Goal: Task Accomplishment & Management: Complete application form

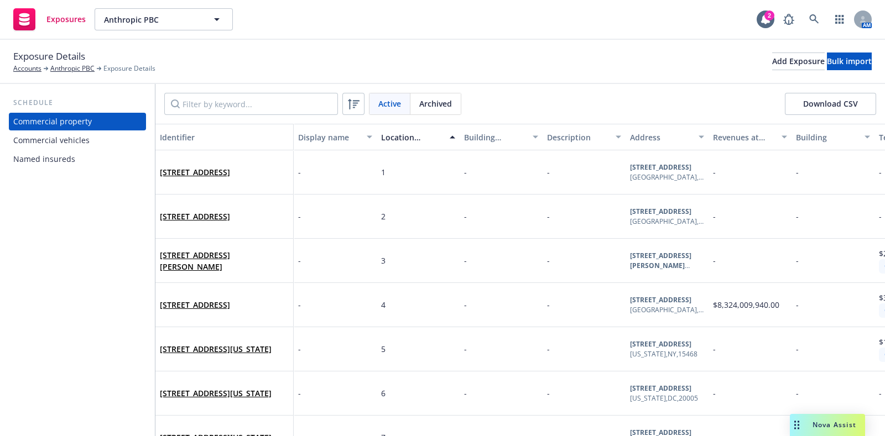
scroll to position [39, 0]
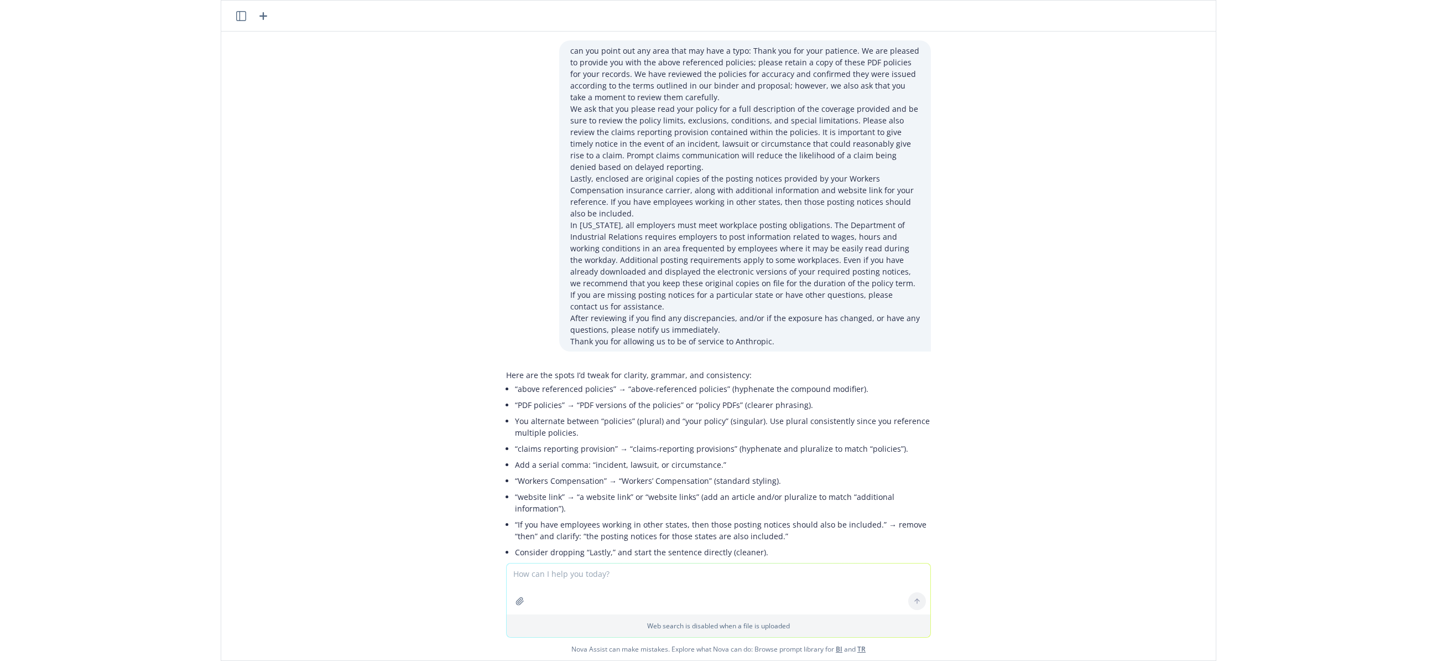
scroll to position [1521, 0]
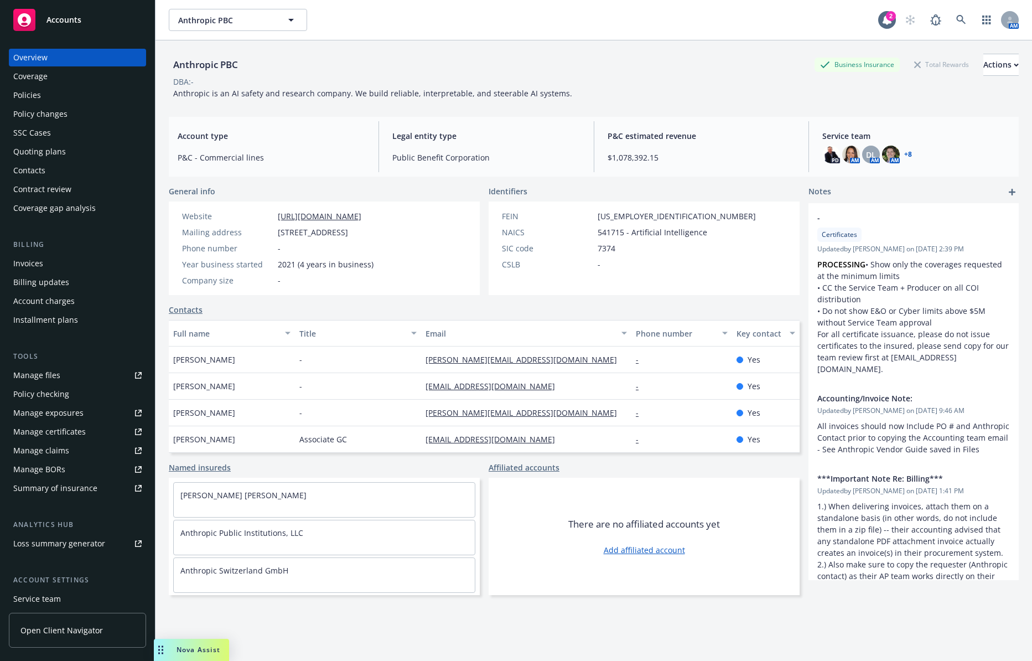
click at [77, 96] on div "Policies" at bounding box center [77, 95] width 128 height 18
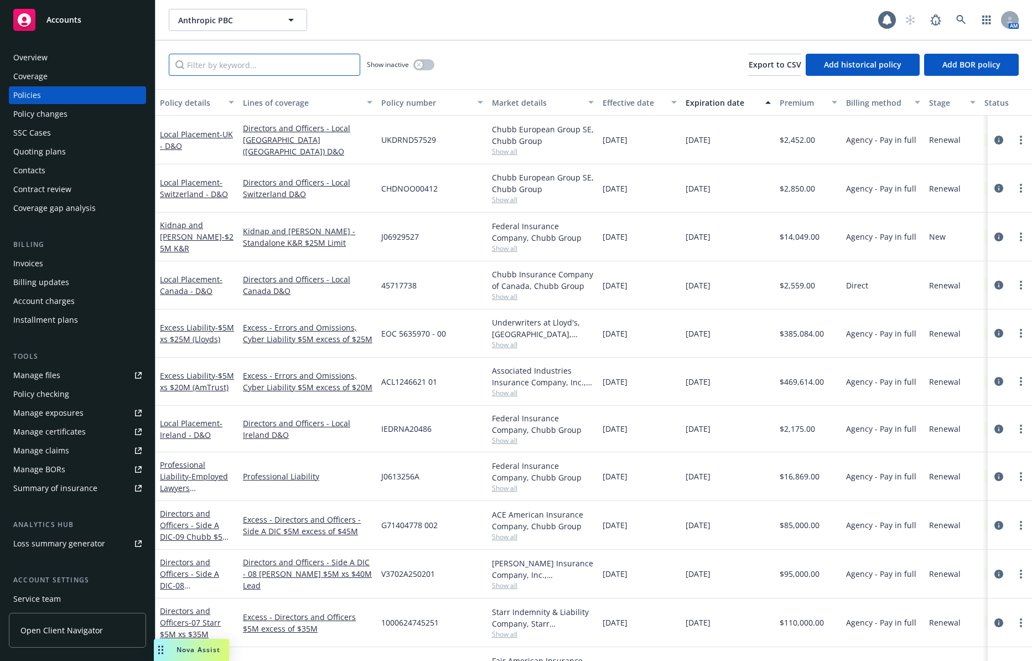
click at [227, 64] on input "Filter by keyword..." at bounding box center [264, 65] width 191 height 22
type input "falcon"
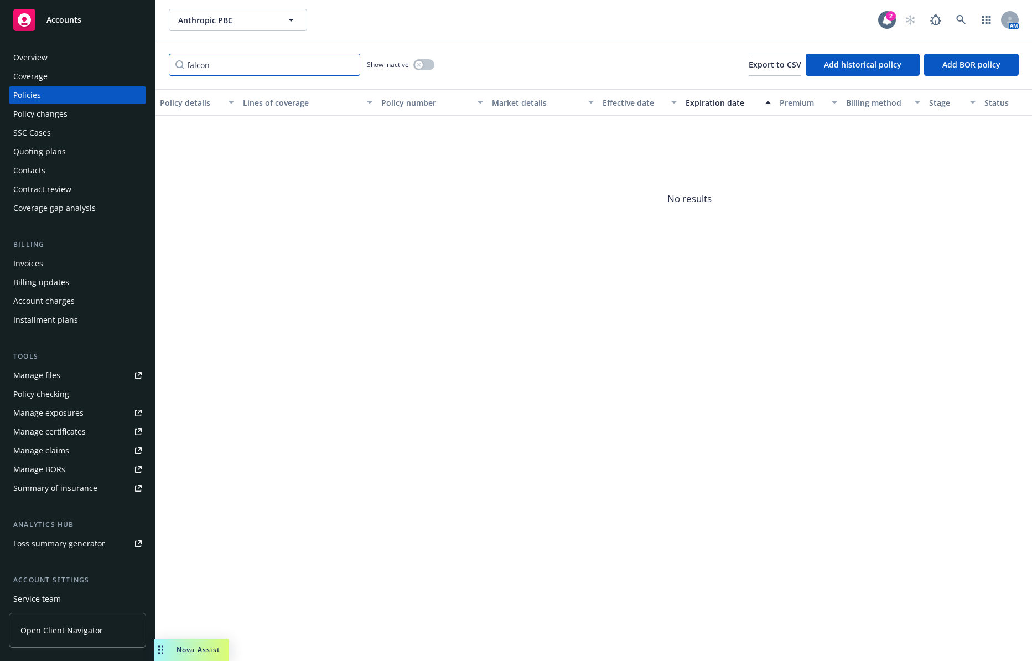
click at [345, 61] on input "falcon" at bounding box center [264, 65] width 191 height 22
click at [356, 64] on input "falcon" at bounding box center [264, 65] width 191 height 22
click at [349, 64] on input "falcon" at bounding box center [264, 65] width 191 height 22
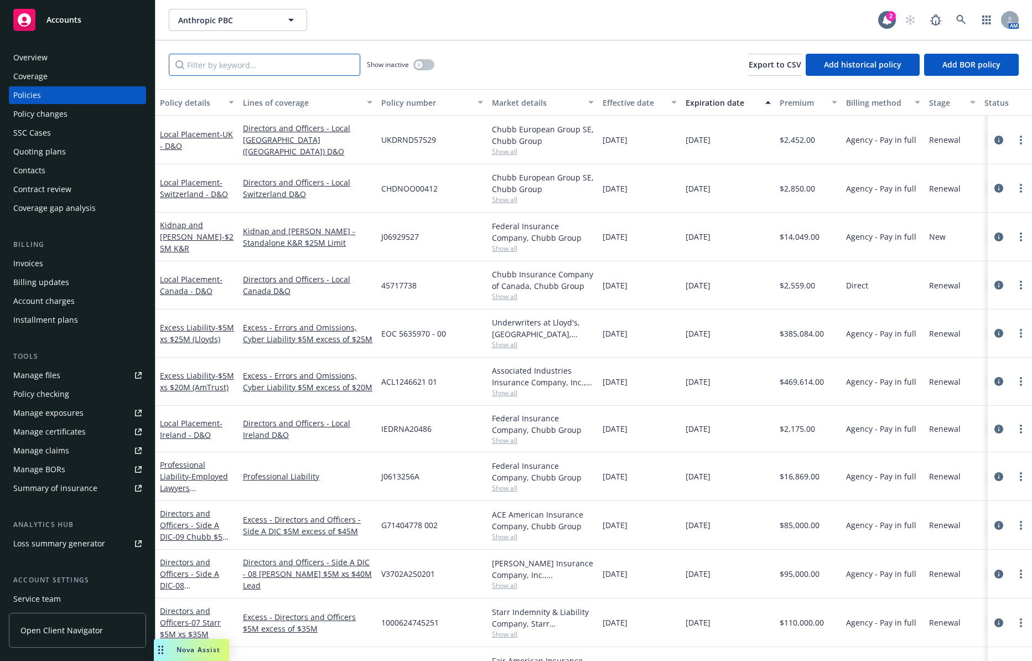
click at [218, 60] on input "Filter by keyword..." at bounding box center [264, 65] width 191 height 22
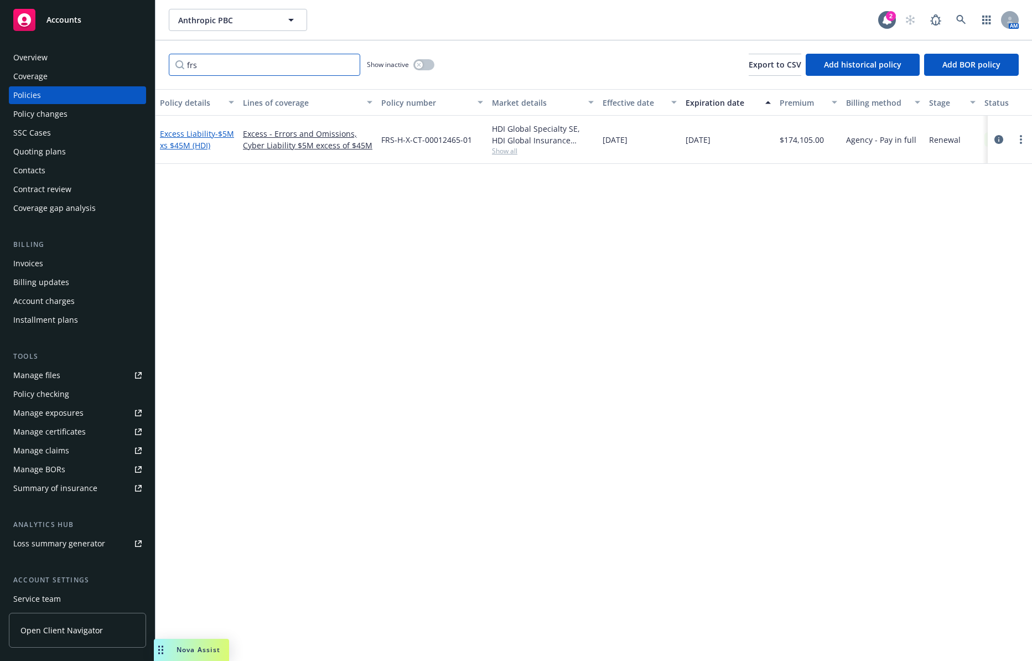
type input "frs"
click at [202, 145] on span "- $5M xs $45M (HDI)" at bounding box center [197, 139] width 74 height 22
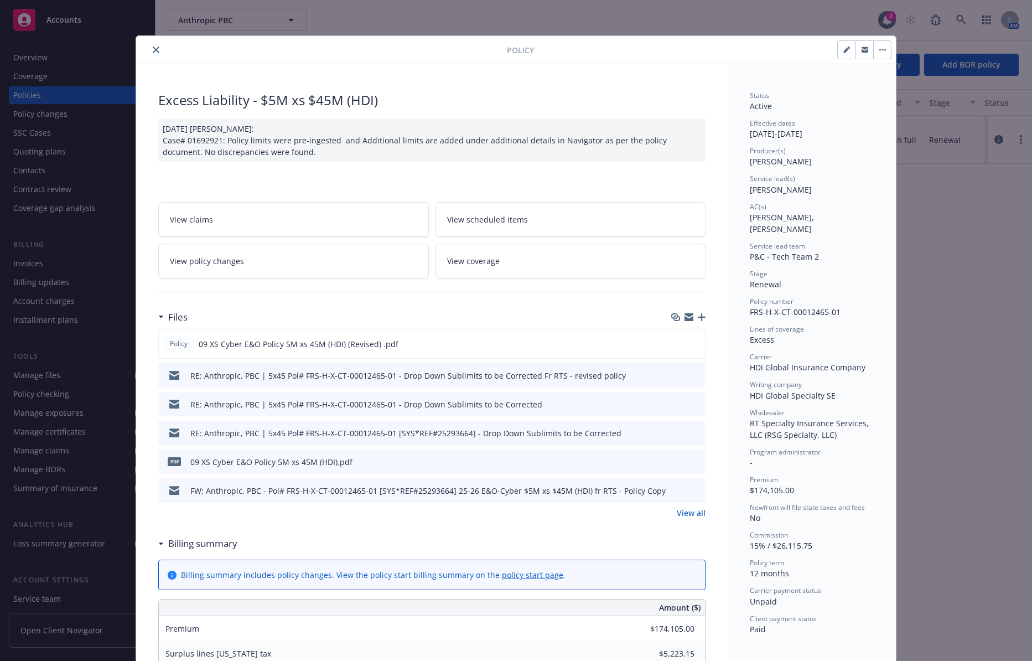
click at [684, 508] on link "View all" at bounding box center [691, 513] width 29 height 12
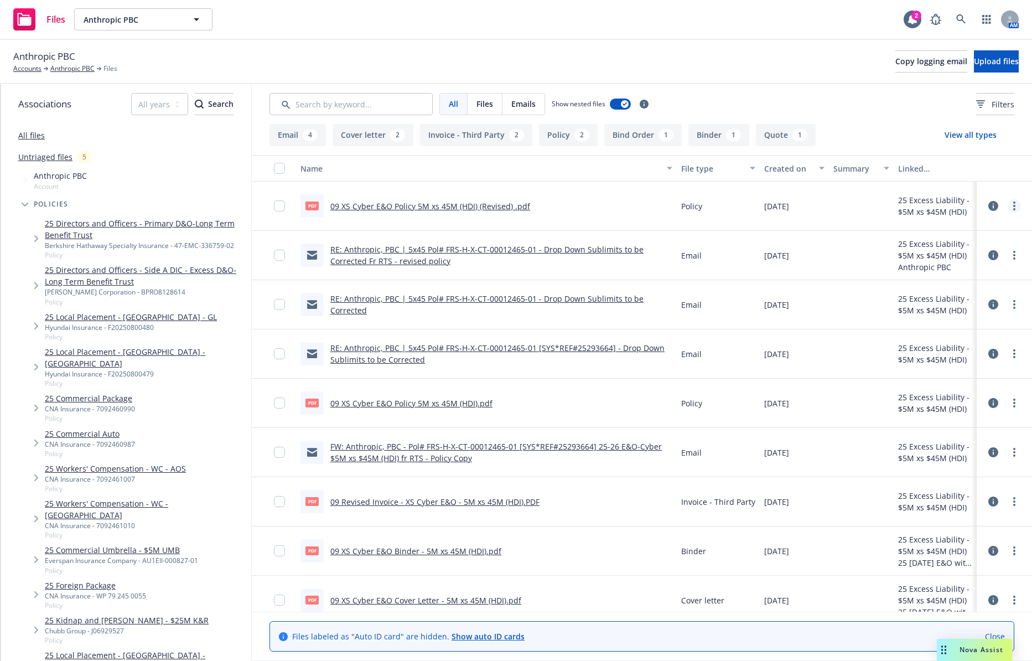
click at [1007, 206] on link "more" at bounding box center [1013, 205] width 13 height 13
click at [988, 206] on icon at bounding box center [993, 206] width 10 height 10
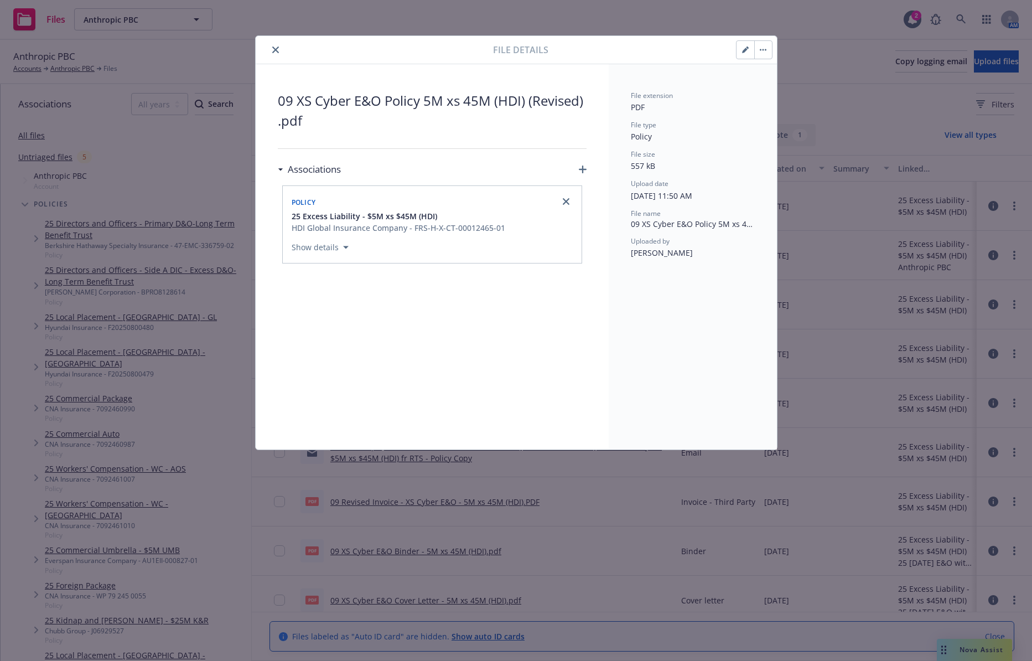
click at [275, 47] on icon "close" at bounding box center [275, 49] width 7 height 7
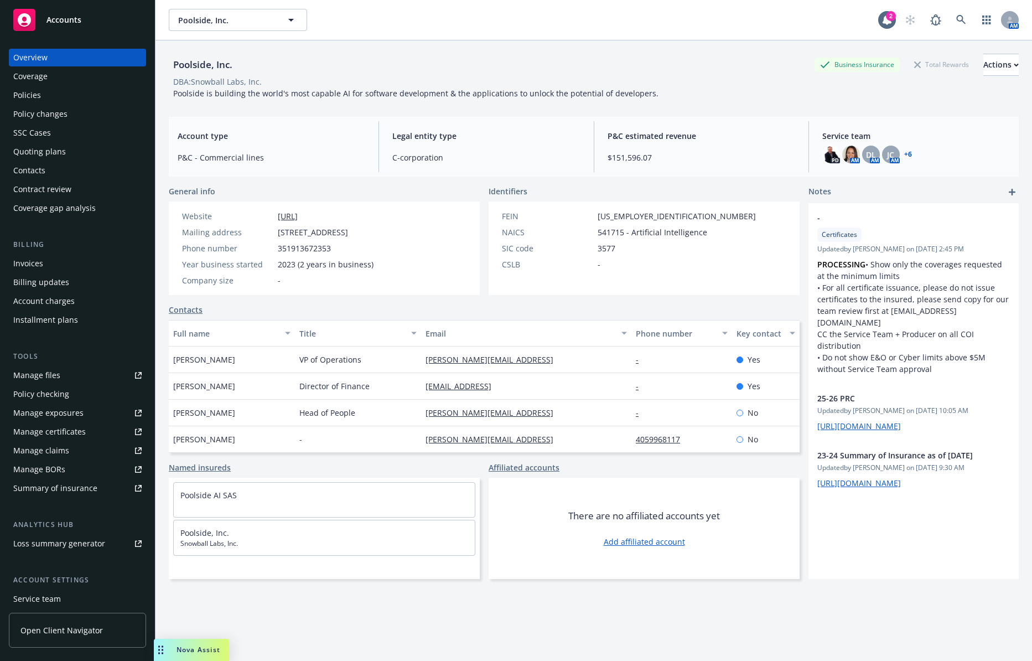
click at [112, 92] on div "Policies" at bounding box center [77, 95] width 128 height 18
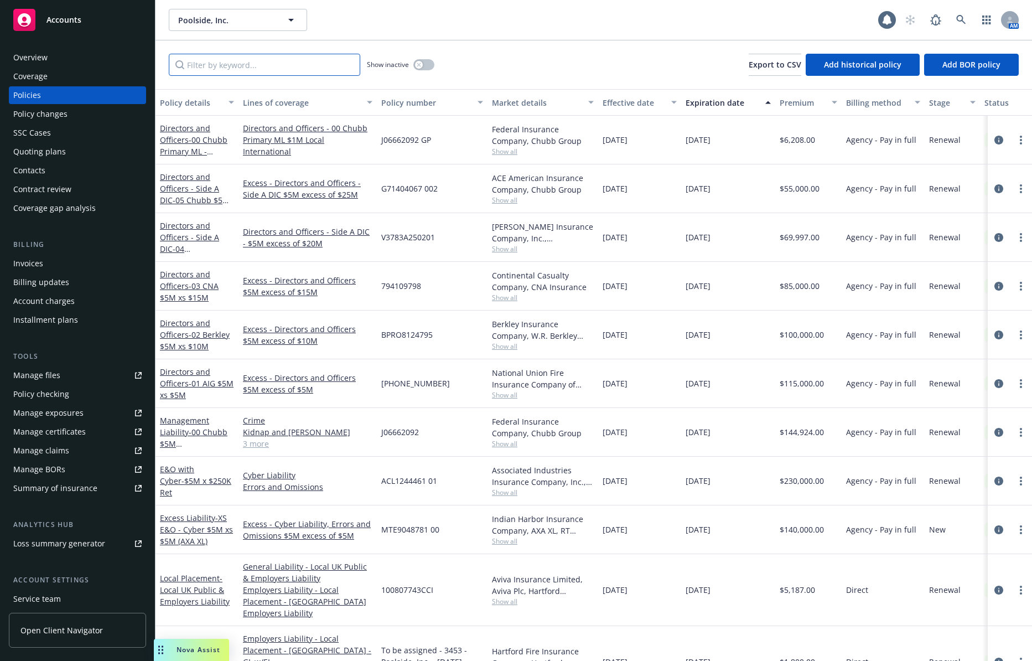
click at [223, 67] on input "Filter by keyword..." at bounding box center [264, 65] width 191 height 22
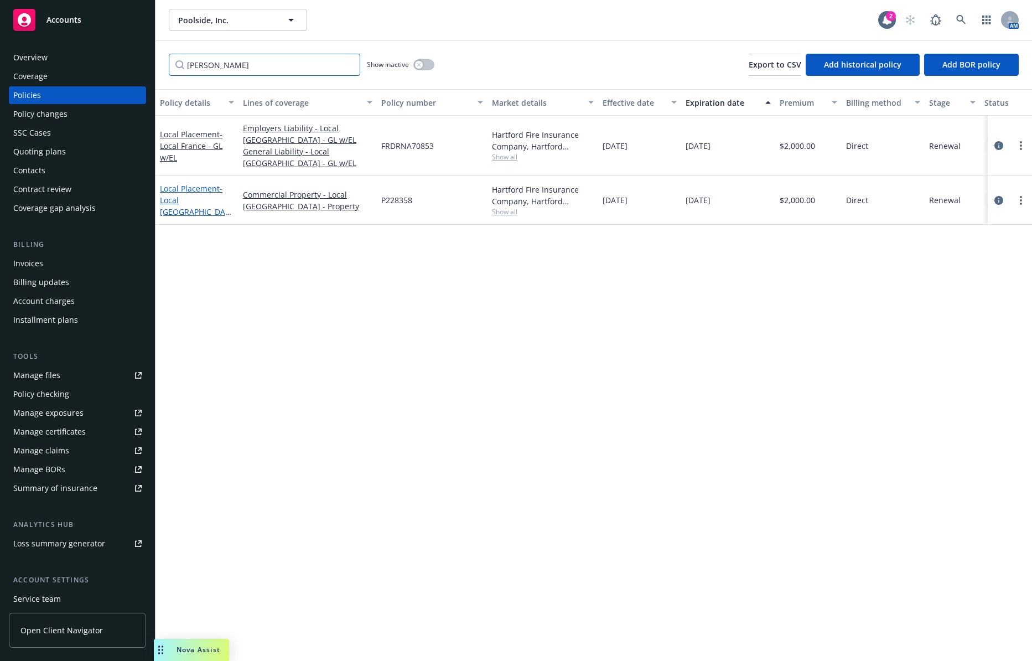
type input "[PERSON_NAME]"
click at [193, 199] on span "- Local France - Property" at bounding box center [195, 205] width 71 height 45
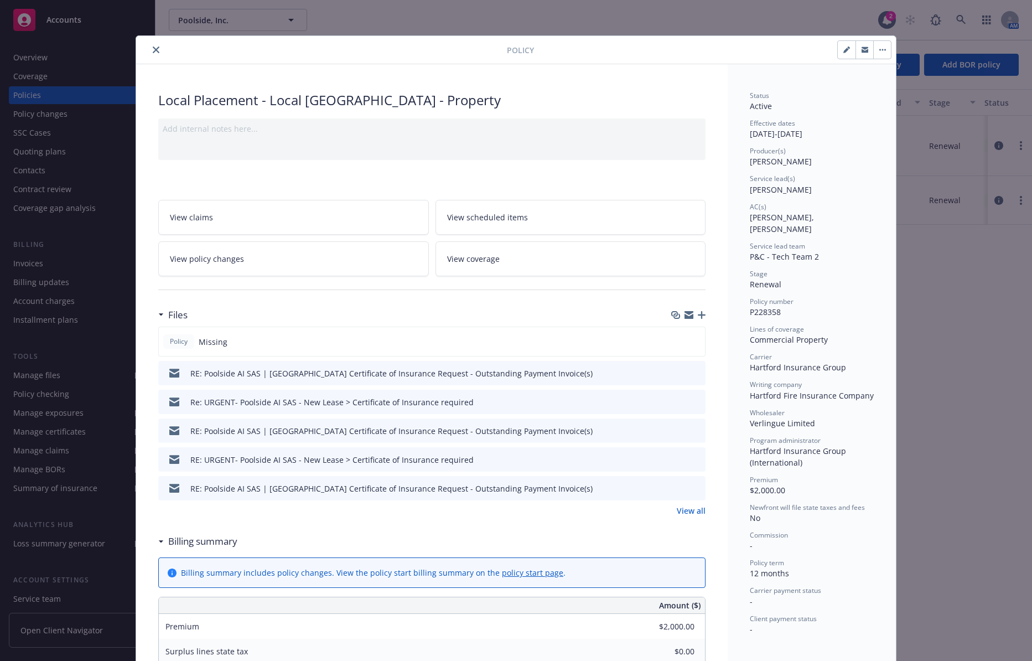
click at [228, 261] on span "View policy changes" at bounding box center [207, 259] width 74 height 12
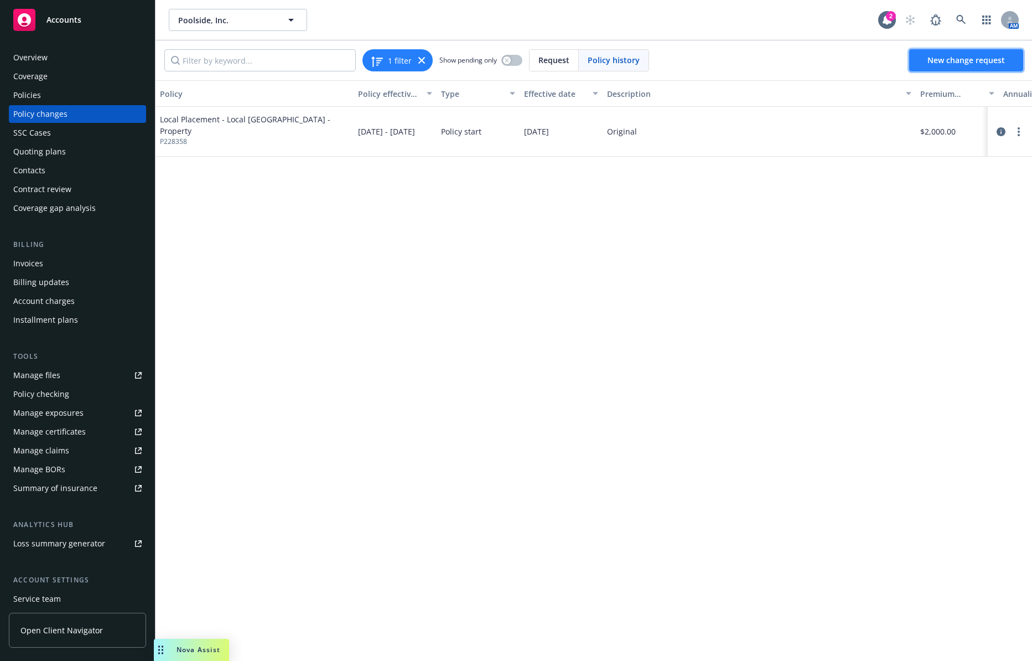
click at [885, 69] on link "New change request" at bounding box center [966, 60] width 114 height 22
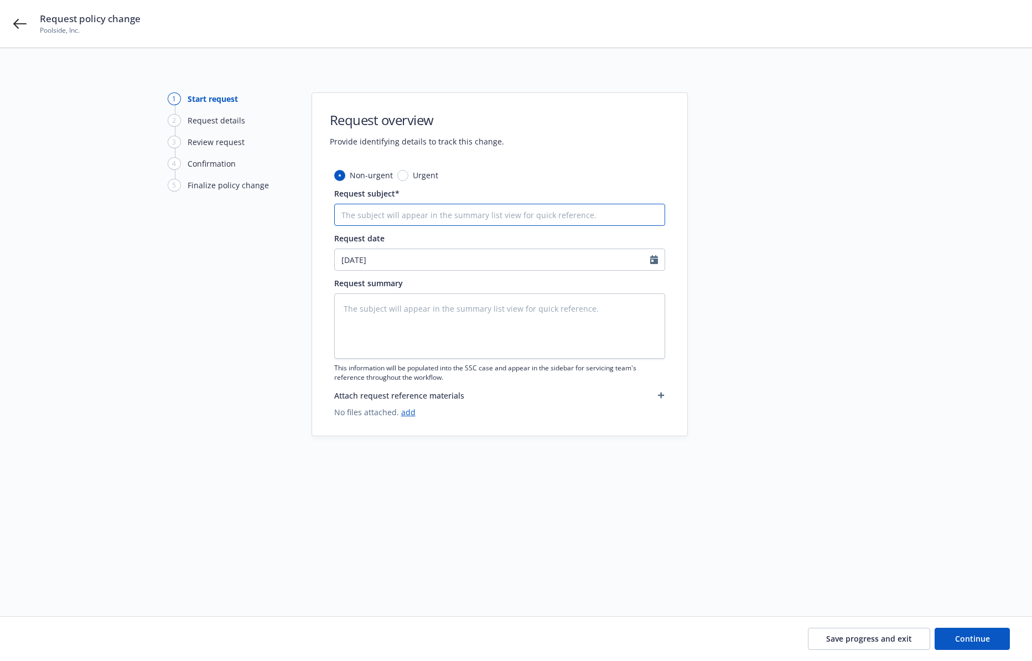
click at [441, 211] on input "Request subject*" at bounding box center [499, 215] width 331 height 22
type textarea "x"
type input "E"
type textarea "x"
type input "En"
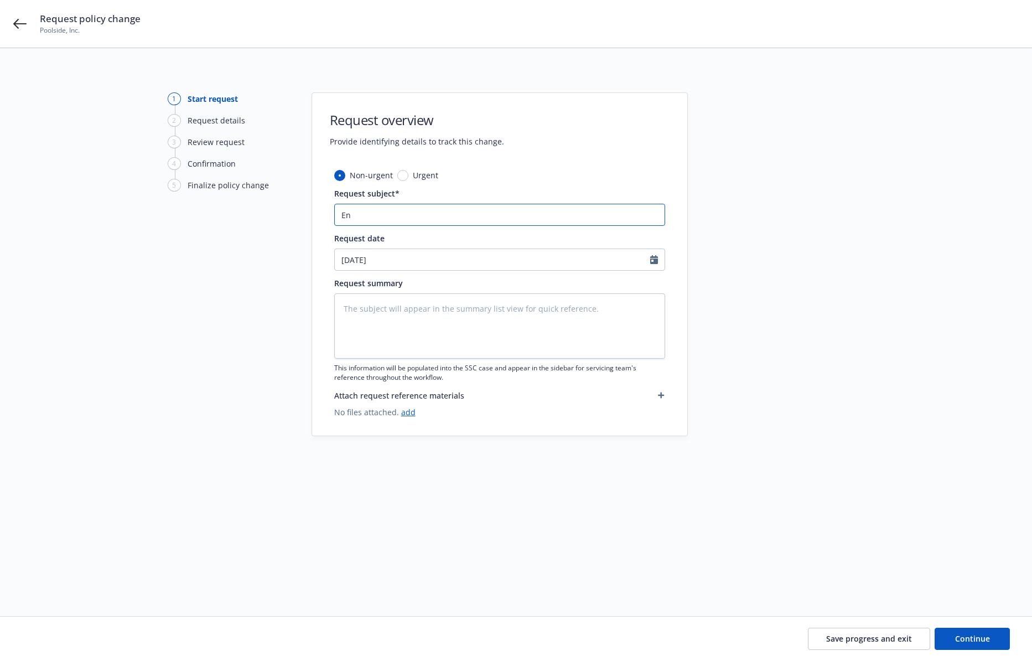
type textarea "x"
type input "End"
type textarea "x"
type input "Endt"
type textarea "x"
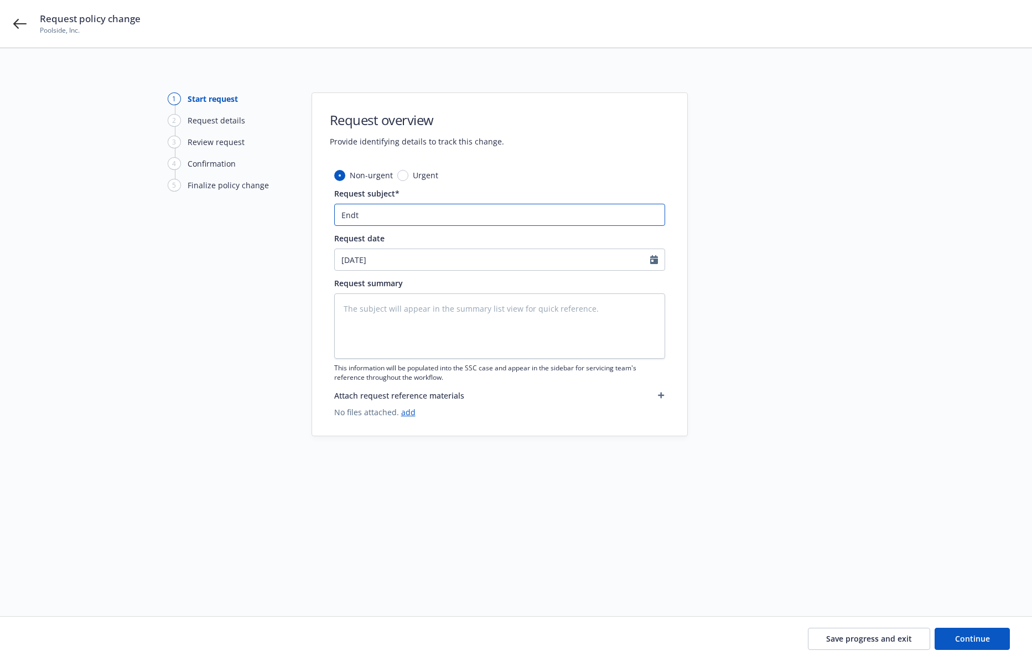
type input "Endt"
type textarea "x"
type input "Endt 1"
type textarea "x"
type input "Endt 1"
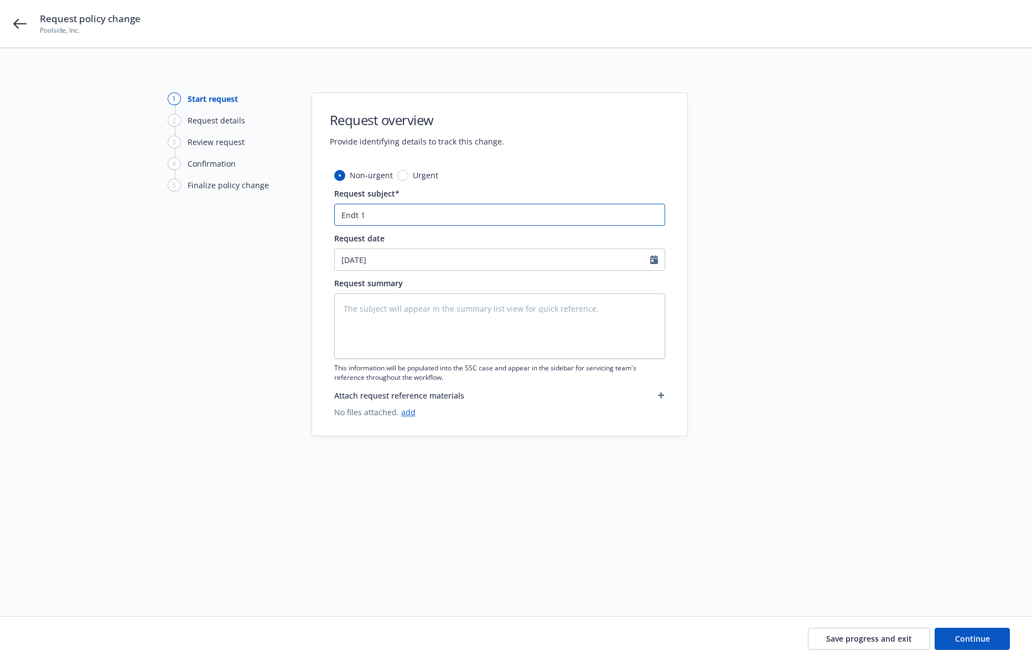
type textarea "x"
type input "Endt 1 e"
type textarea "x"
type input "Endt 1 e\"
type textarea "x"
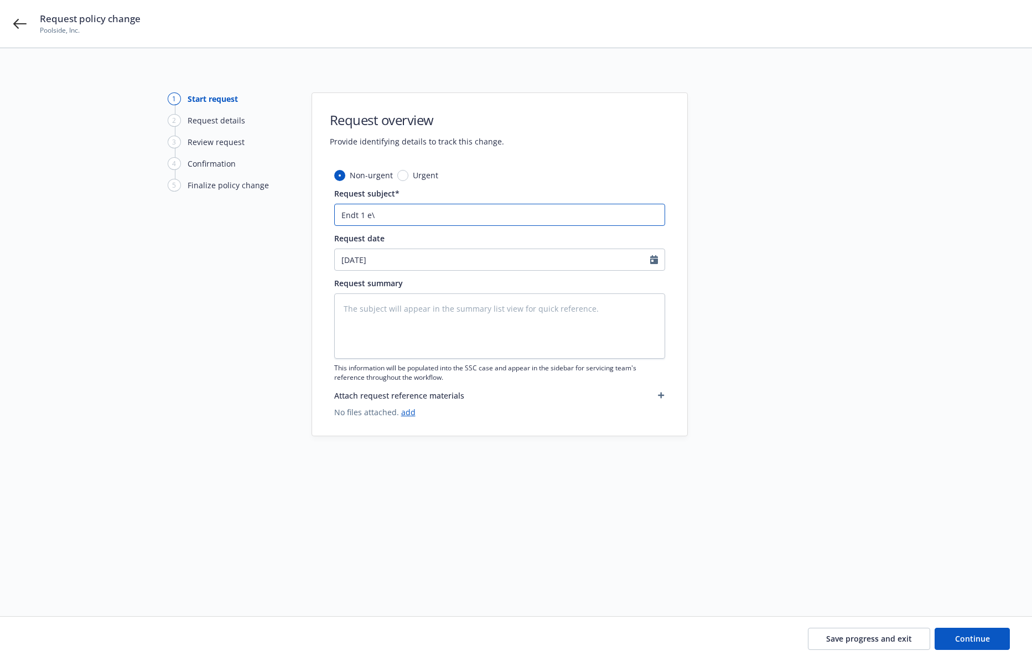
type input "Endt 1 e\E"
type textarea "x"
type input "Endt 1 e\E\"
type textarea "x"
type input "Endt 1 e\E"
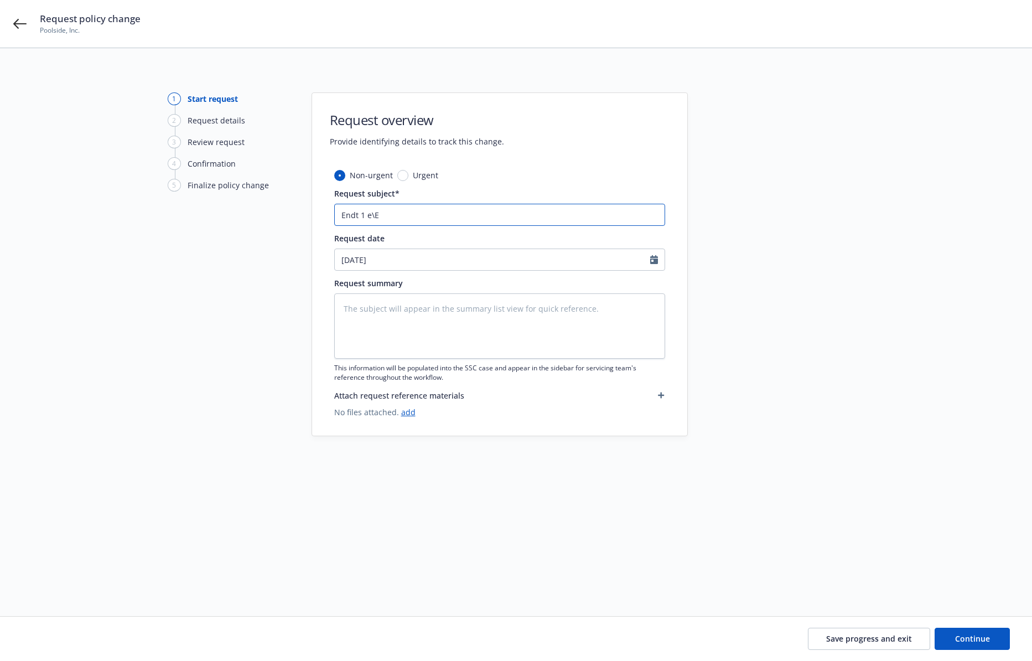
type textarea "x"
type input "Endt 1 e\"
type textarea "x"
type input "Endt 1 e"
type textarea "x"
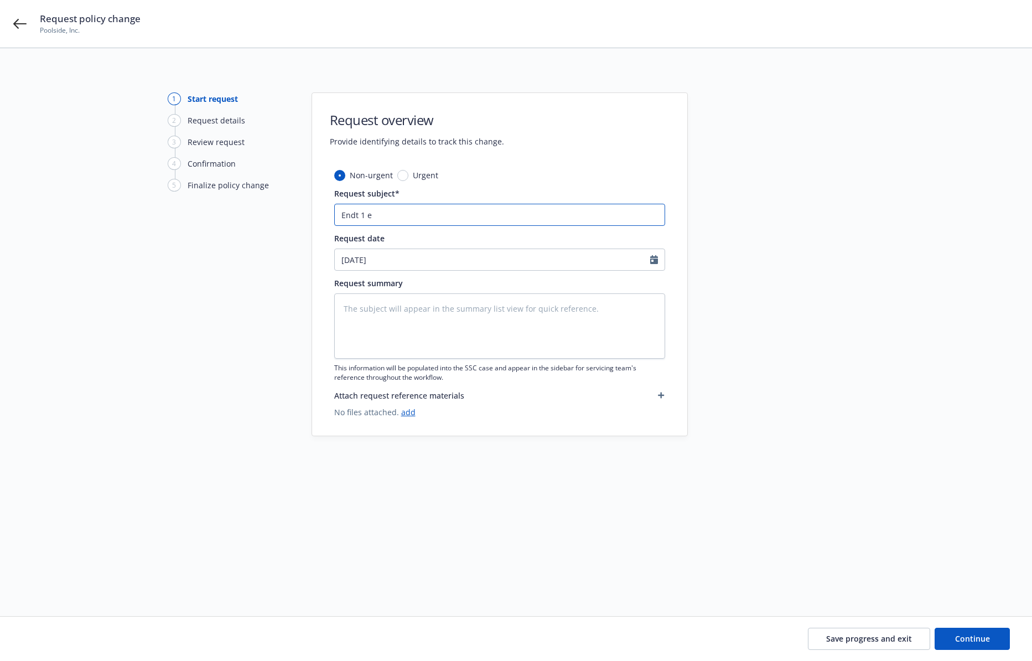
type input "Endt 1"
type textarea "x"
type input "Endt 1 E"
type textarea "x"
type input "Endt 1 Ef"
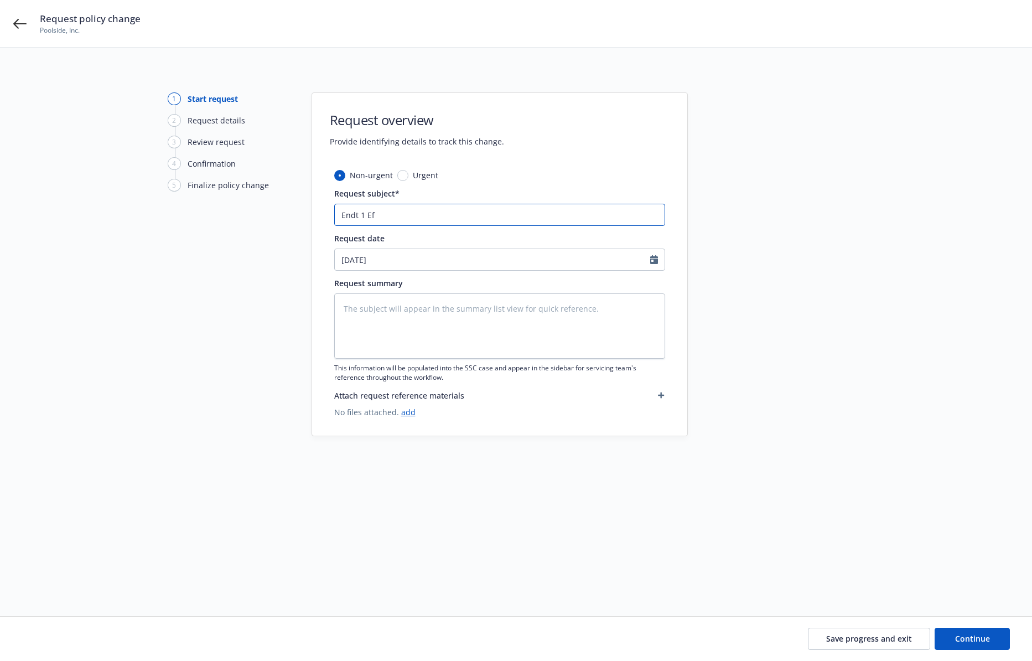
type textarea "x"
type input "Endt 1 Eff"
type textarea "x"
type input "Endt 1 Eff"
drag, startPoint x: 758, startPoint y: 306, endPoint x: 676, endPoint y: 278, distance: 86.6
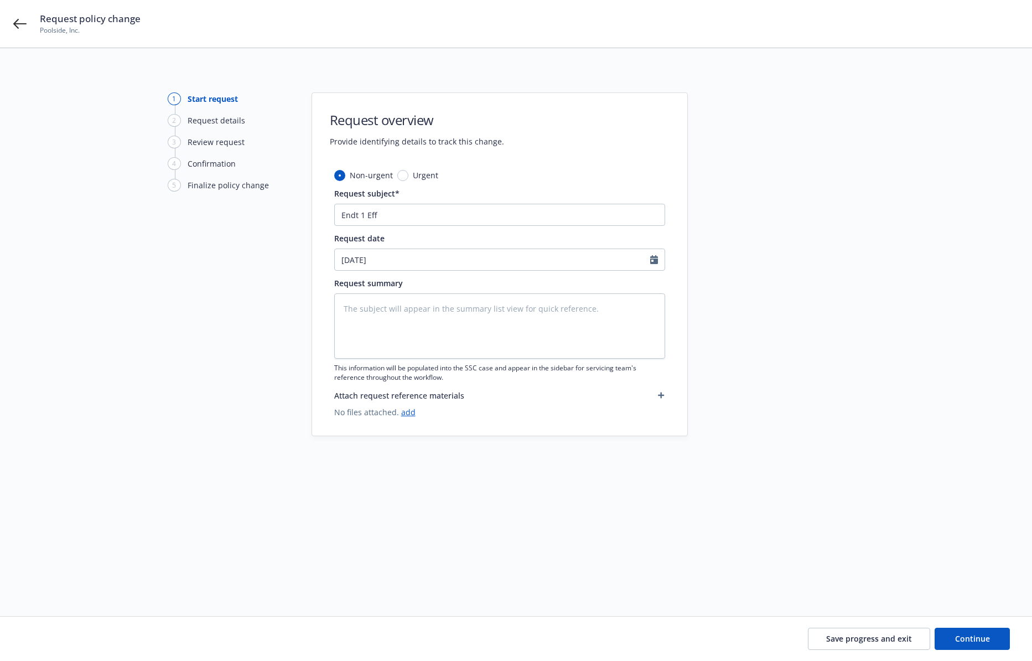
click at [758, 306] on div at bounding box center [787, 318] width 155 height 453
click at [413, 212] on input "Endt 1 Eff" at bounding box center [499, 215] width 331 height 22
type textarea "x"
type input "Endt 1 Eff 9"
type textarea "x"
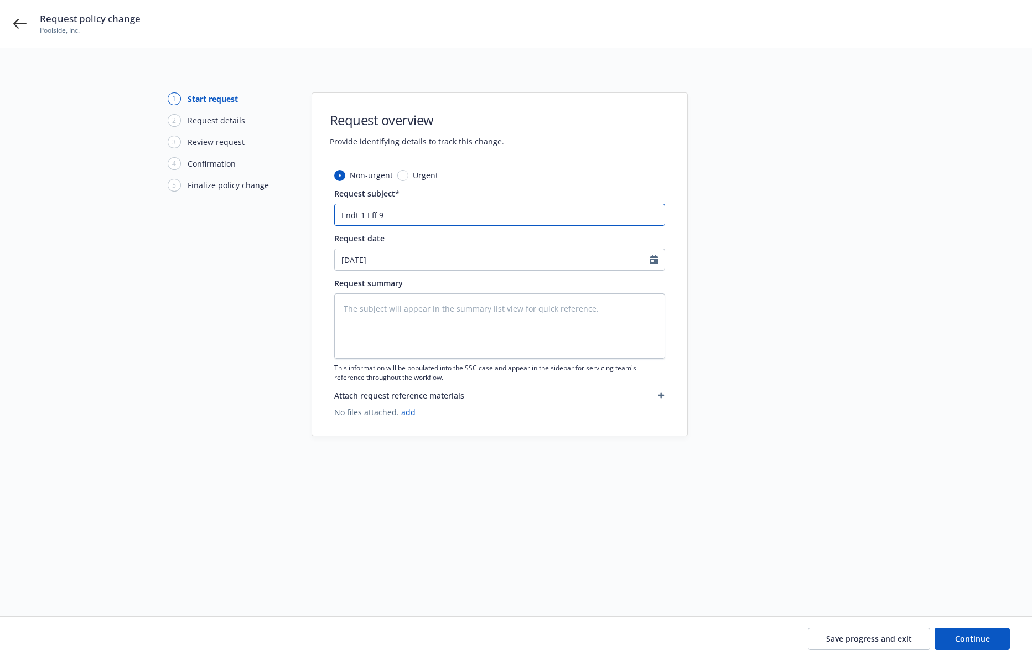
type input "Endt 1 Eff 9/"
type textarea "x"
type input "Endt 1 Eff 9/1"
type textarea "x"
type input "Endt 1 Eff 9/11"
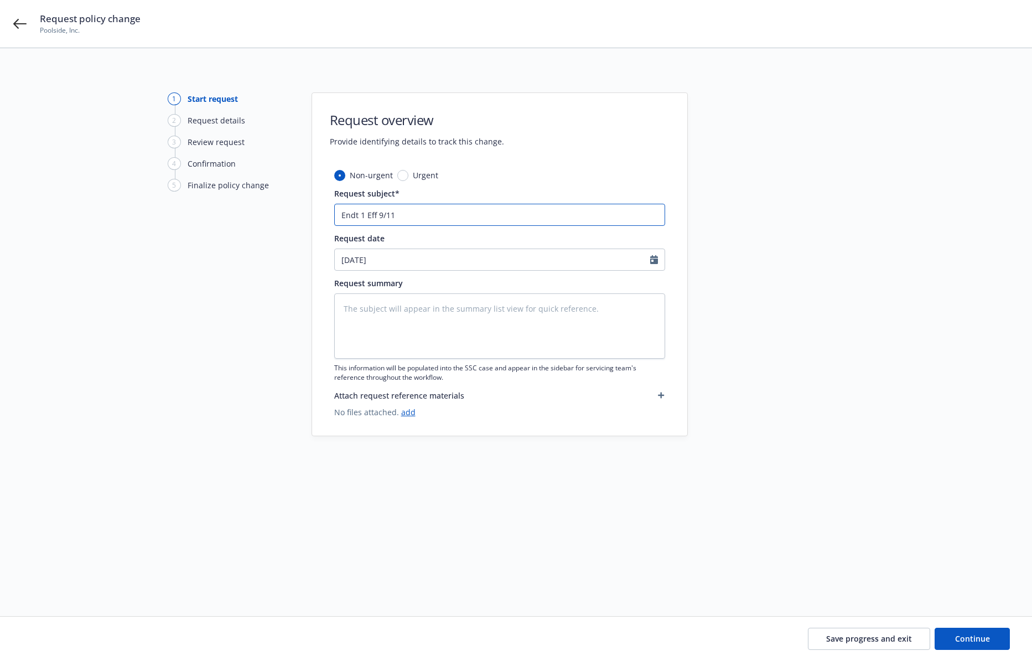
type textarea "x"
type input "Endt 1 Eff 9/11/"
type textarea "x"
type input "Endt 1 Eff 9/11/2"
type textarea "x"
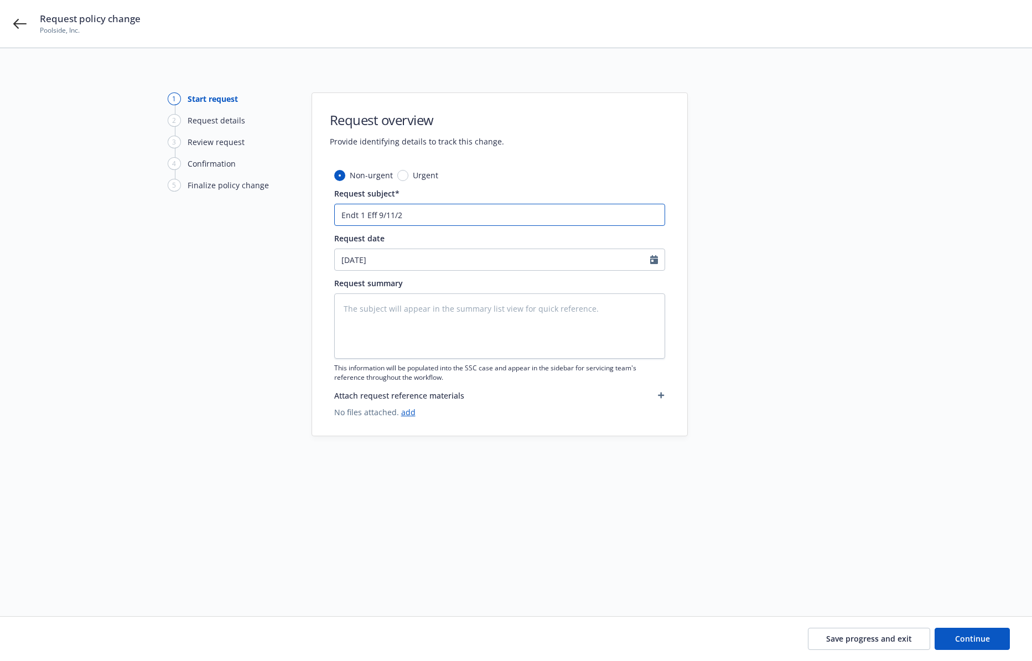
type input "Endt 1 Eff 9/11/20"
type textarea "x"
type input "Endt 1 Eff 9/11/202"
type textarea "x"
type input "Endt 1 Eff 9/11/2025"
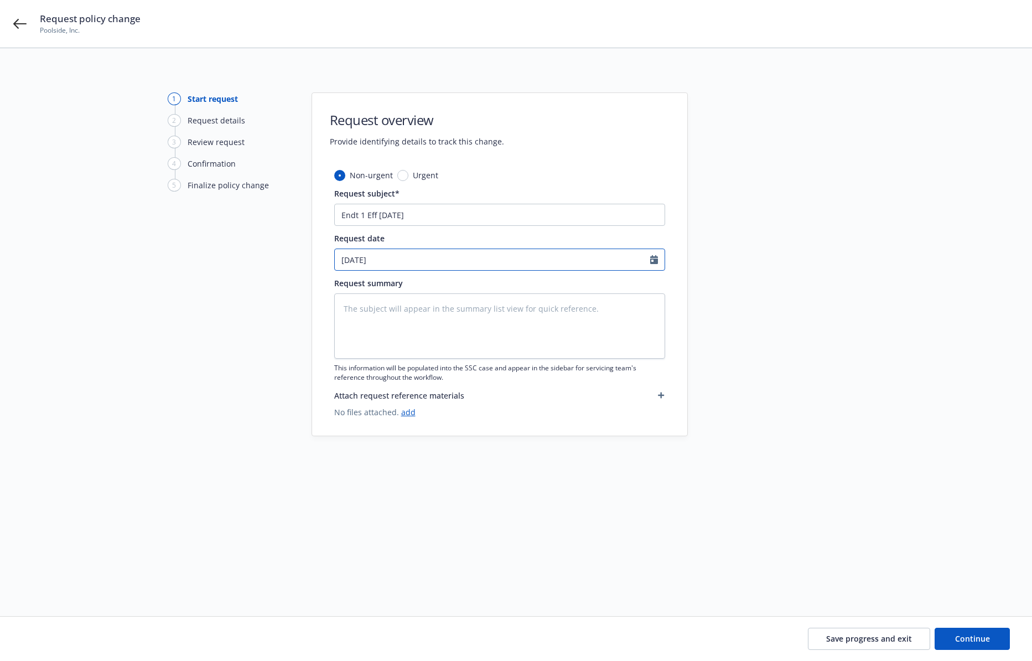
select select "10"
click at [840, 363] on div at bounding box center [787, 318] width 155 height 453
click at [454, 212] on input "Endt 1 Eff 9/11/2025" at bounding box center [499, 215] width 331 height 22
type textarea "x"
type input "Endt 1 Eff 9/11/2025"
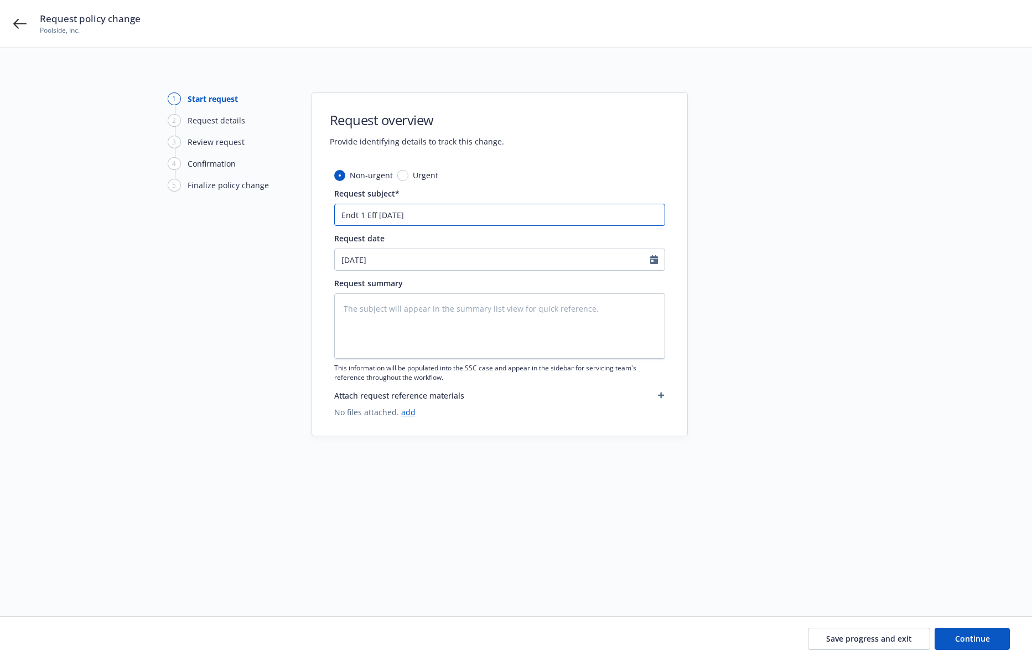
type textarea "x"
type input "Endt 1 Eff 9/11/2025 A"
type textarea "x"
type input "Endt 1 Eff 9/11/2025 Ad"
type textarea "x"
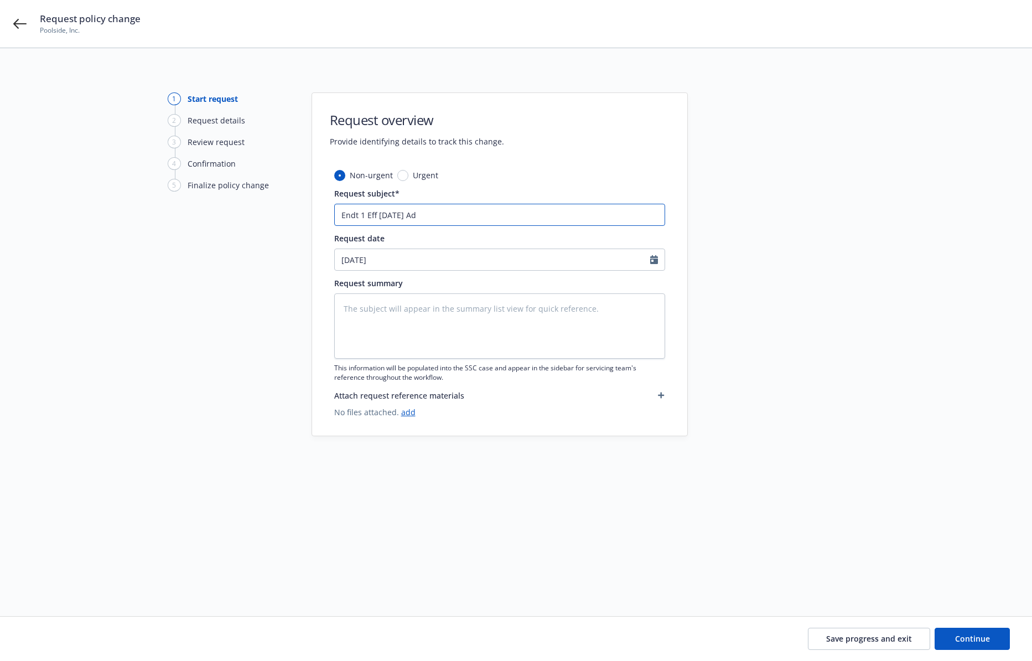
type input "Endt 1 Eff 9/11/2025 Add"
type textarea "x"
type input "Endt 1 Eff 9/11/2025 Add"
drag, startPoint x: 847, startPoint y: 321, endPoint x: 644, endPoint y: 263, distance: 210.8
click at [840, 314] on div at bounding box center [787, 318] width 155 height 453
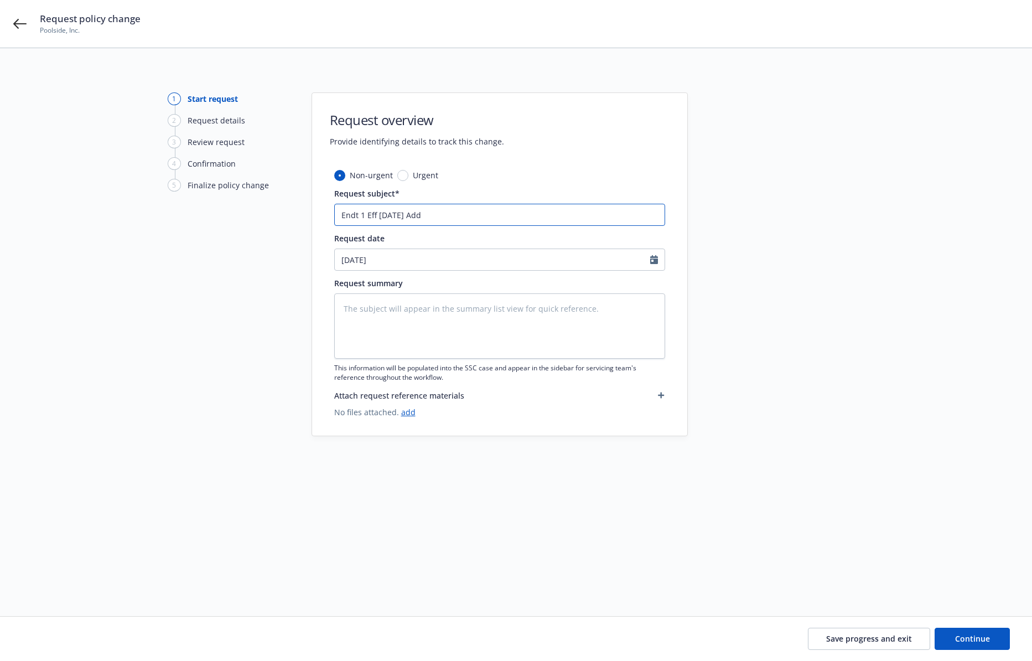
click at [530, 220] on input "Endt 1 Eff 9/11/2025 Add" at bounding box center [499, 215] width 331 height 22
paste input "• 8, 10, 12 rue Sainte-Cécile in Paris (75009)"
type textarea "x"
type input "Endt 1 Eff 9/11/2025 Add • 8, 10, 12 rue Sainte-Cécile in Paris (75009)"
click at [767, 368] on div at bounding box center [787, 318] width 155 height 453
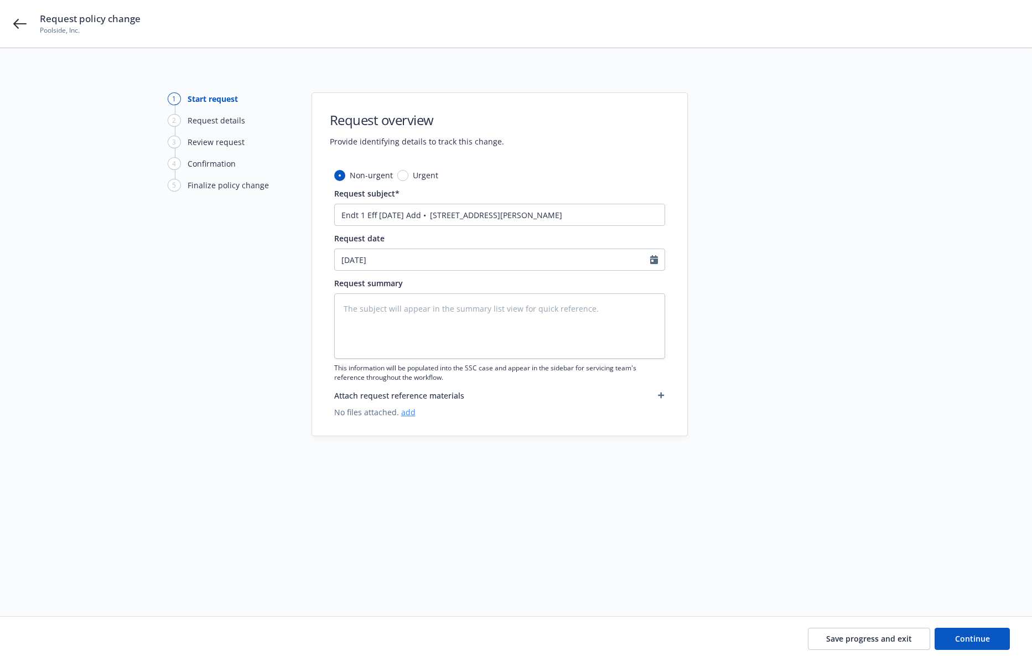
click at [406, 414] on link "add" at bounding box center [408, 412] width 14 height 11
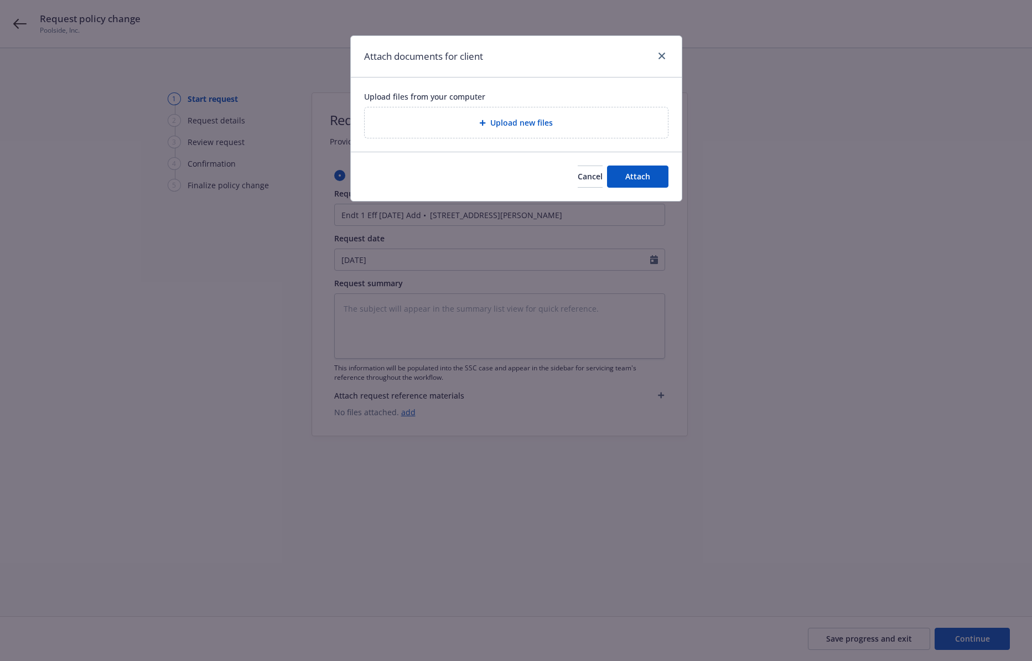
type textarea "x"
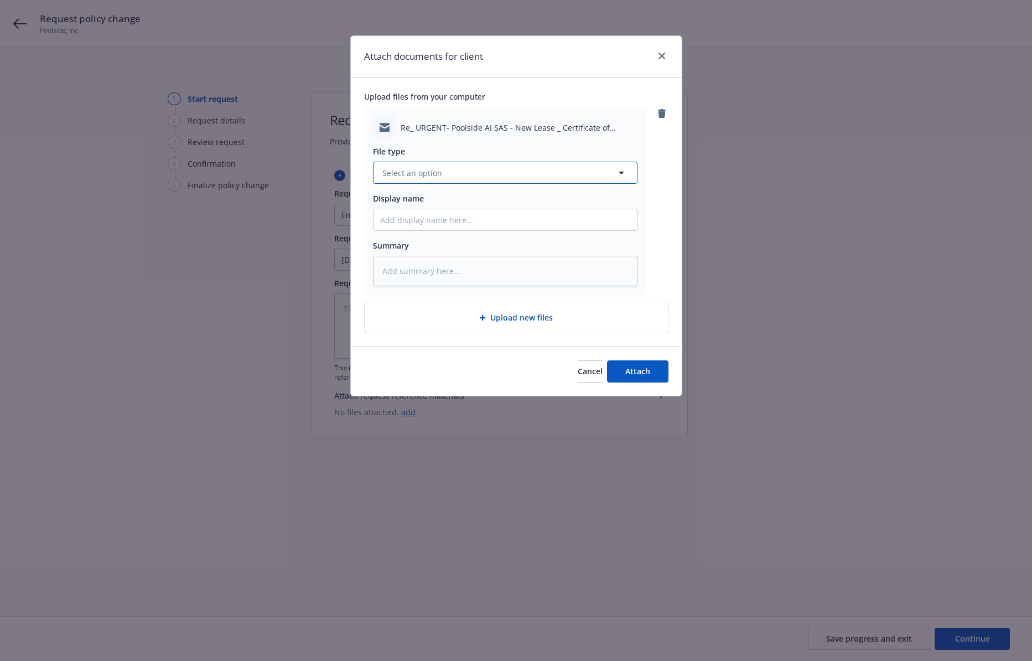
click at [419, 168] on span "Select an option" at bounding box center [412, 173] width 60 height 12
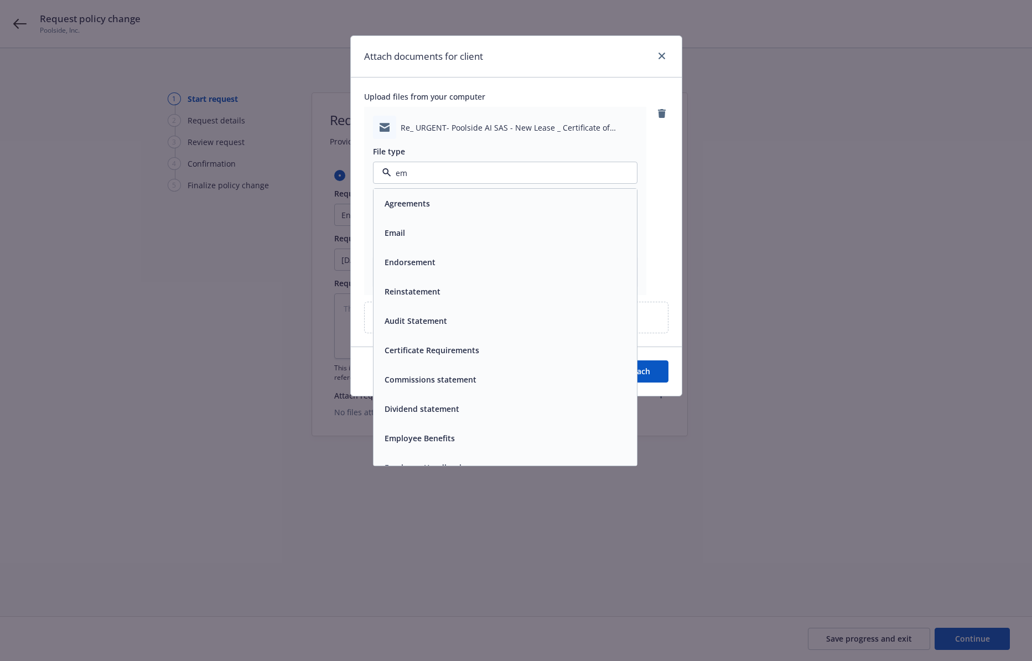
type input "ema"
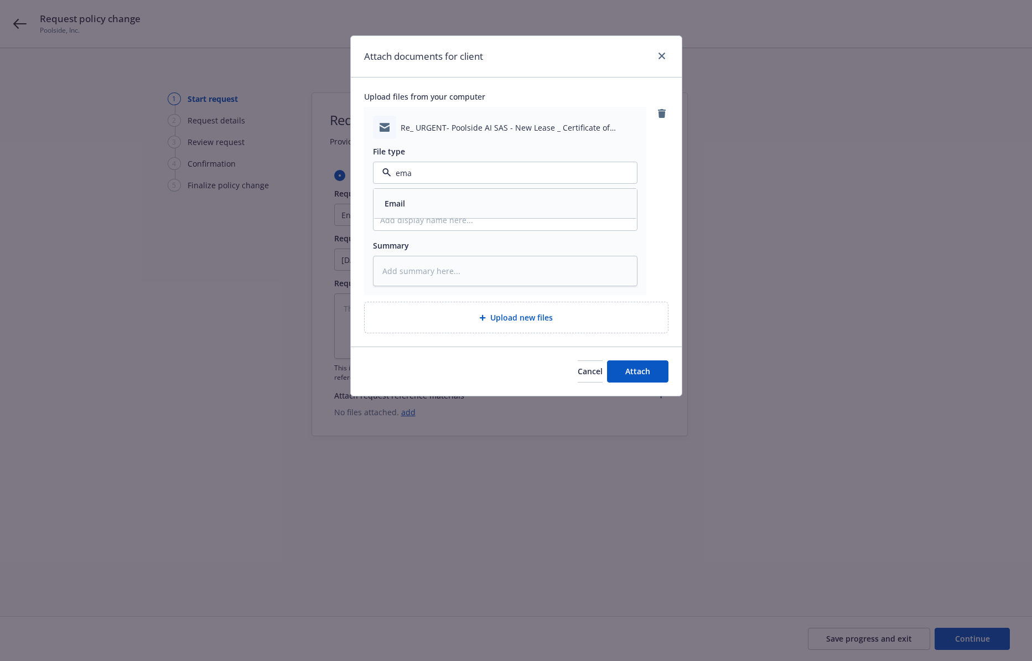
click at [429, 194] on div "Email" at bounding box center [504, 203] width 263 height 29
click at [428, 216] on div "File type Email Email Email Display name Summary" at bounding box center [505, 212] width 264 height 147
click at [428, 225] on input "Display name" at bounding box center [504, 219] width 263 height 21
type textarea "x"
type input "E"
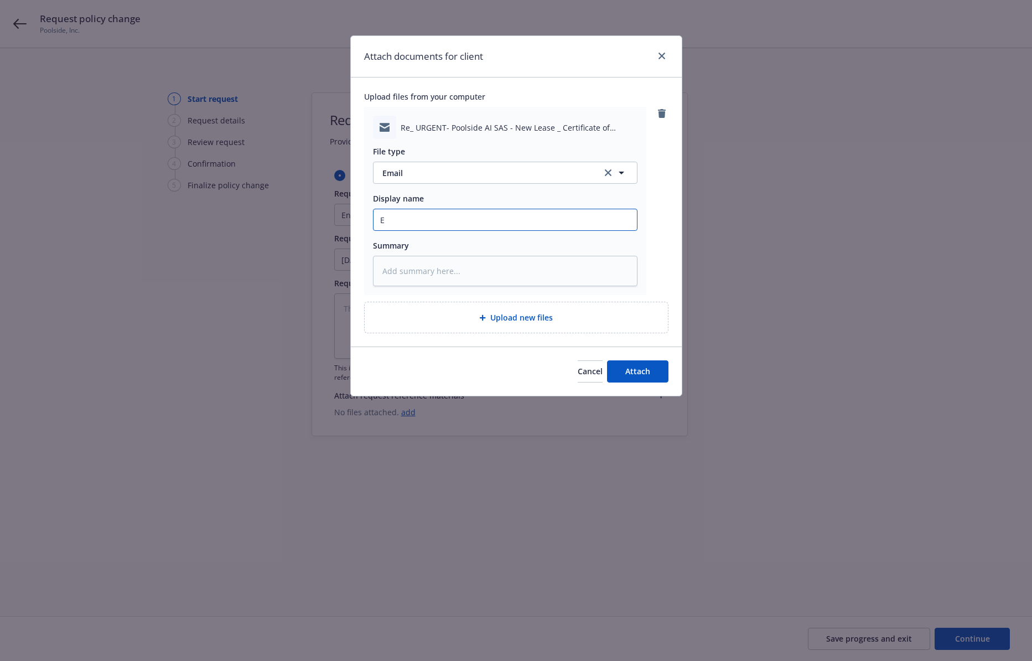
type textarea "x"
type input "Em"
type textarea "x"
type input "Ema"
type textarea "x"
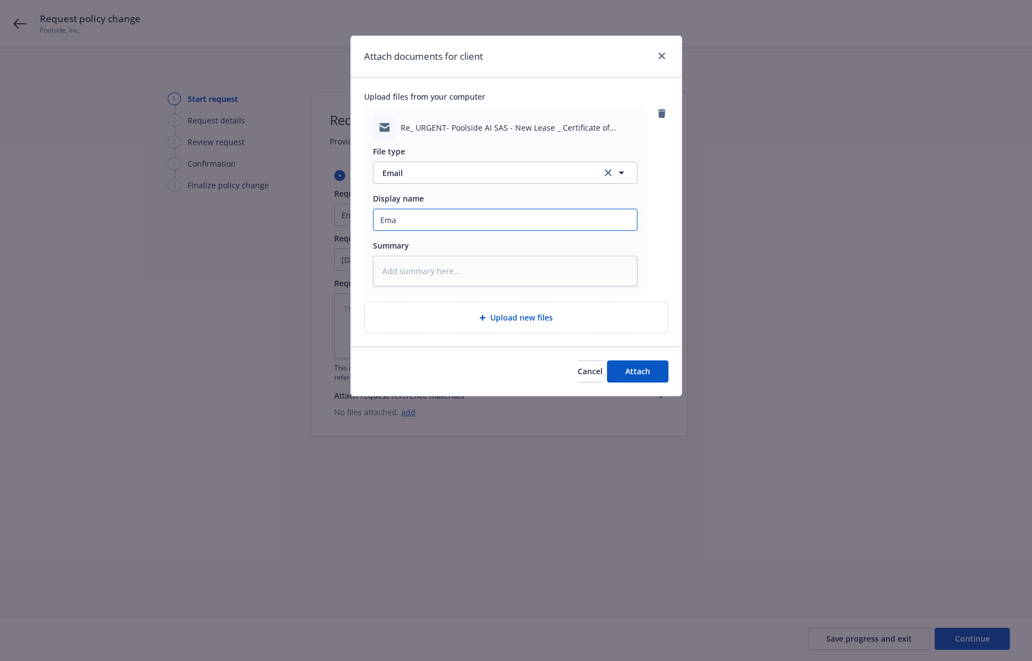
type input "Emai"
type textarea "x"
type input "Email"
type textarea "x"
type input "Email f"
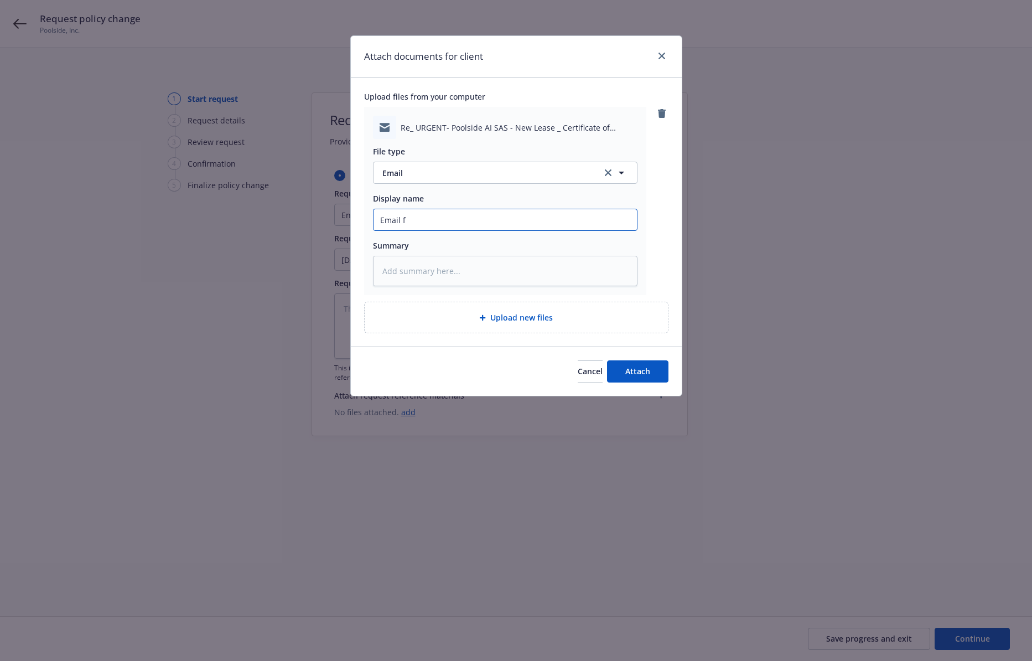
type textarea "x"
type input "Email fr"
type textarea "x"
type input "Email fro"
type textarea "x"
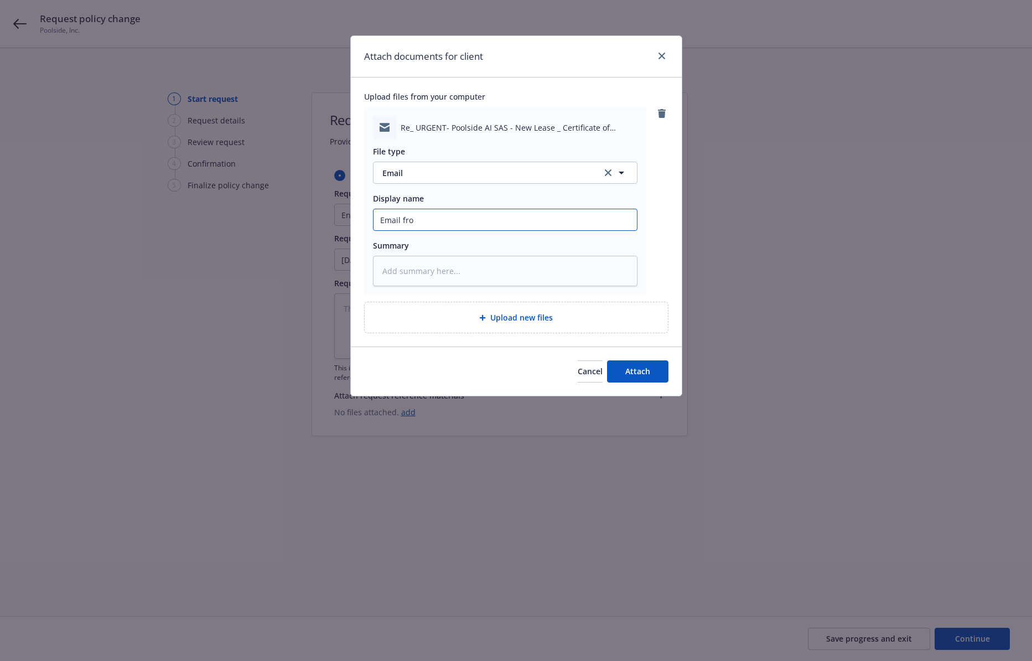
type input "Email from"
type textarea "x"
type input "Email from"
type textarea "x"
type input "Email from P"
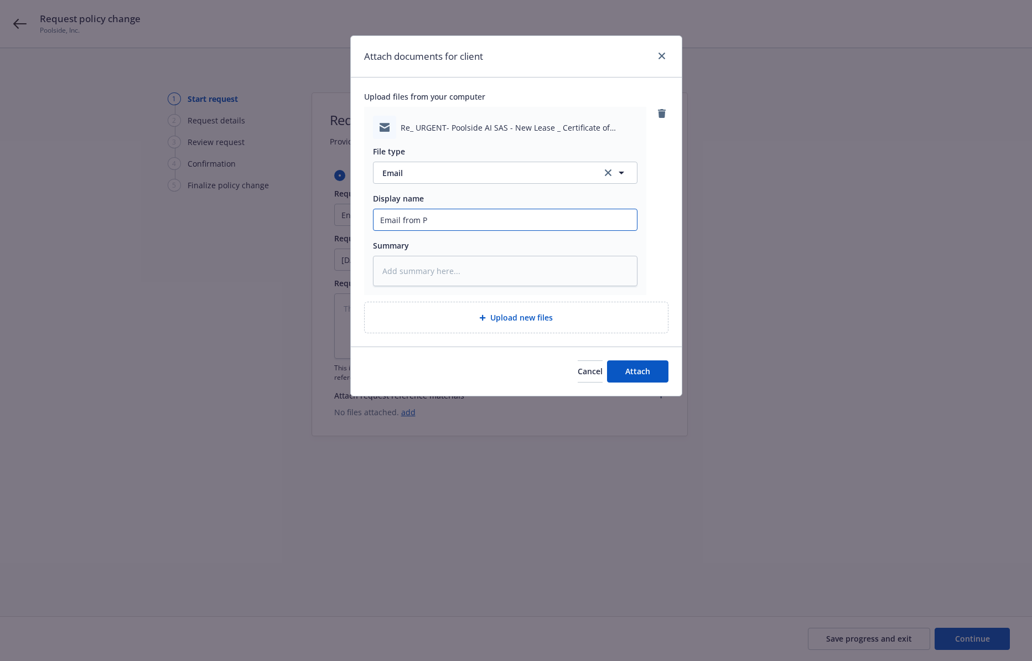
type textarea "x"
type input "Email from Po"
type textarea "x"
type input "Email from Poo"
type textarea "x"
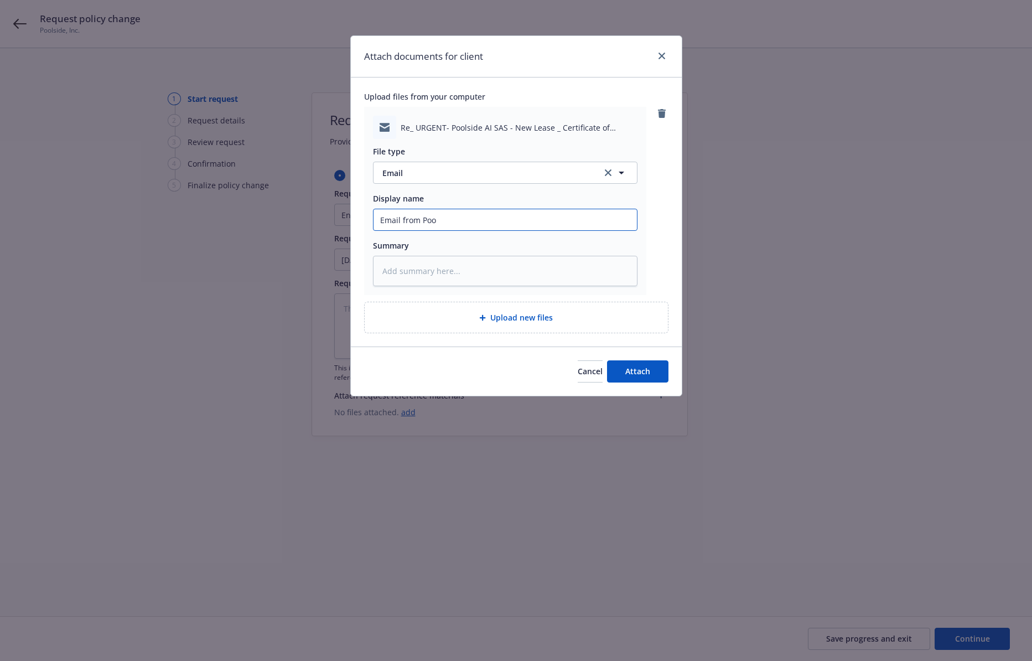
type input "Email from Pool"
type textarea "x"
type input "Email from Pools"
type textarea "x"
type input "Email from Poolsi"
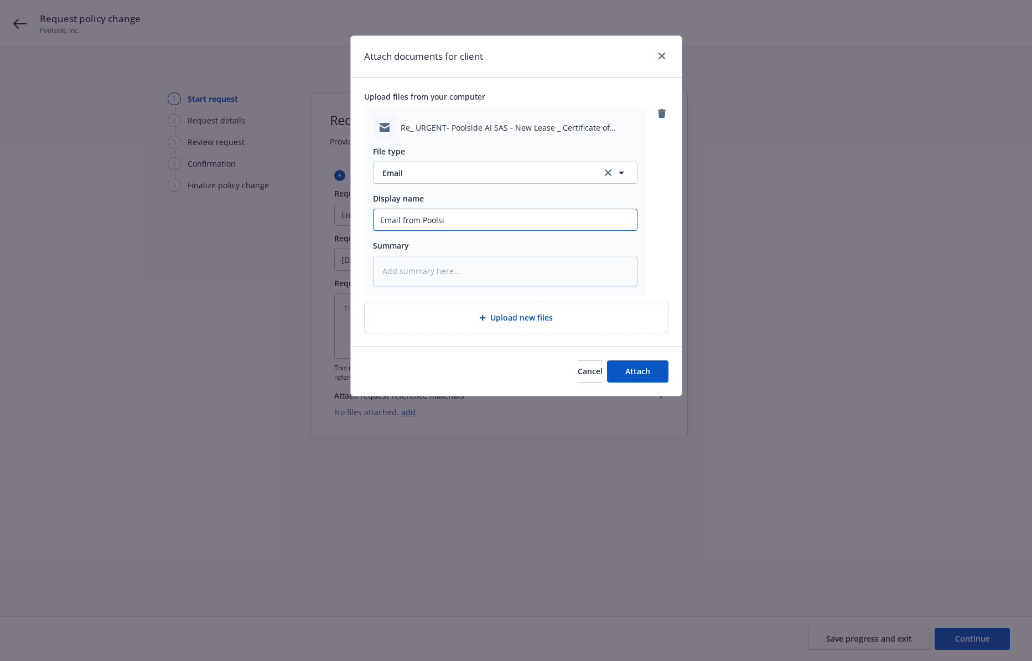
type textarea "x"
type input "Email from Poolsid"
type textarea "x"
type input "Email from Poolside"
type textarea "x"
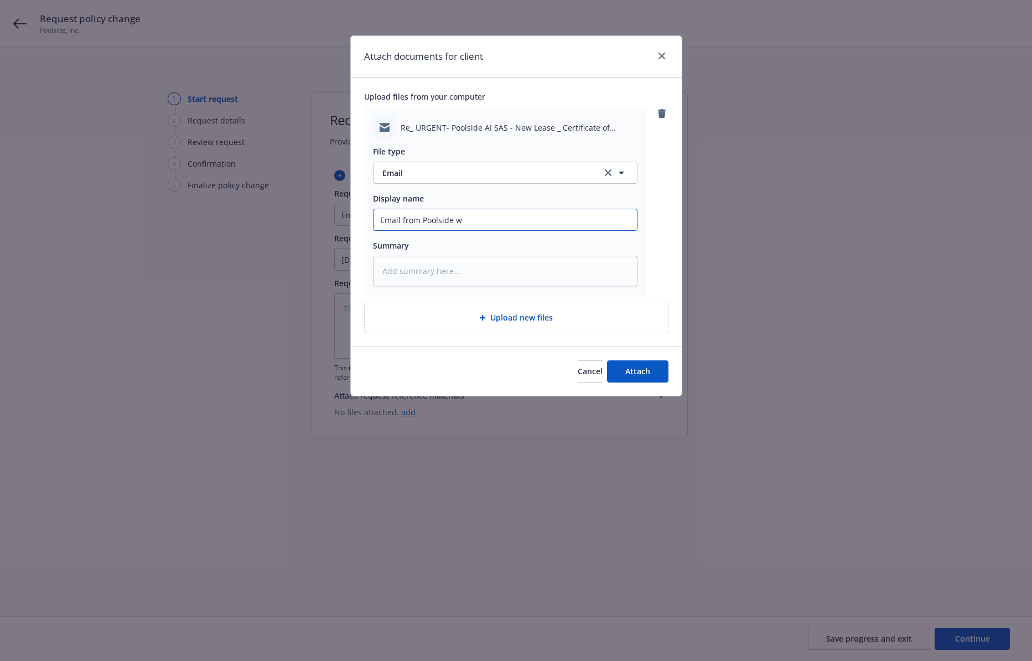
type input "Email from Poolside wi"
type textarea "x"
type input "Email from Poolside wit"
type textarea "x"
type input "Email from Poolside with"
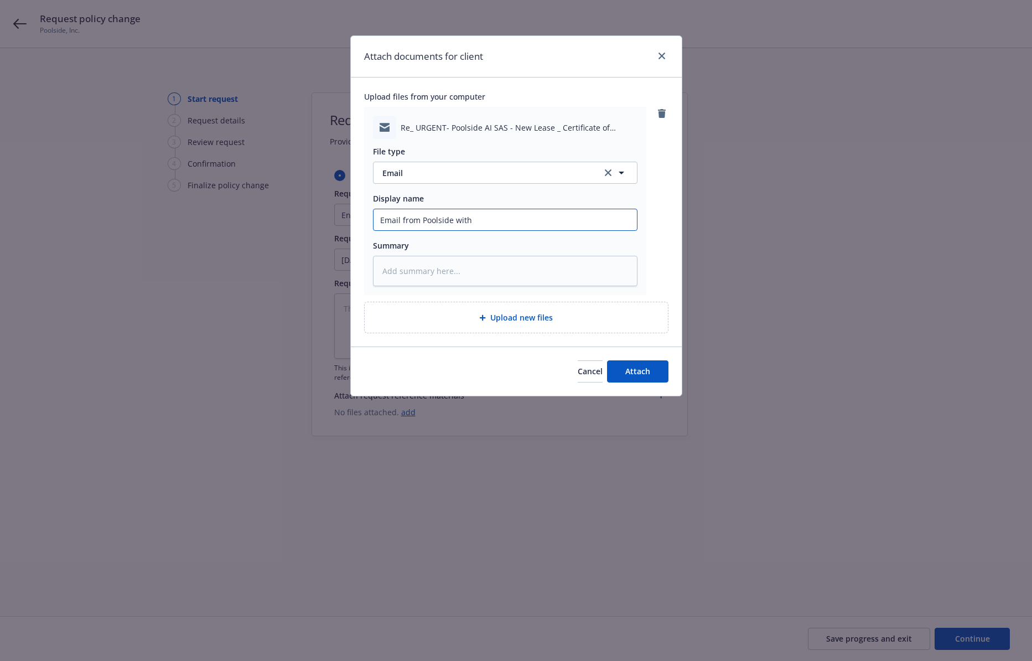
type textarea "x"
type input "Email from Poolside with"
type textarea "x"
type input "Email from Poolside with A"
type textarea "x"
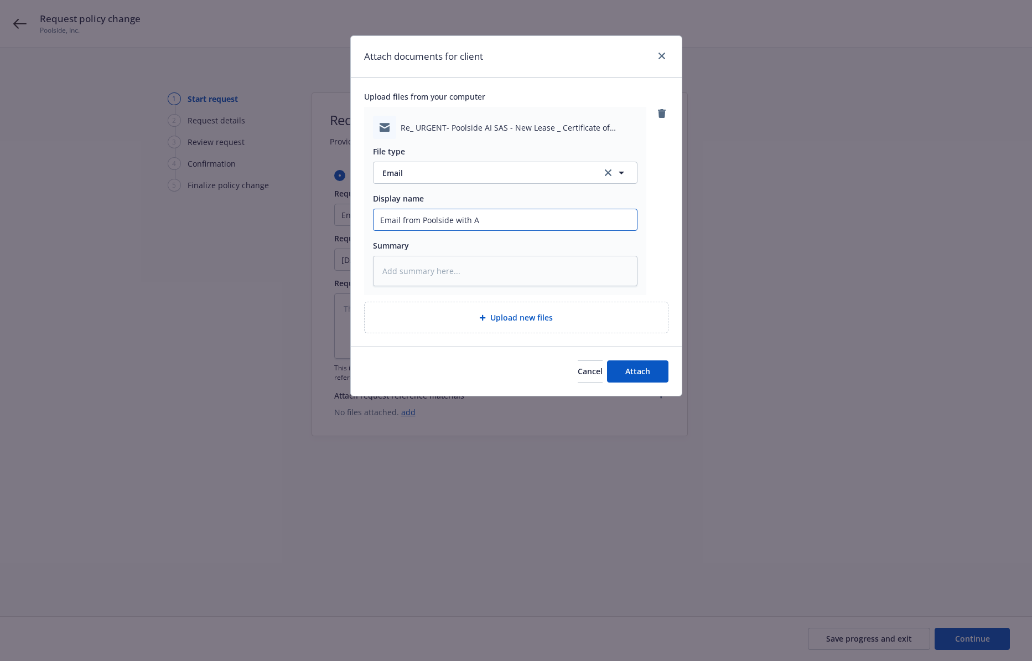
type input "Email from Poolside with Ad"
type textarea "x"
type input "Email from Poolside with Add"
type textarea "x"
type input "Email from Poolside with Add/"
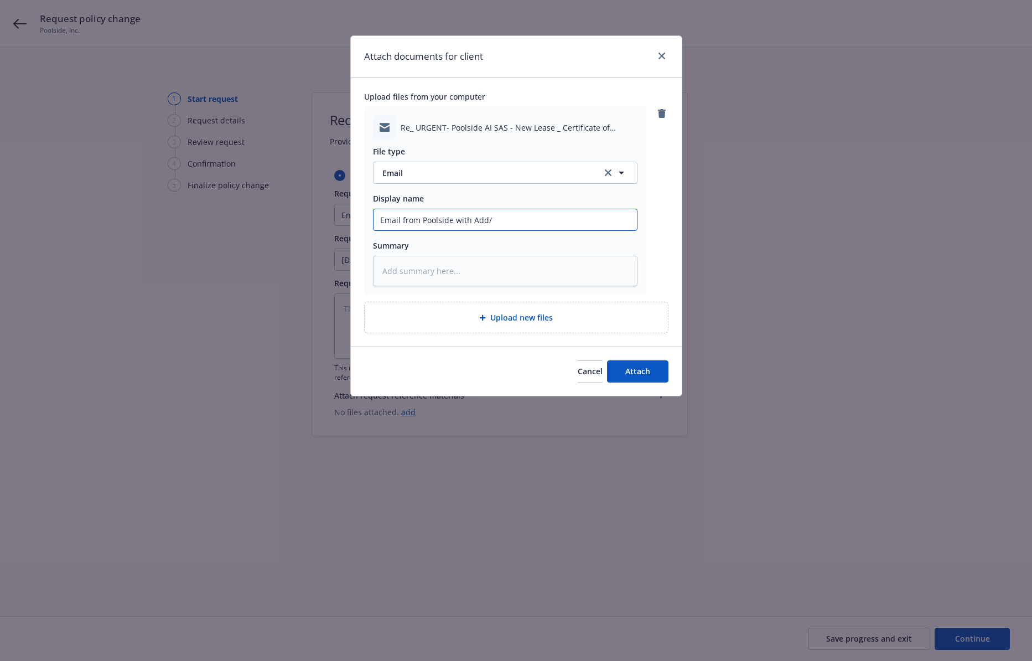
type textarea "x"
type input "Email from Poolside with Add/D"
type textarea "x"
type input "Email from Poolside with Add/De"
type textarea "x"
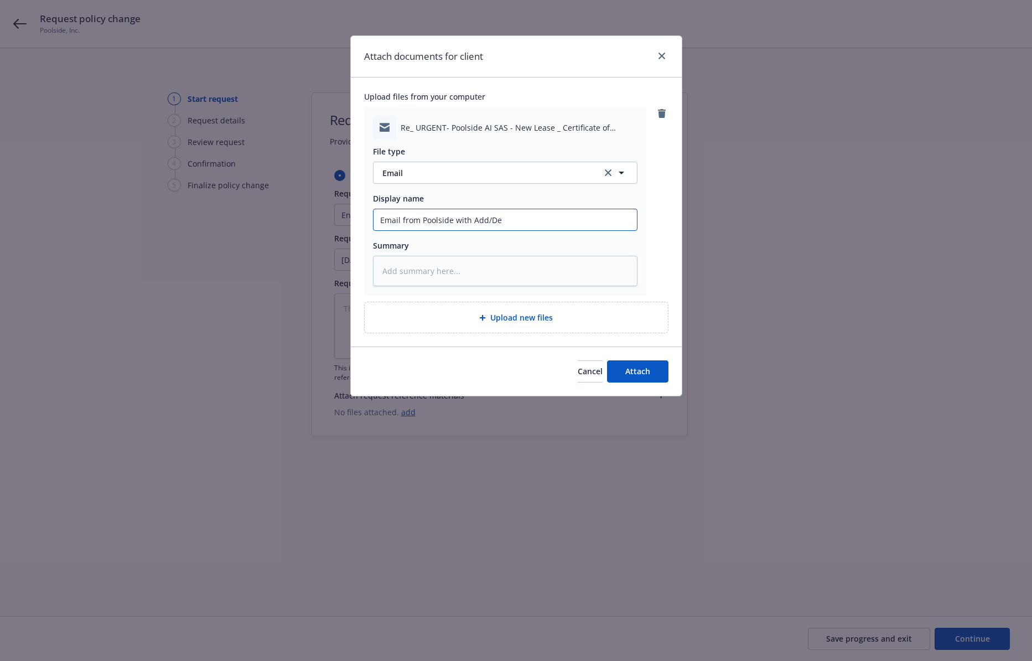
type input "Email from Poolside with Add/Del"
type textarea "x"
type input "Email from Poolside with Add/Delet"
type textarea "x"
type input "Email from Poolside with Add/Delete"
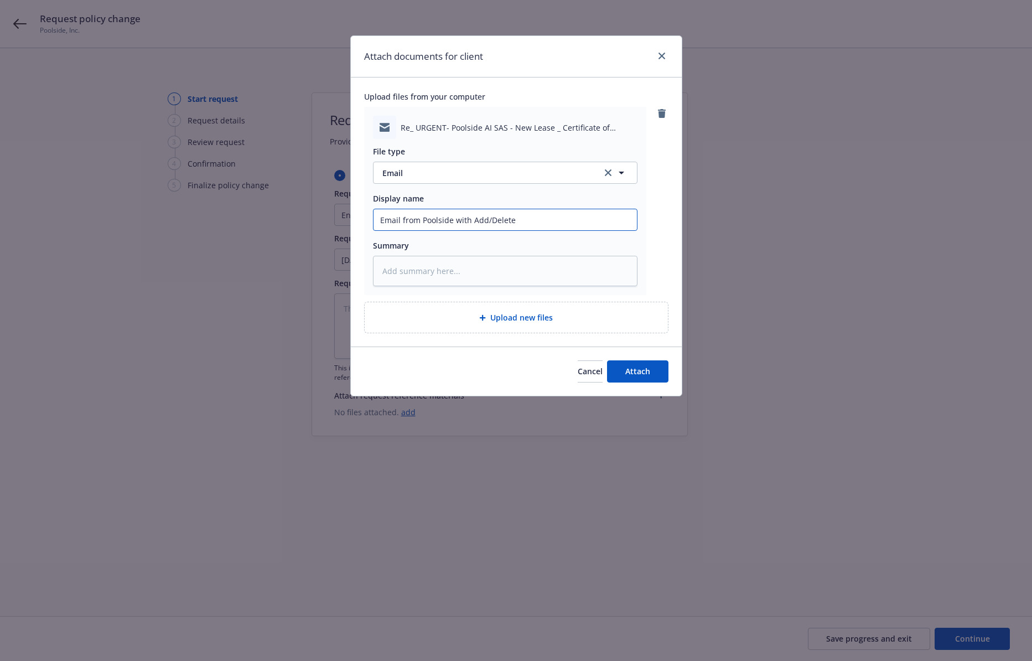
type textarea "x"
type input "Email from Poolside with Add/Delete fo"
type textarea "x"
type input "Email from Poolside with Add/Delete for"
type textarea "x"
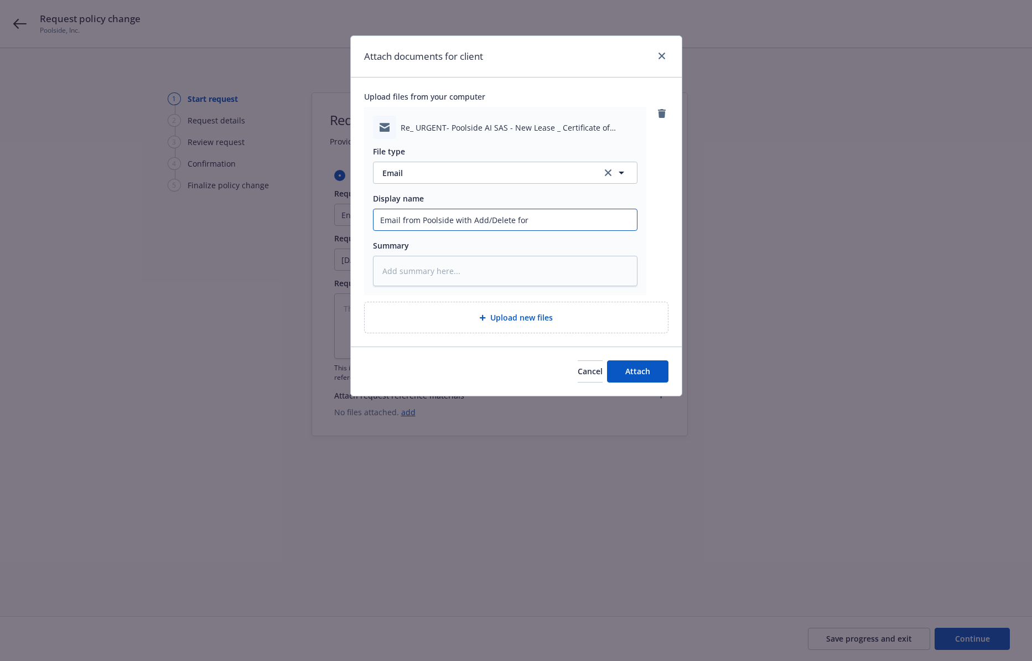
type input "Email from Poolside with Add/Delete form"
type textarea "x"
type input "Email from Poolside with Add/Delete form"
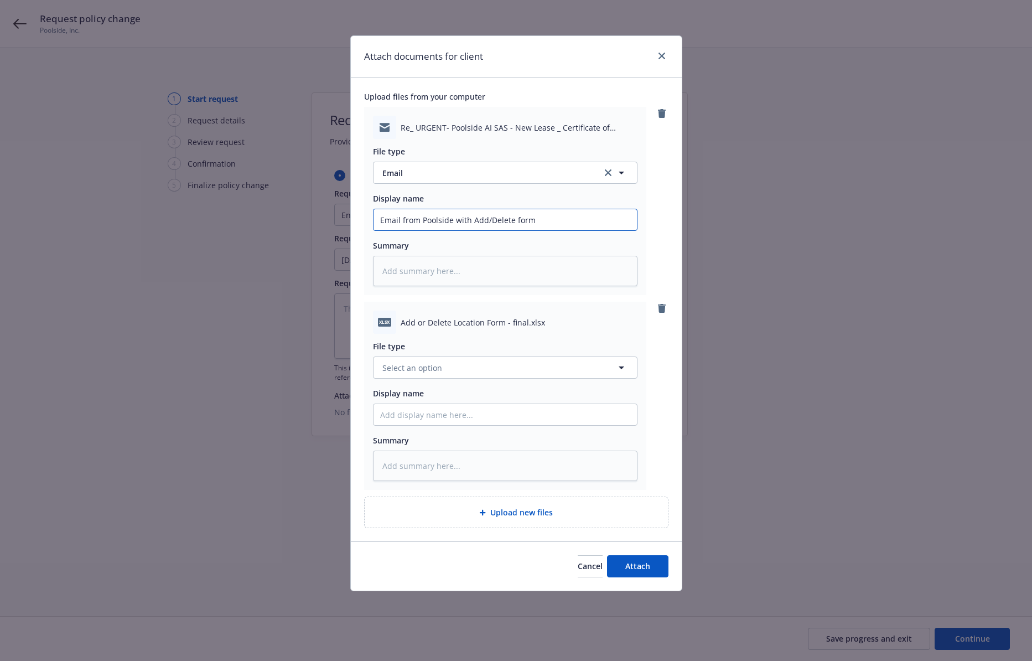
type textarea "x"
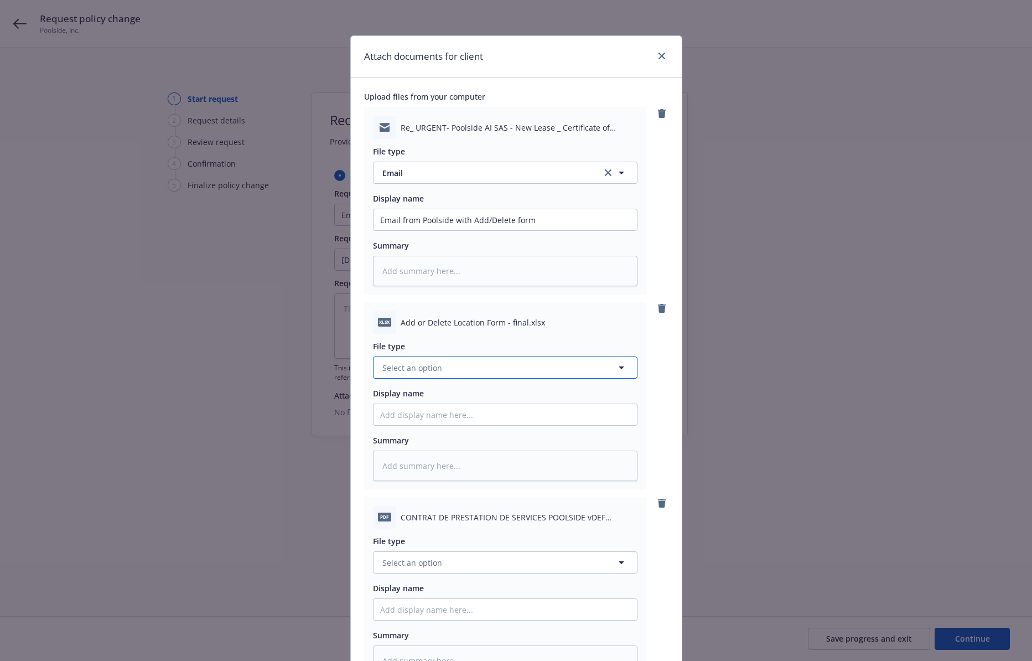
click at [442, 370] on button "Select an option" at bounding box center [505, 367] width 264 height 22
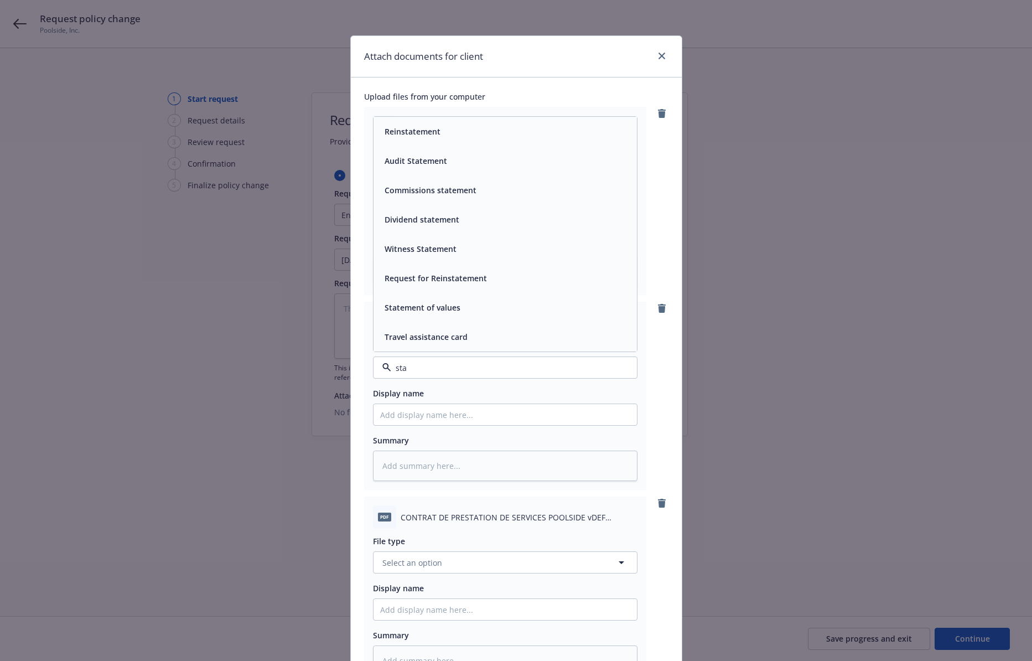
type input "stat"
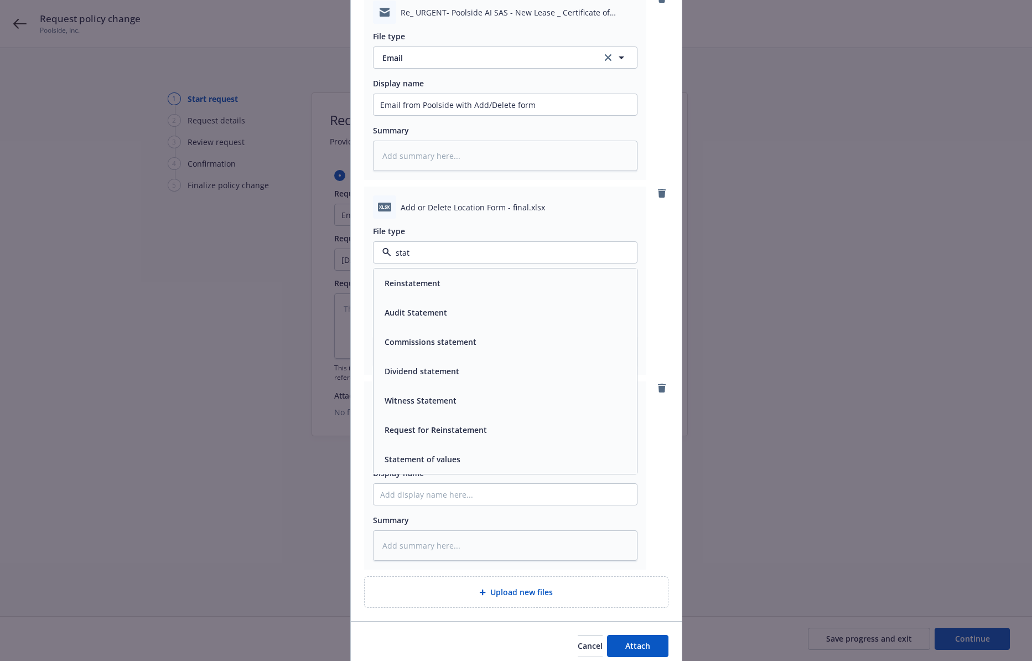
click at [477, 436] on div "Statement of values" at bounding box center [504, 458] width 263 height 29
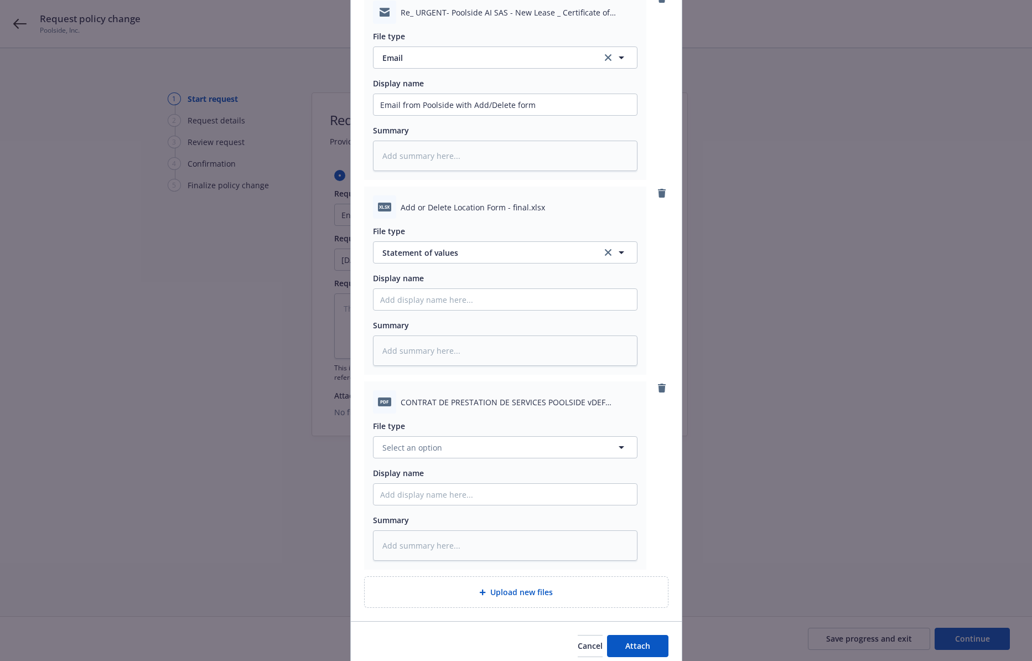
type textarea "x"
click at [482, 436] on button "Select an option" at bounding box center [505, 447] width 264 height 22
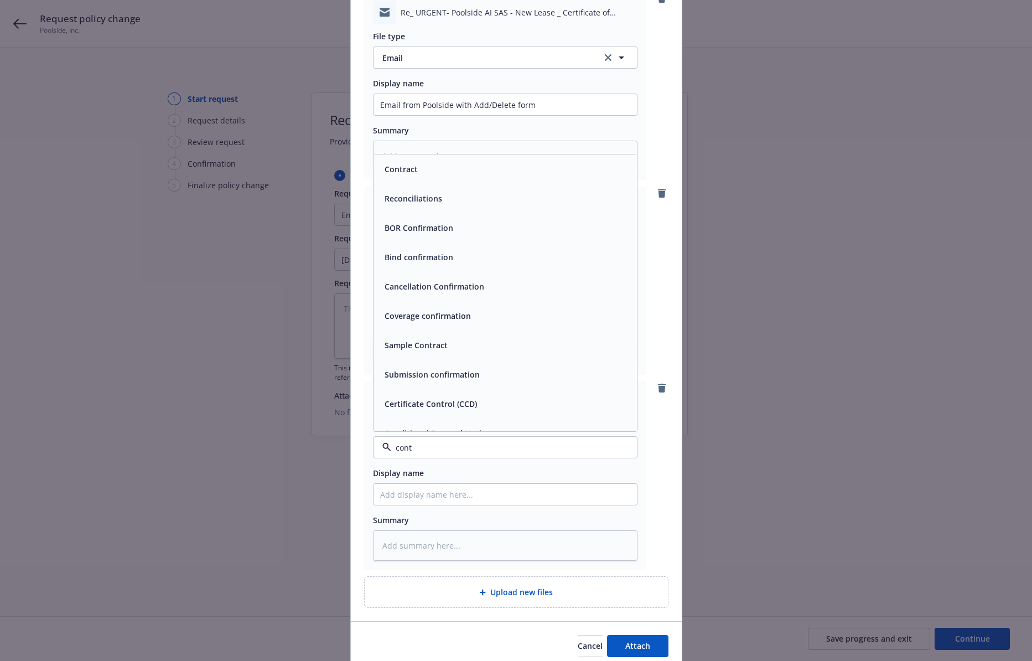
type input "contr"
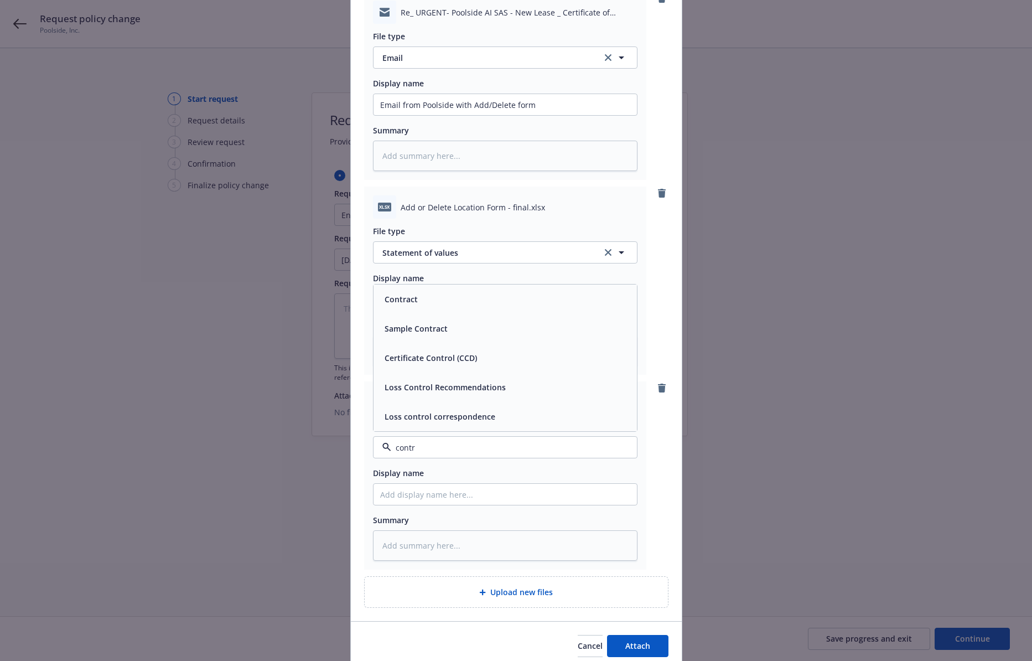
click at [445, 300] on div "Contract" at bounding box center [505, 299] width 250 height 16
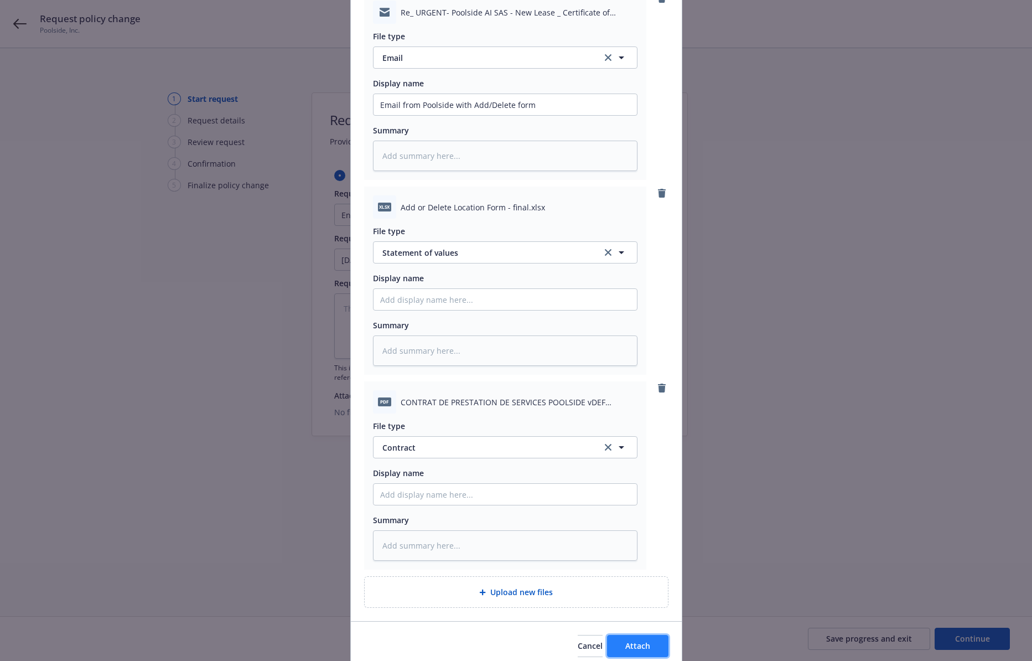
click at [623, 436] on button "Attach" at bounding box center [637, 646] width 61 height 22
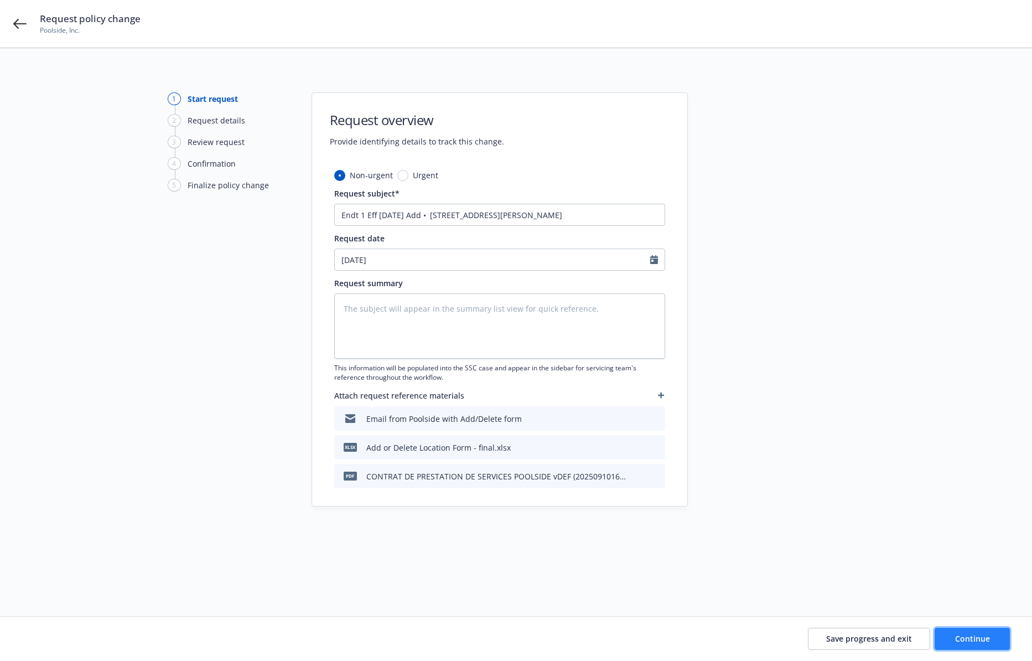
click at [885, 436] on button "Continue" at bounding box center [971, 638] width 75 height 22
drag, startPoint x: 604, startPoint y: 209, endPoint x: 324, endPoint y: 208, distance: 279.9
click at [324, 208] on div "Non-urgent Urgent Request subject* Endt 1 Eff 9/11/2025 Add • 8, 10, 12 rue Sai…" at bounding box center [499, 337] width 375 height 336
type textarea "x"
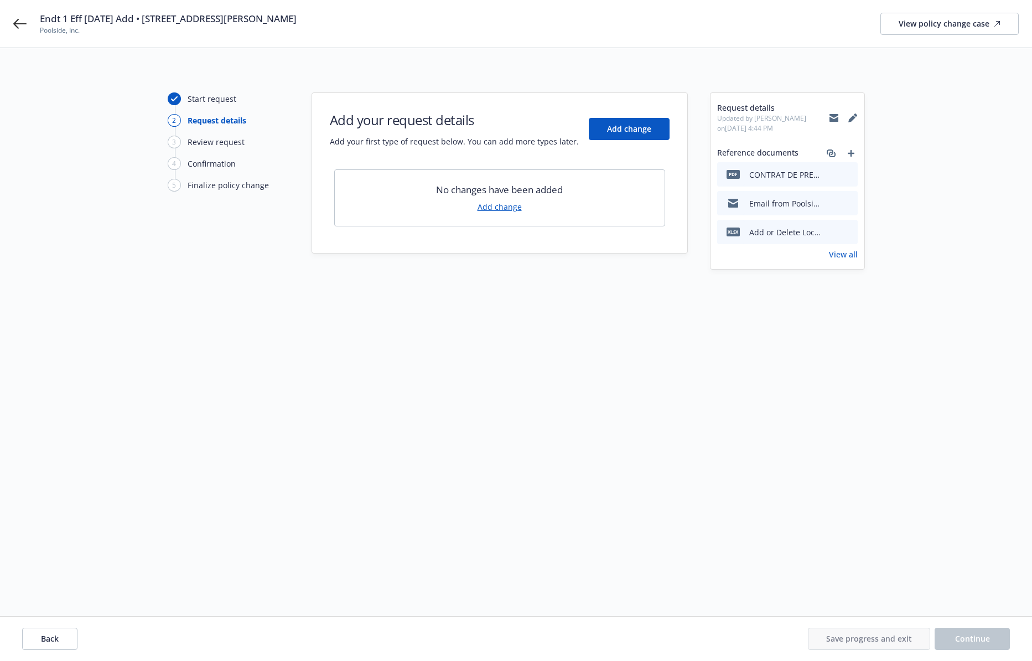
click at [498, 210] on link "Add change" at bounding box center [499, 207] width 44 height 12
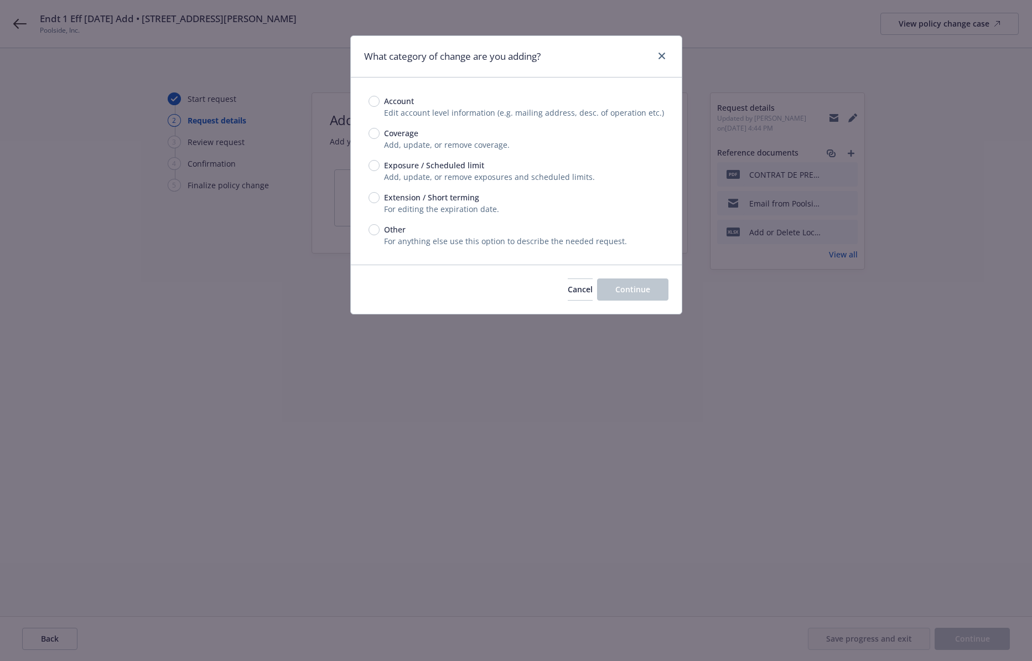
click at [418, 133] on div "Coverage" at bounding box center [515, 133] width 295 height 12
click at [380, 133] on input "Coverage" at bounding box center [373, 133] width 11 height 11
radio input "true"
click at [625, 284] on span "Continue" at bounding box center [632, 289] width 35 height 11
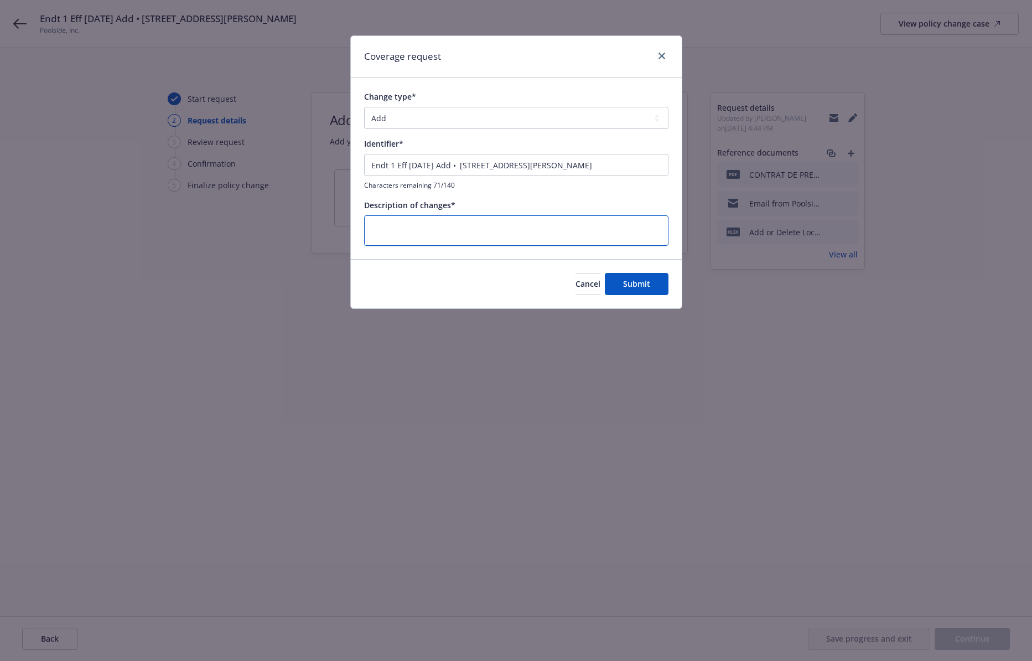
click at [543, 231] on textarea at bounding box center [516, 230] width 304 height 30
paste textarea "Endt 1 Eff 9/11/2025 Add • 8, 10, 12 rue Sainte-Cécile in Paris (75009)"
type textarea "x"
type textarea "Endt 1 Eff 9/11/2025 Add • 8, 10, 12 rue Sainte-Cécile in Paris (75009)"
click at [626, 286] on span "Submit" at bounding box center [636, 283] width 27 height 11
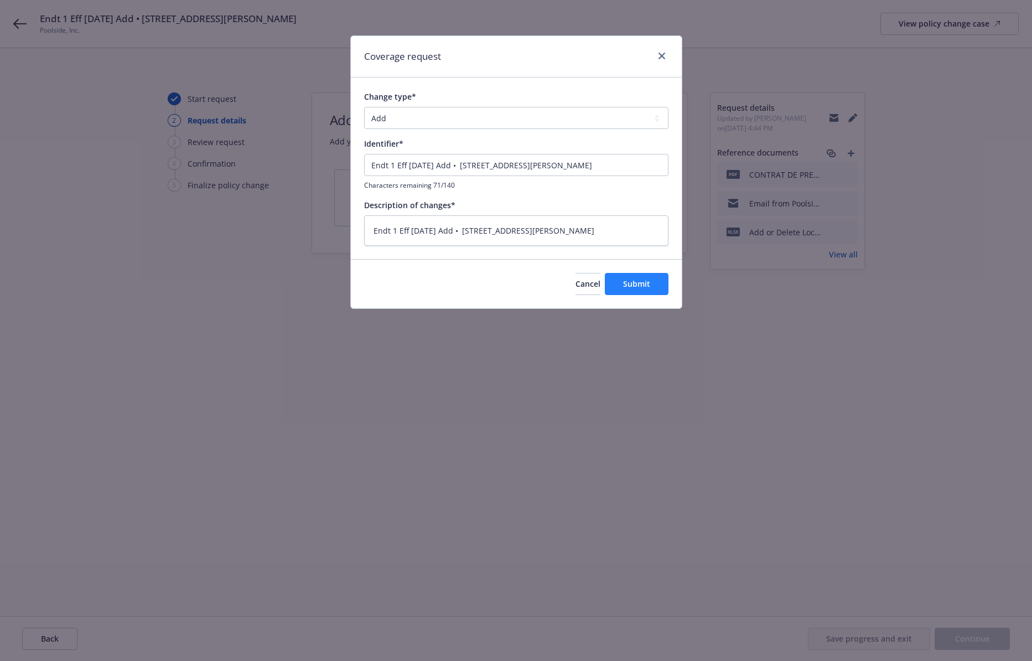
type textarea "x"
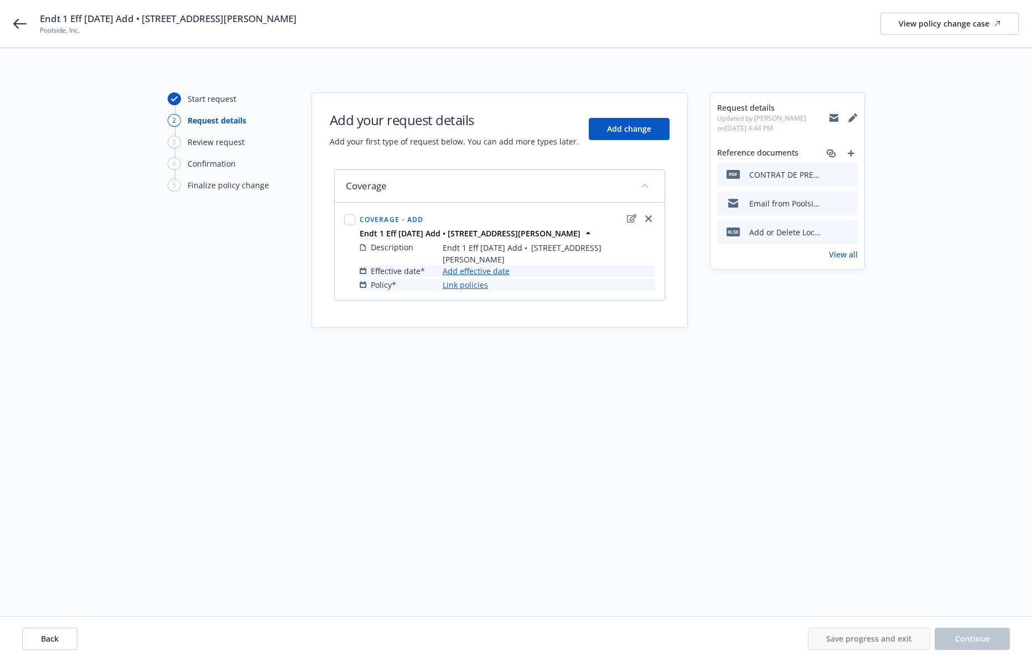
click at [502, 269] on link "Add effective date" at bounding box center [476, 271] width 67 height 12
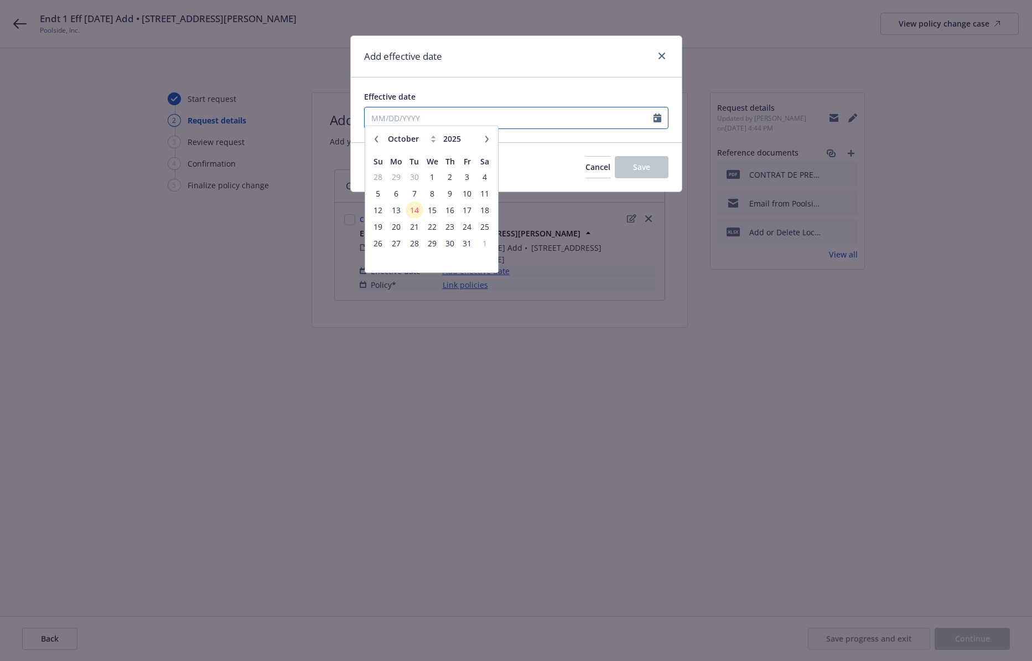
click at [552, 118] on input "Effective date" at bounding box center [509, 117] width 289 height 21
click at [378, 147] on icon "button" at bounding box center [376, 144] width 7 height 7
select select "9"
click at [446, 200] on span "11" at bounding box center [450, 199] width 15 height 14
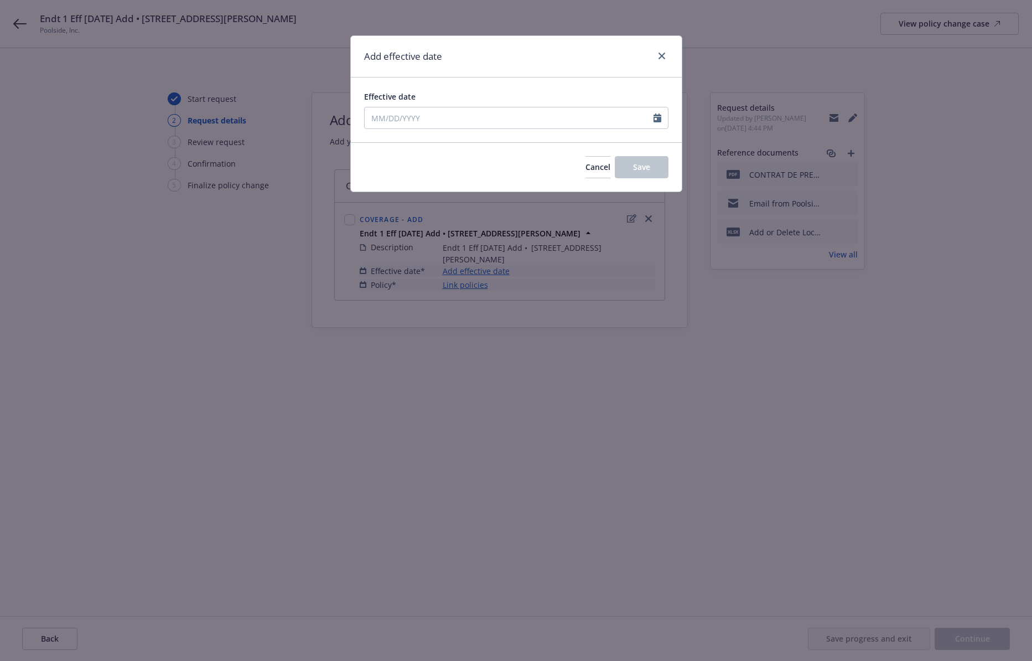
type input "09/11/2025"
click at [639, 171] on span "Save" at bounding box center [641, 167] width 17 height 11
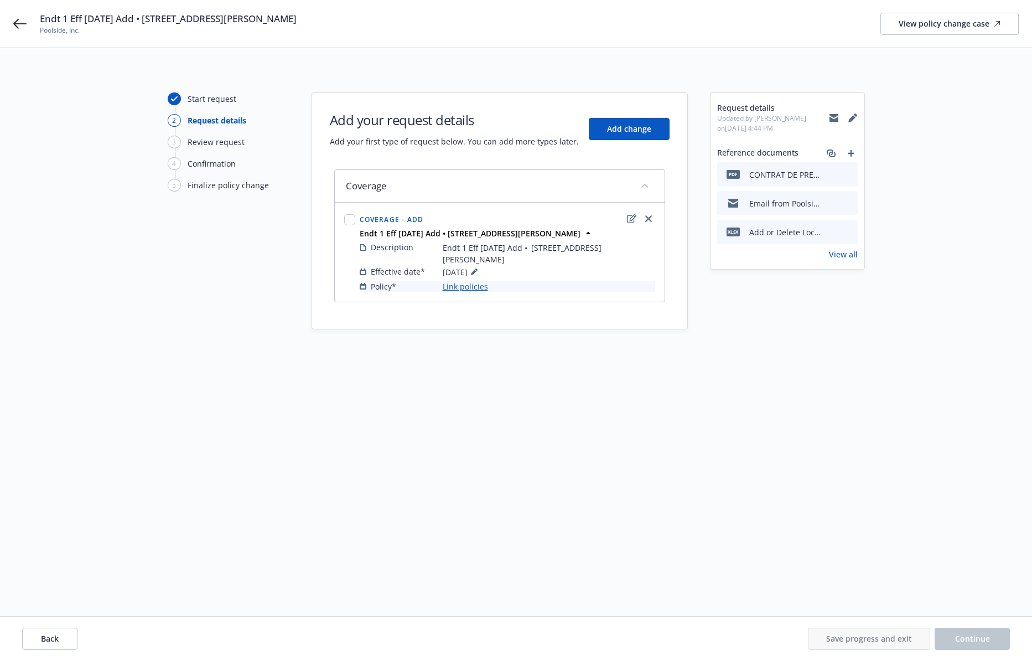
click at [462, 285] on link "Link policies" at bounding box center [465, 286] width 45 height 12
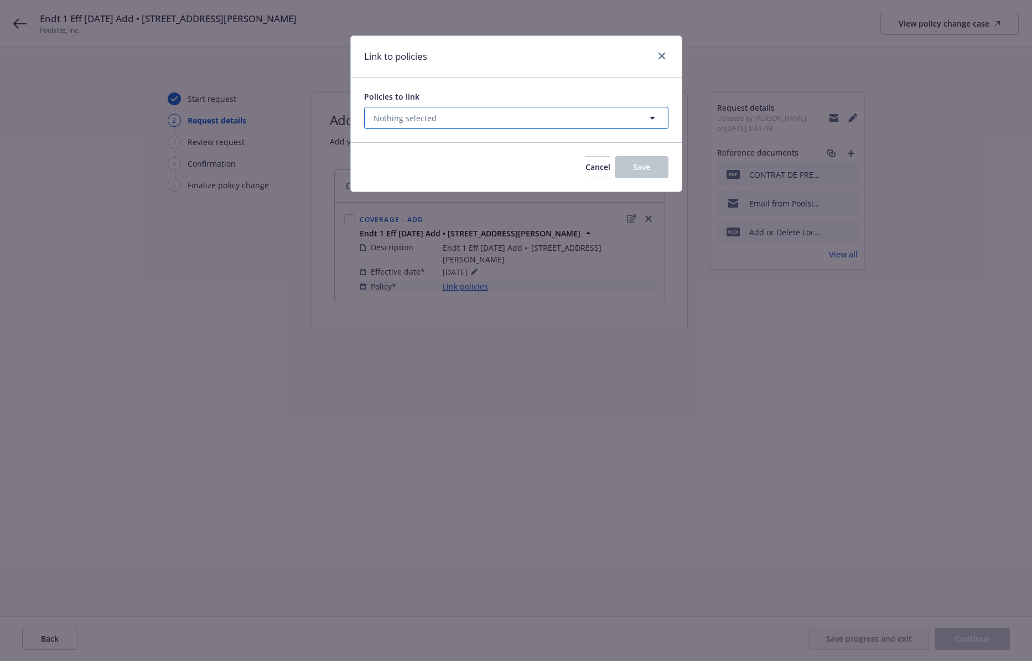
click at [451, 122] on button "Nothing selected" at bounding box center [516, 118] width 304 height 22
select select "ACTIVE"
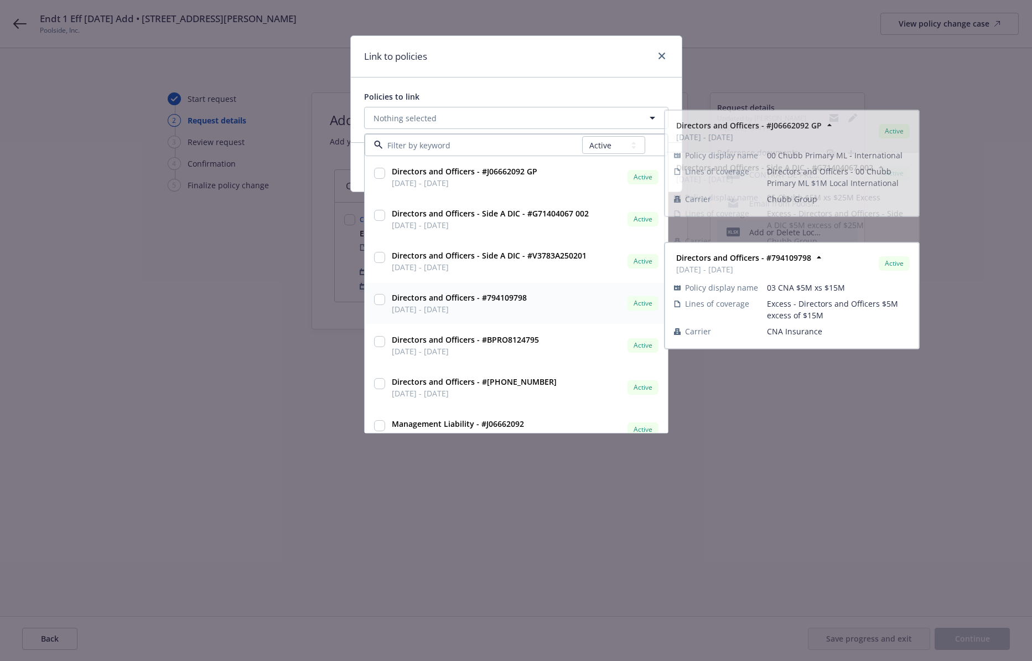
scroll to position [115, 0]
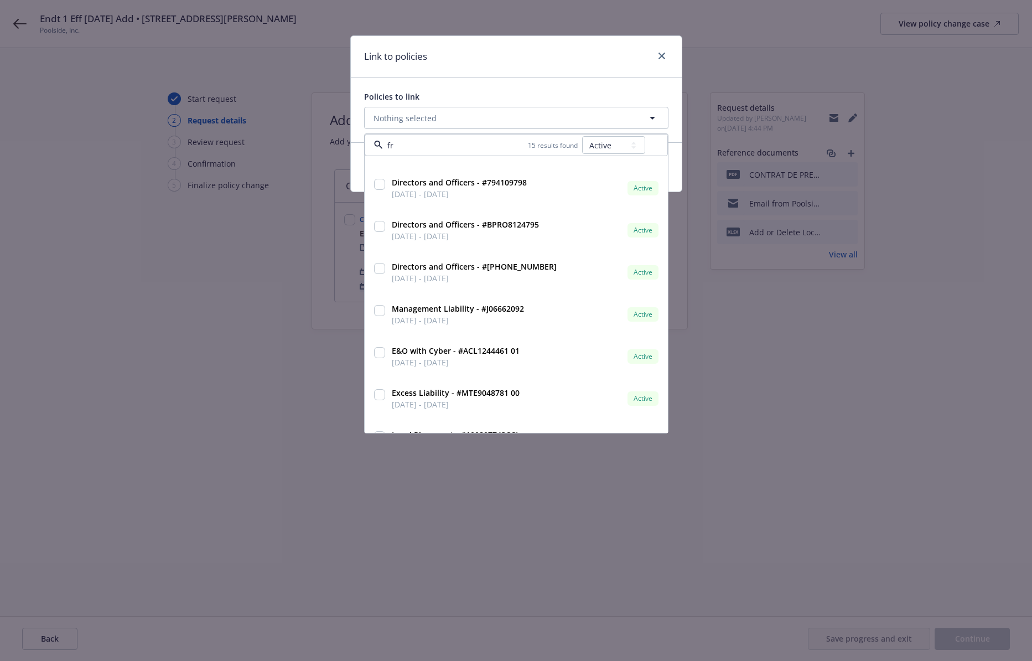
type input "fra"
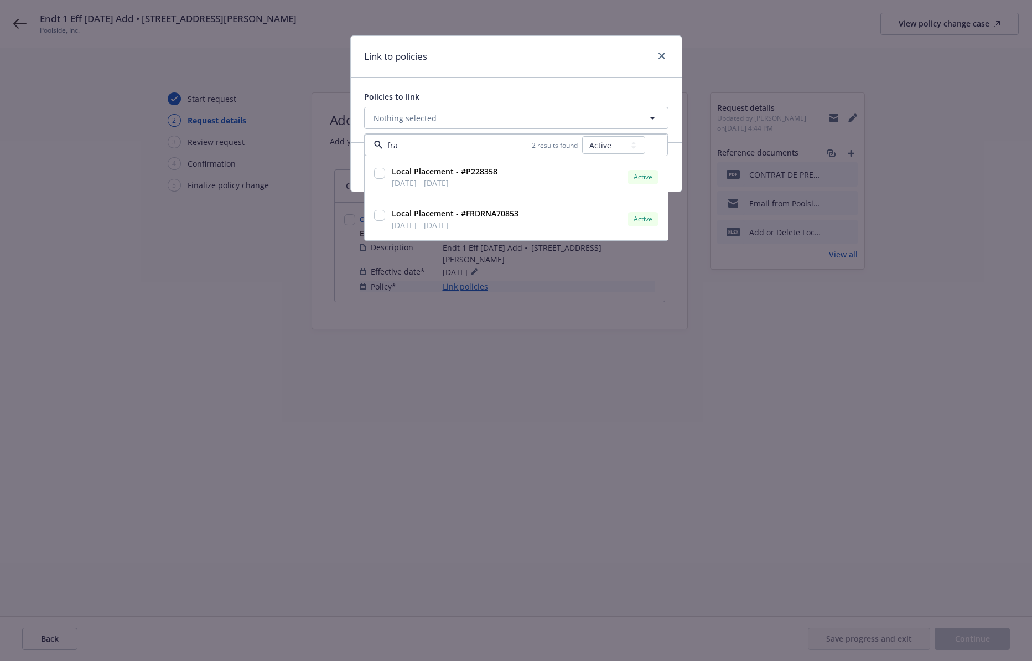
scroll to position [0, 0]
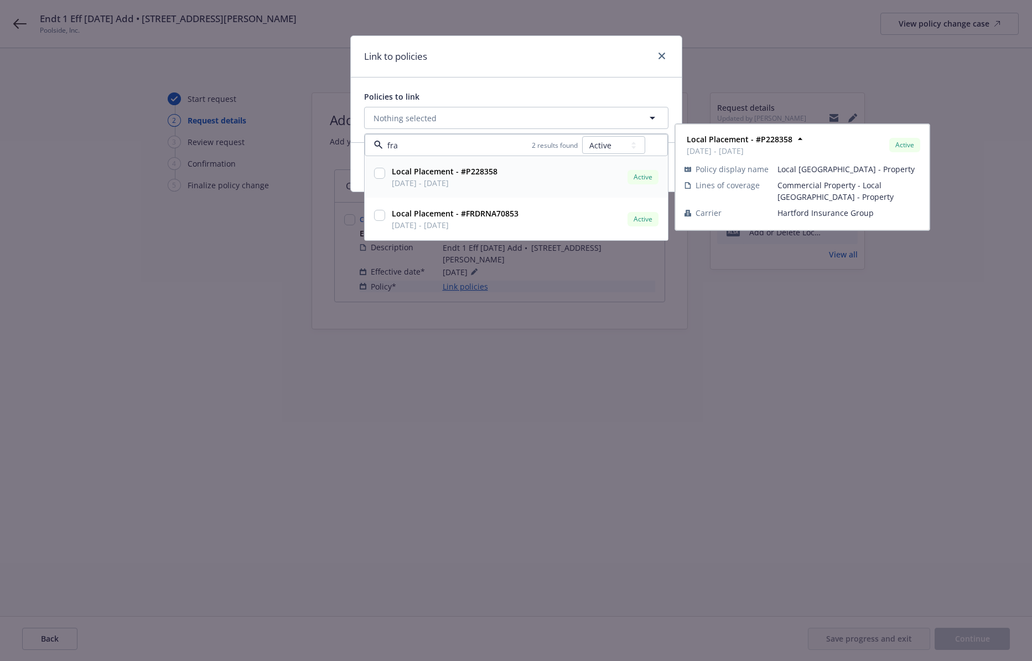
click at [381, 170] on input "checkbox" at bounding box center [379, 173] width 11 height 11
checkbox input "true"
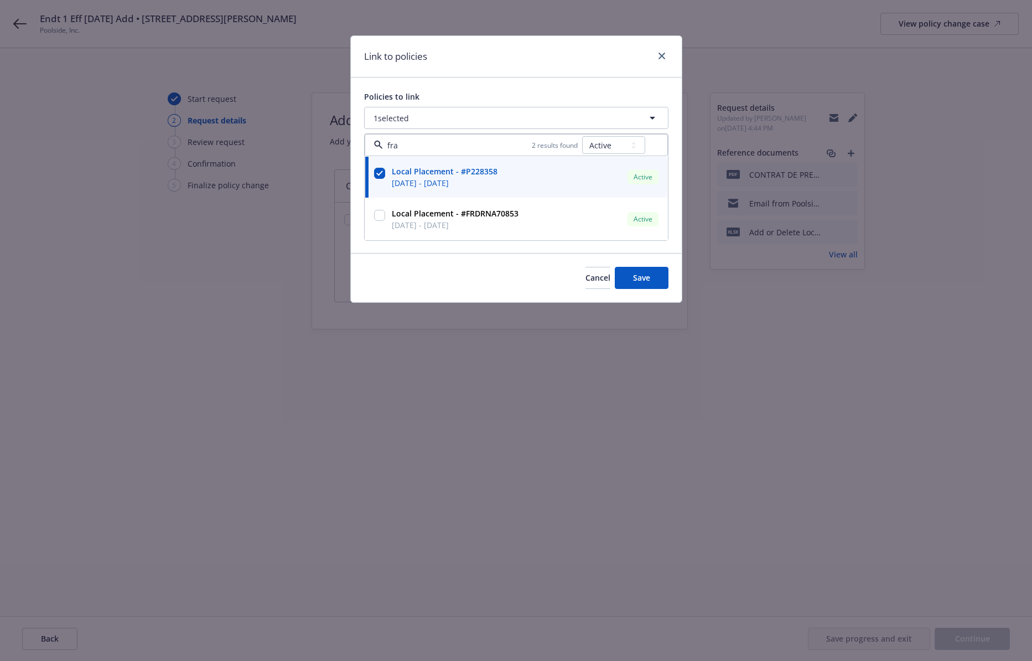
type input "fra"
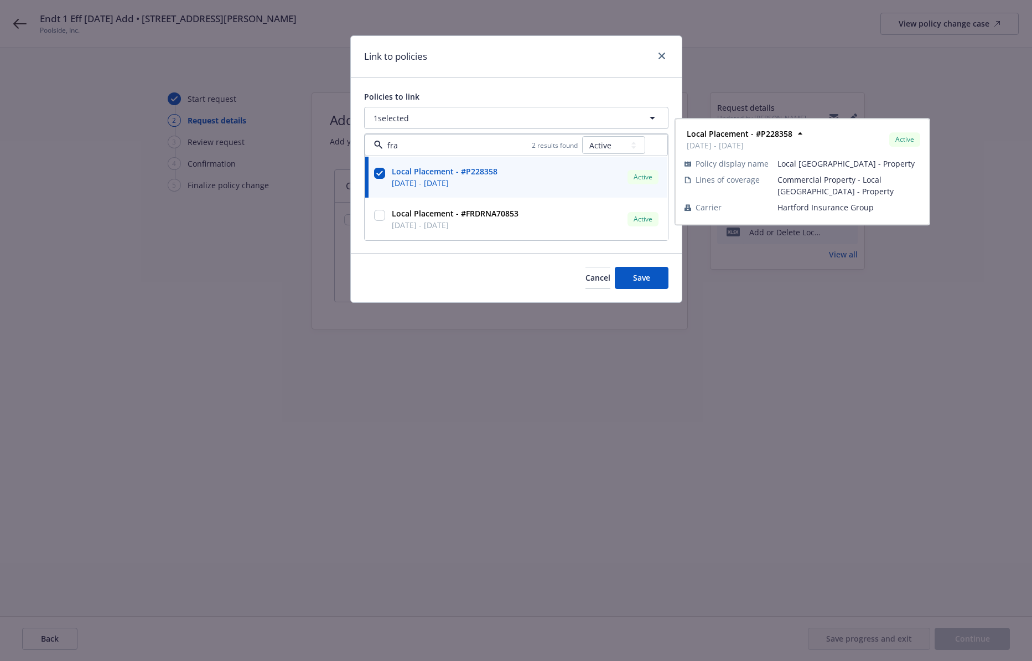
click at [467, 92] on div "Policies to link" at bounding box center [516, 97] width 304 height 12
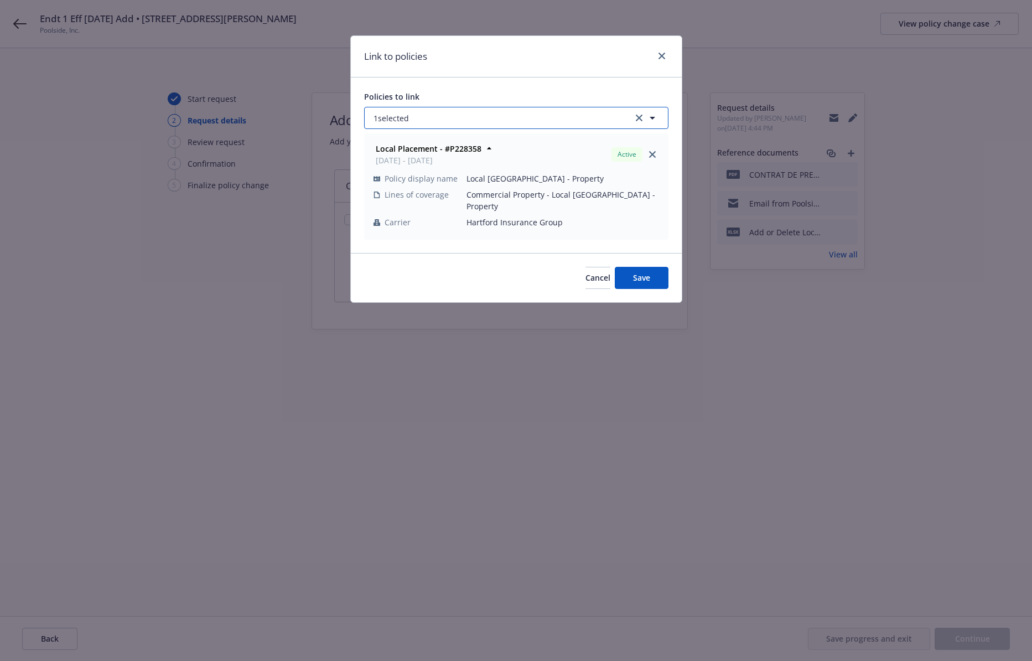
click at [476, 118] on button "1 selected" at bounding box center [516, 118] width 304 height 22
select select "ACTIVE"
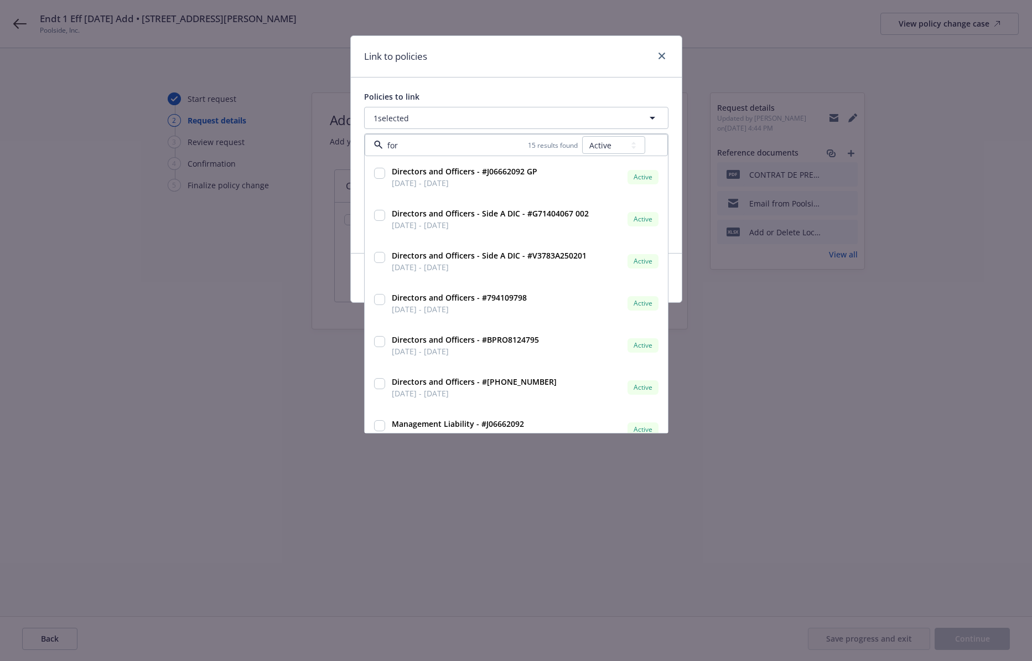
type input "fore"
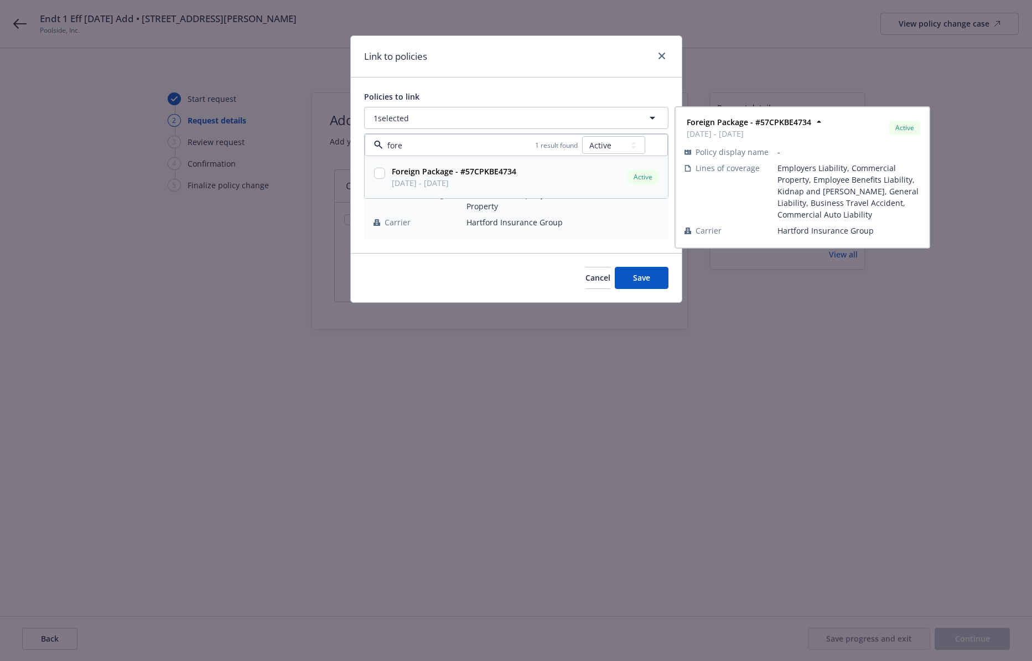
click at [378, 174] on input "checkbox" at bounding box center [379, 173] width 11 height 11
checkbox input "true"
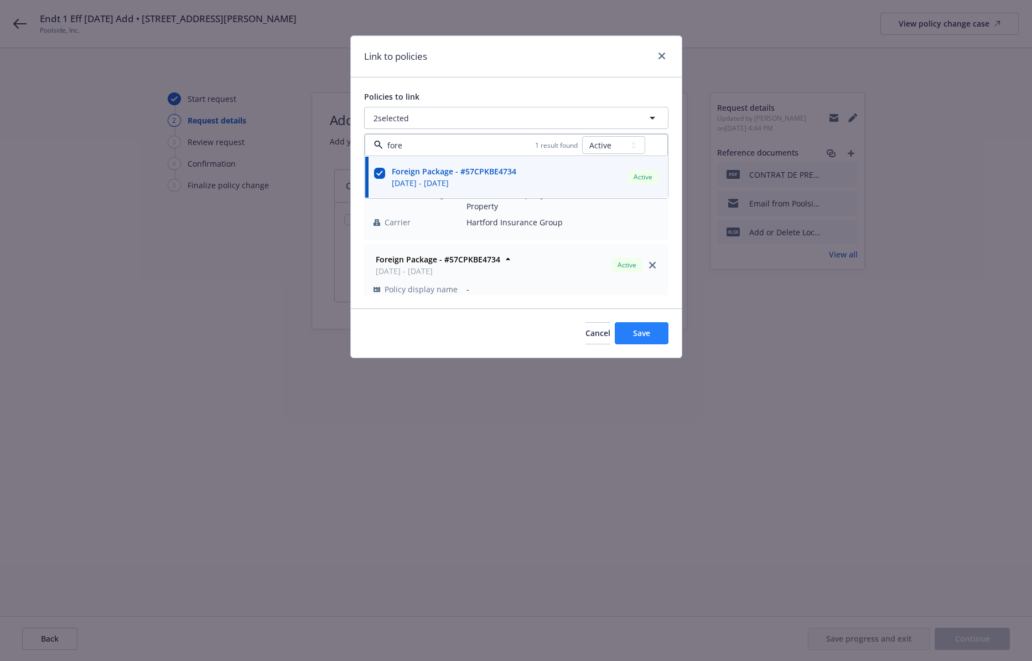
type input "fore"
click at [646, 334] on span "Save" at bounding box center [641, 333] width 17 height 11
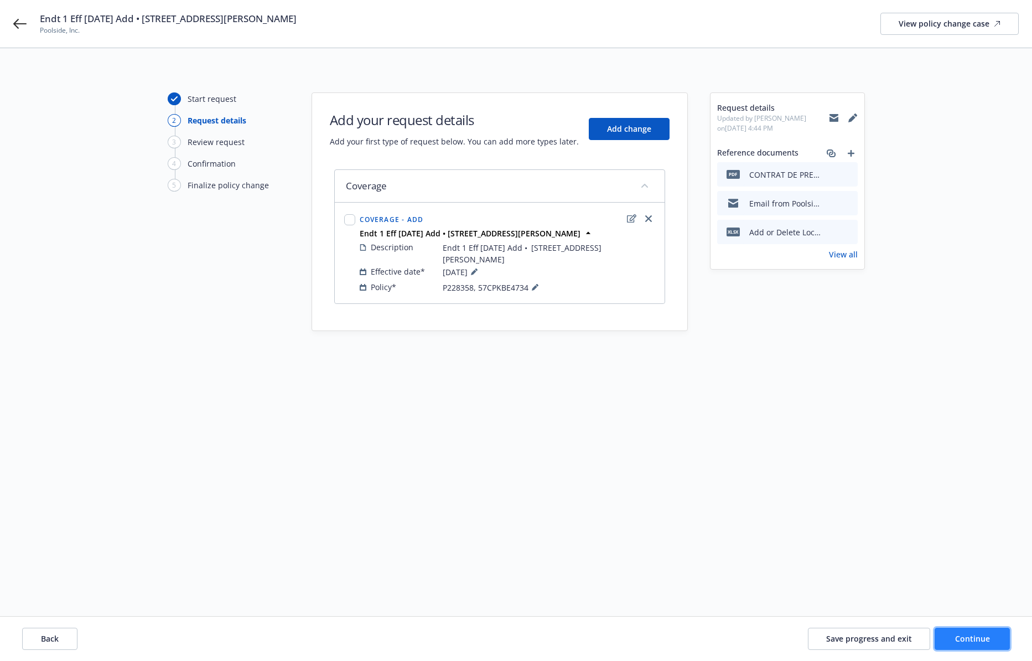
click at [885, 436] on span "Continue" at bounding box center [972, 638] width 35 height 11
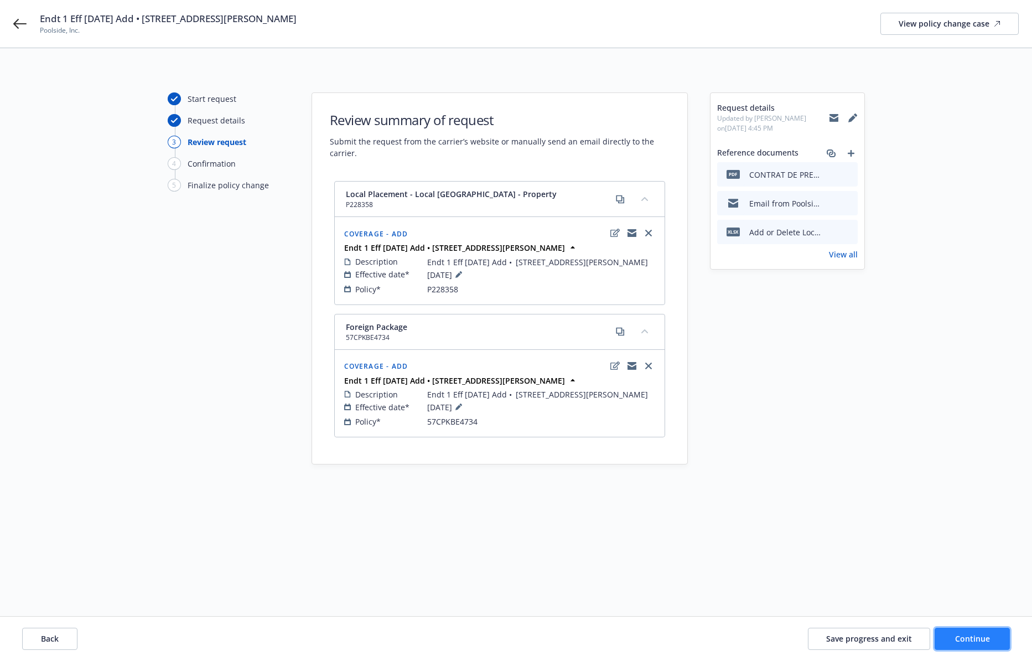
click at [885, 436] on span "Continue" at bounding box center [972, 638] width 35 height 11
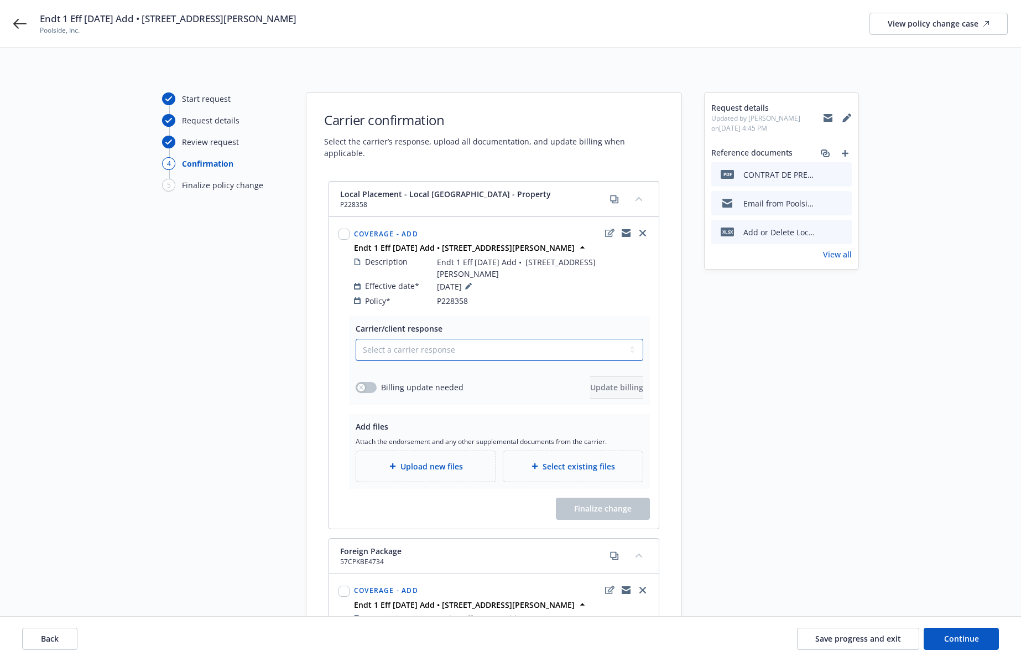
click at [448, 339] on select "Select a carrier response Accepted Accepted with revision No endorsement needed…" at bounding box center [500, 350] width 288 height 22
select select "ACCEPTED"
click at [356, 339] on select "Select a carrier response Accepted Accepted with revision No endorsement needed…" at bounding box center [500, 350] width 288 height 22
click at [427, 436] on span "Upload new files" at bounding box center [432, 466] width 63 height 12
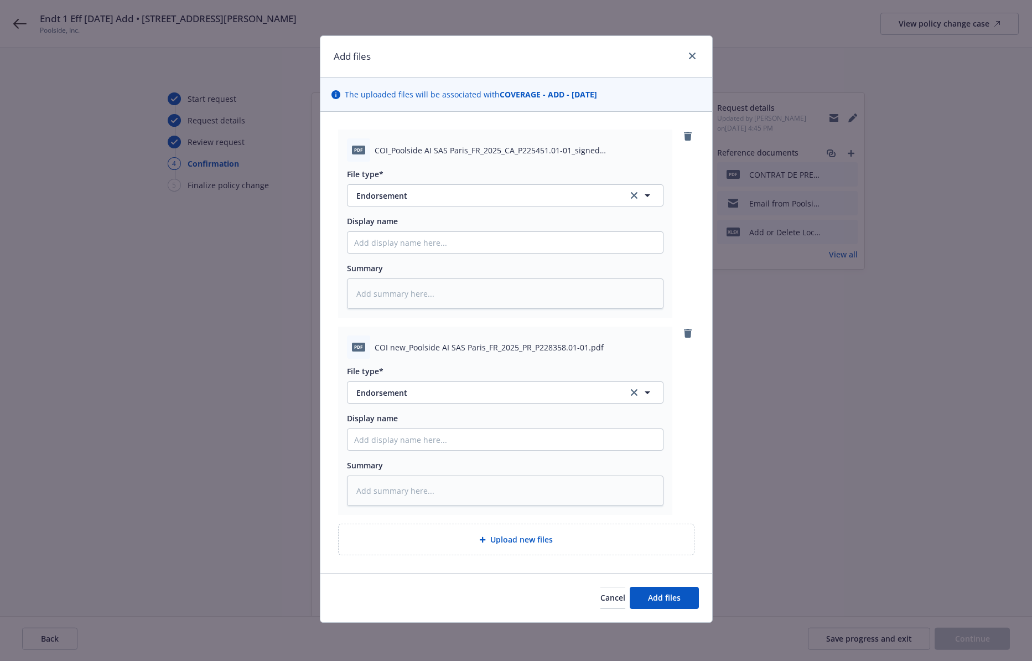
type textarea "x"
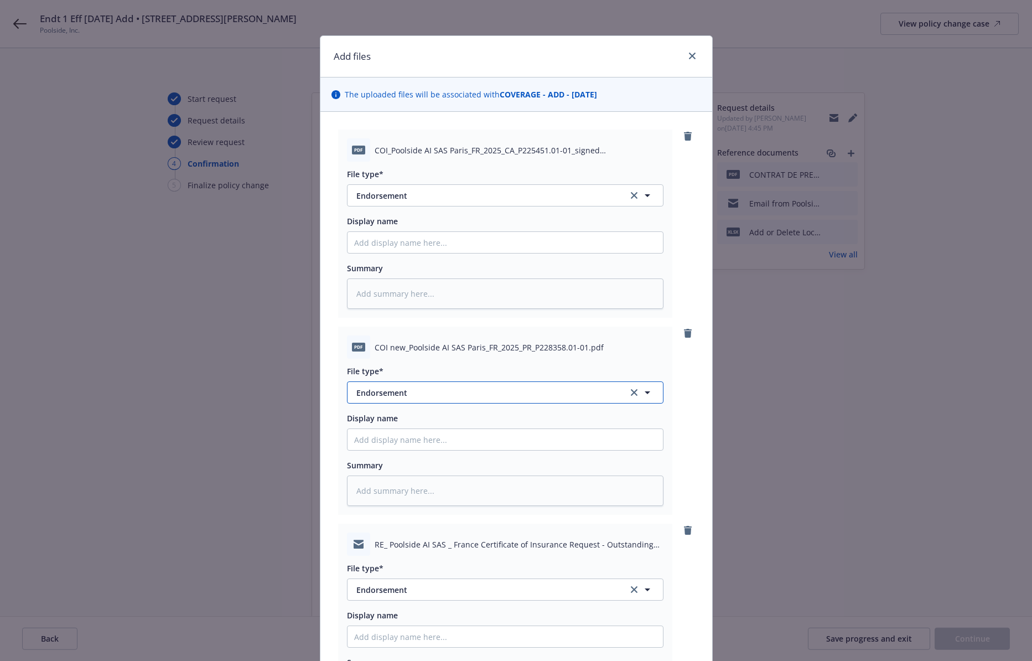
click at [411, 389] on span "Endorsement" at bounding box center [484, 393] width 256 height 12
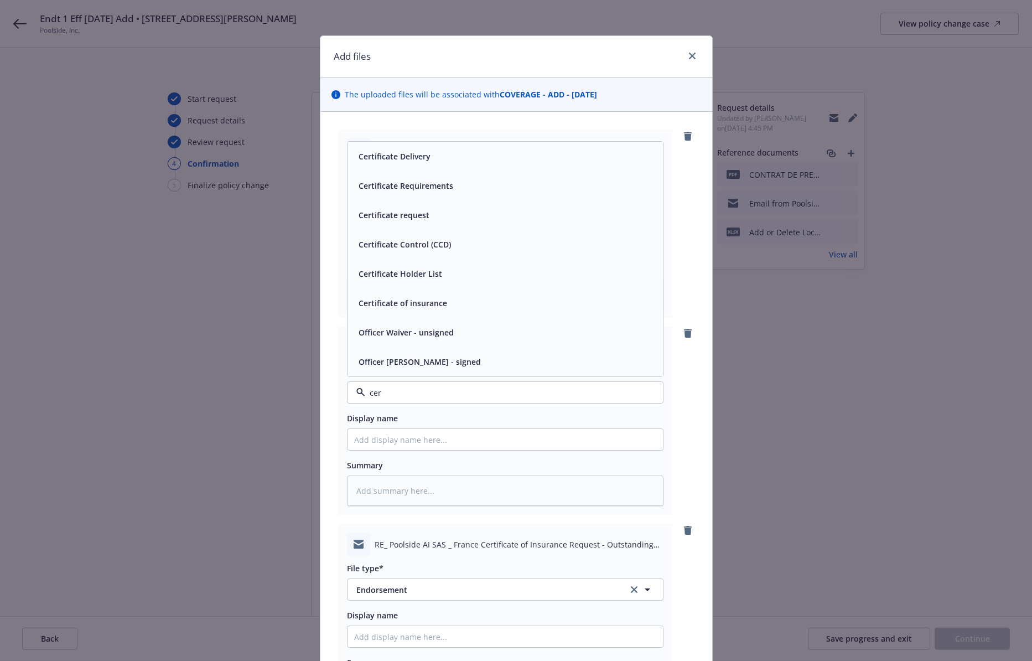
type input "cert"
click at [448, 355] on div "Certificate of insurance" at bounding box center [505, 362] width 302 height 16
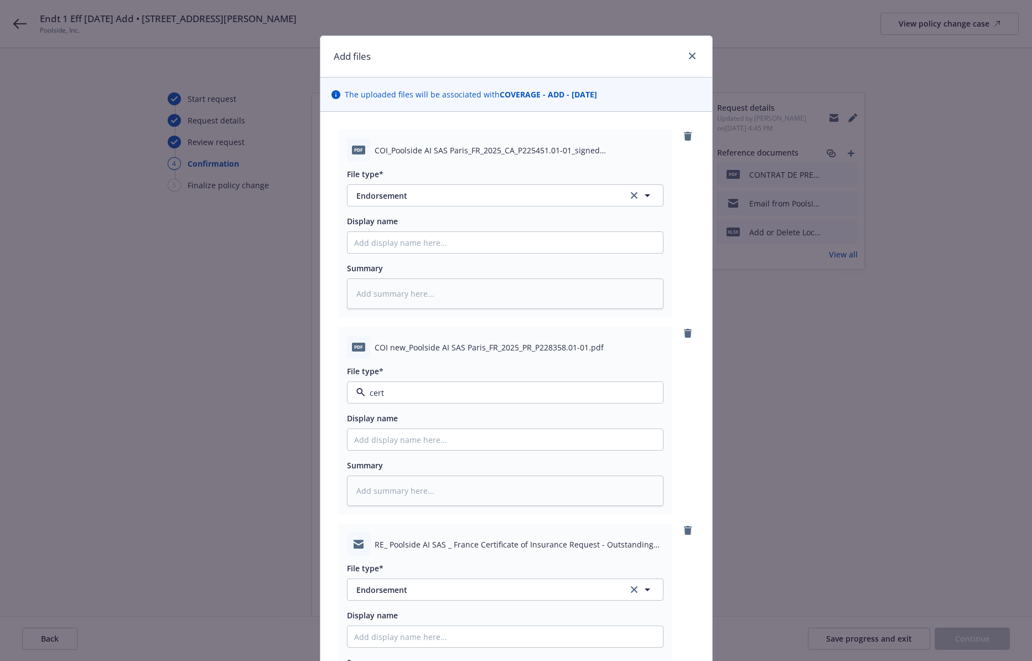
type textarea "x"
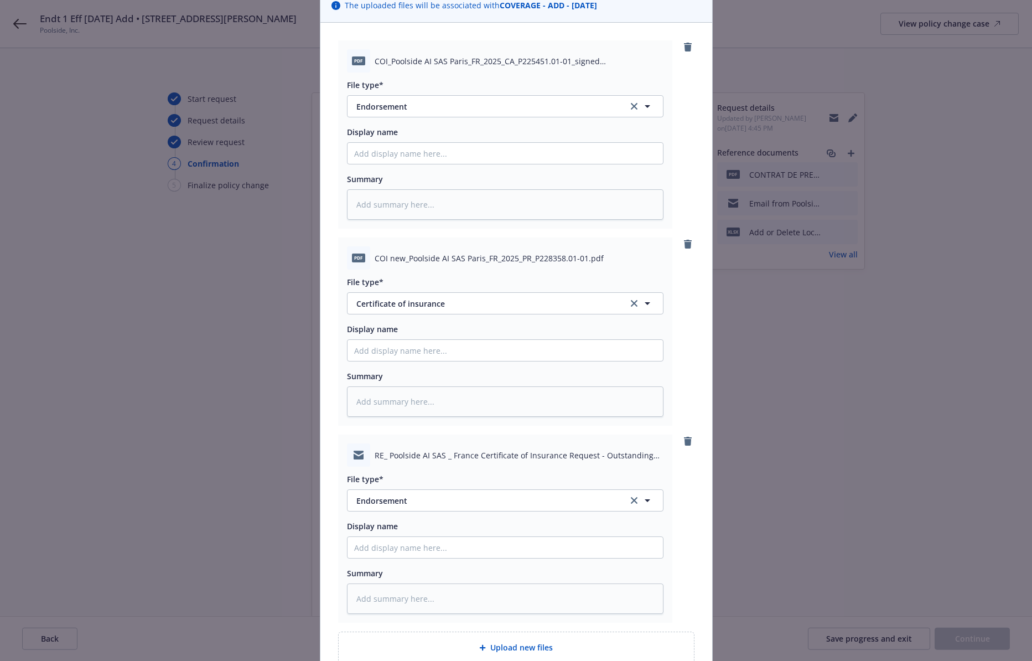
scroll to position [115, 0]
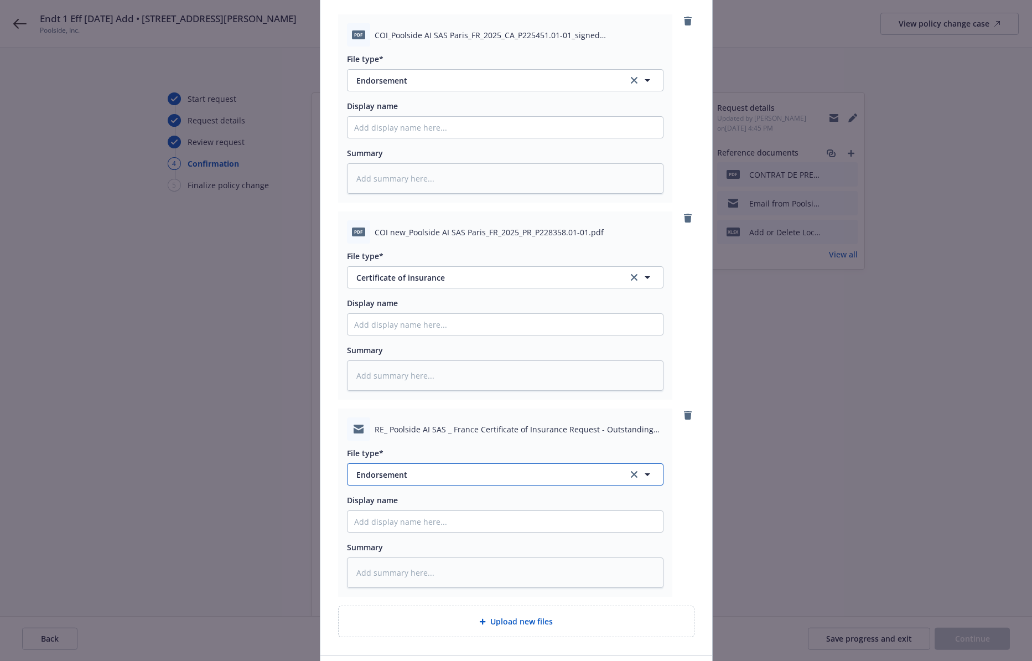
click at [436, 436] on span "Endorsement" at bounding box center [484, 475] width 256 height 12
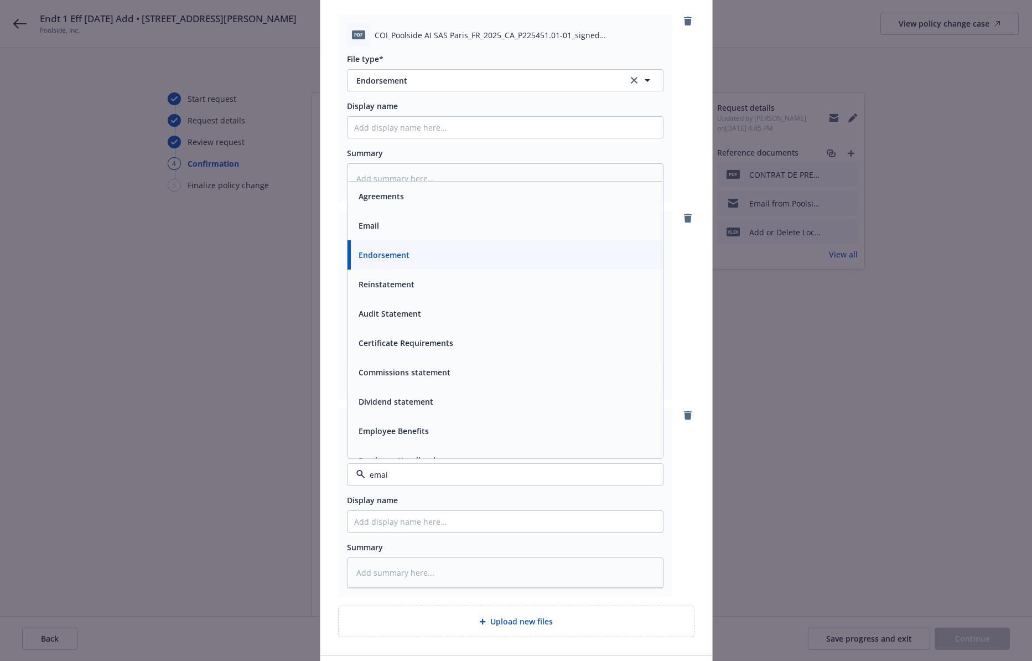
type input "email"
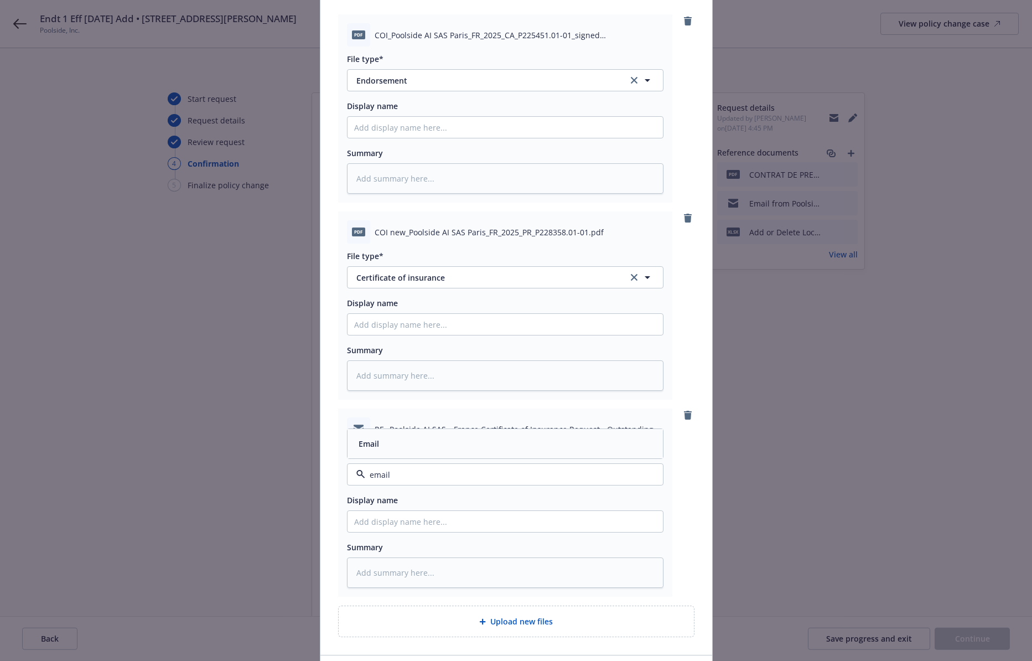
click at [441, 436] on div "Email" at bounding box center [504, 443] width 315 height 29
click at [410, 436] on input "Display name" at bounding box center [504, 521] width 315 height 21
type textarea "x"
type input "e"
type textarea "x"
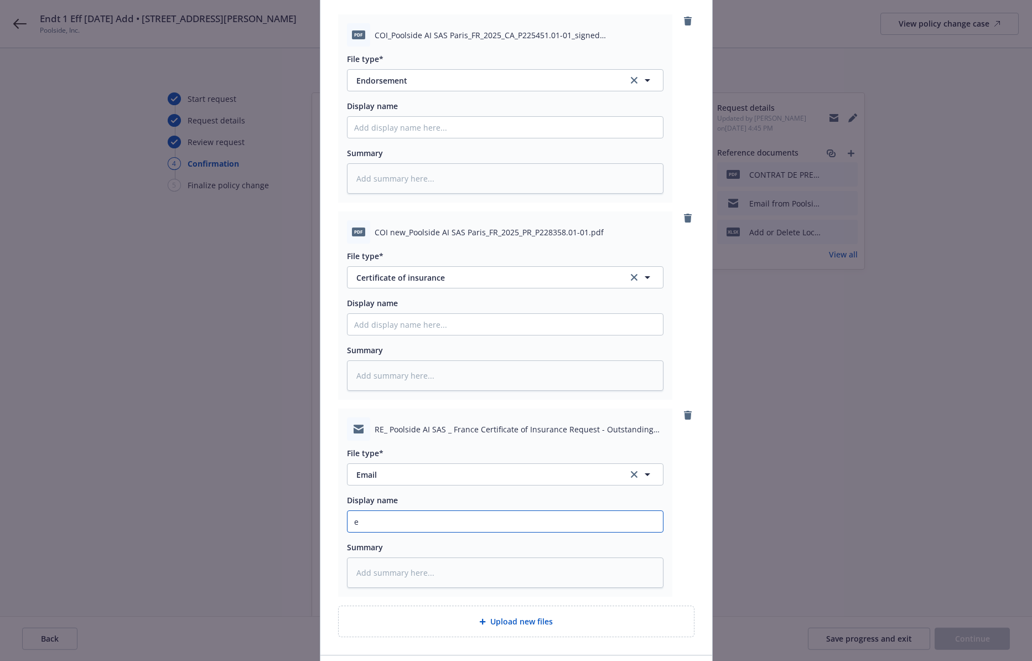
type input "em"
type textarea "x"
type input "ema"
type textarea "x"
type input "emai"
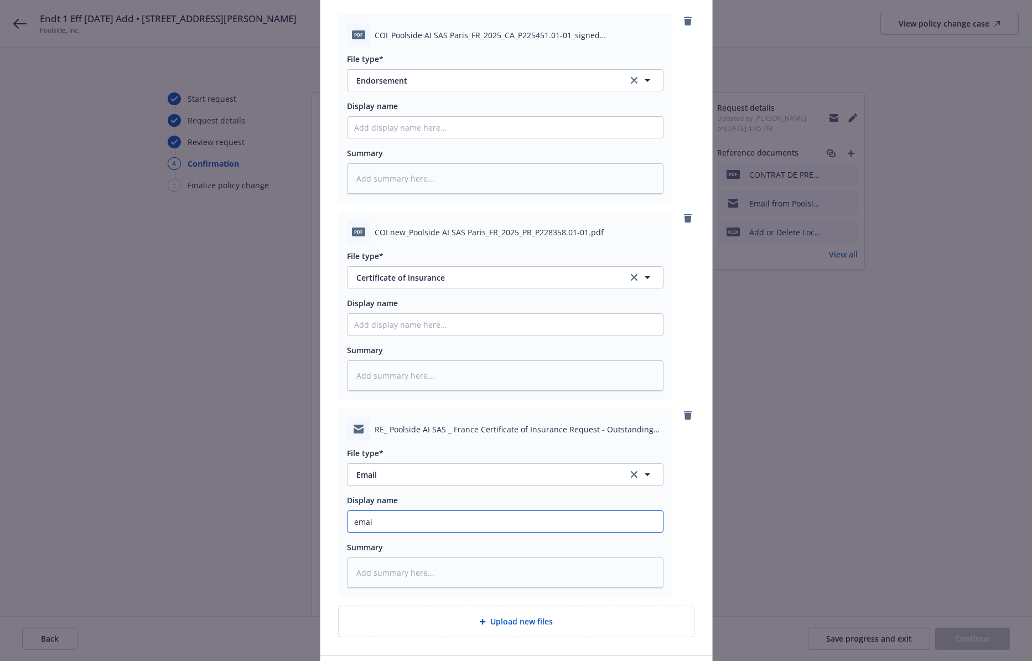
type textarea "x"
type input "email"
type textarea "x"
type input "email"
type textarea "x"
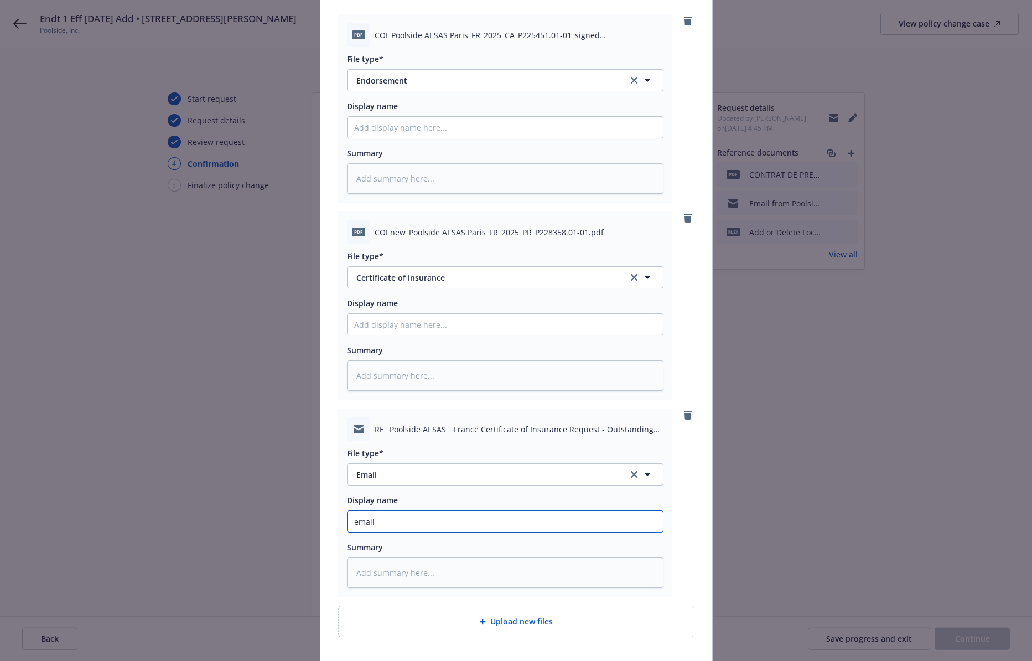
type input "email f"
type textarea "x"
type input "email fro"
type textarea "x"
type input "email from"
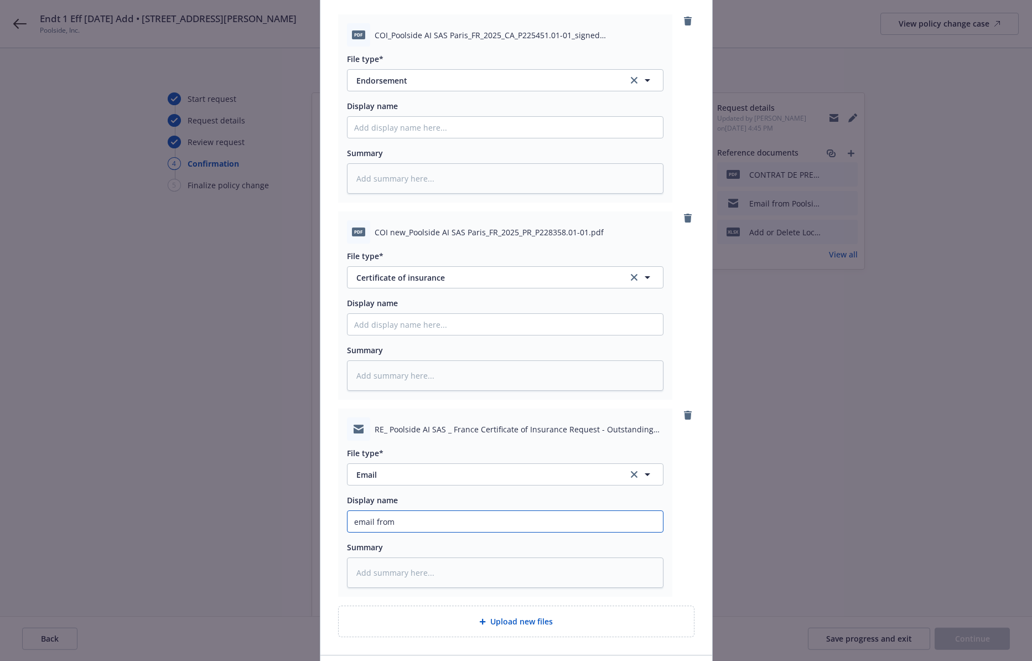
type textarea "x"
type input "email from"
type textarea "x"
type input "email from L"
type textarea "x"
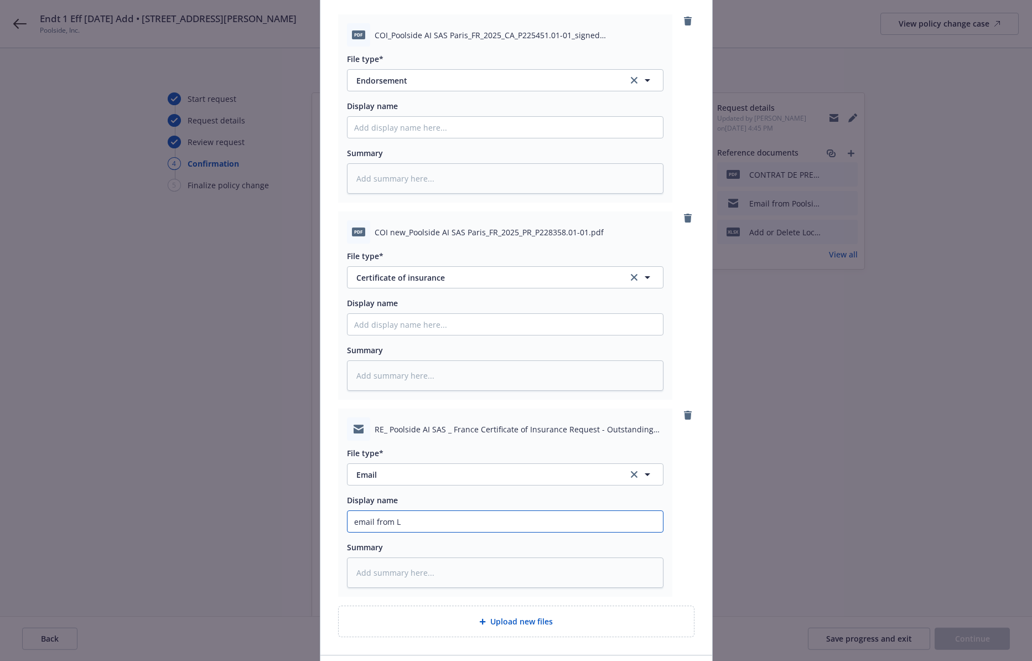
type input "email from Lo"
type textarea "x"
type input "email from Loc"
type textarea "x"
type input "email from Loca"
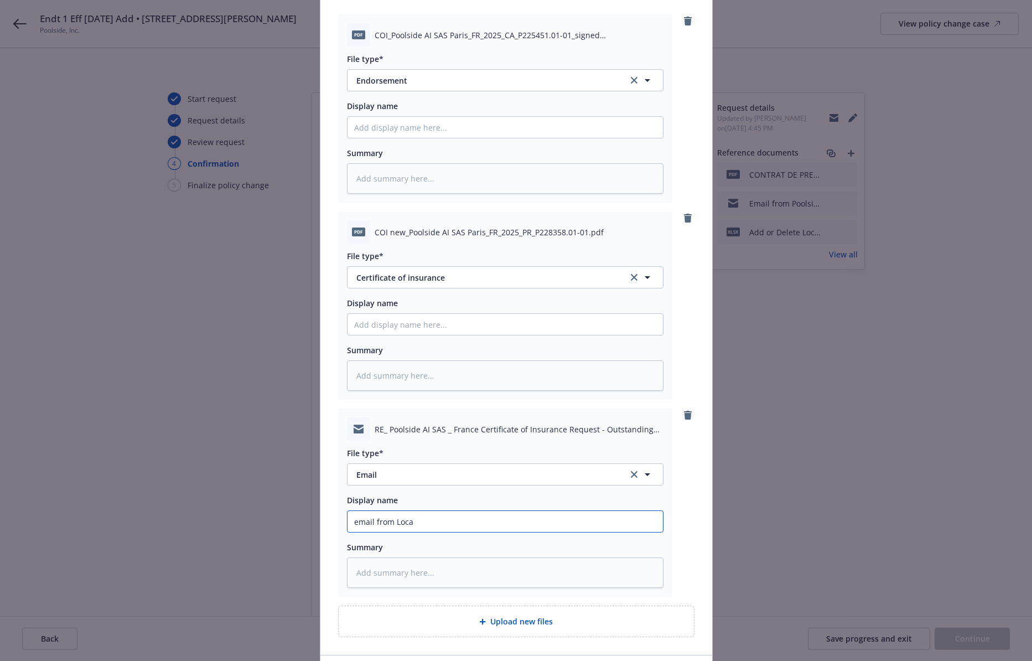
type textarea "x"
type input "E"
type textarea "x"
type input "L"
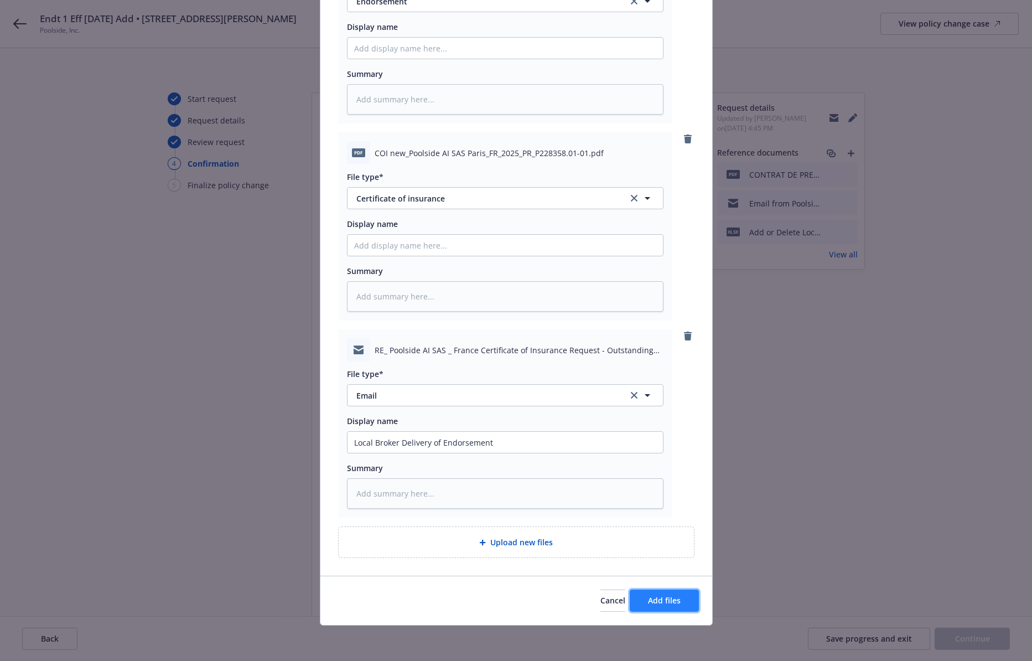
click at [647, 436] on button "Add files" at bounding box center [664, 600] width 69 height 22
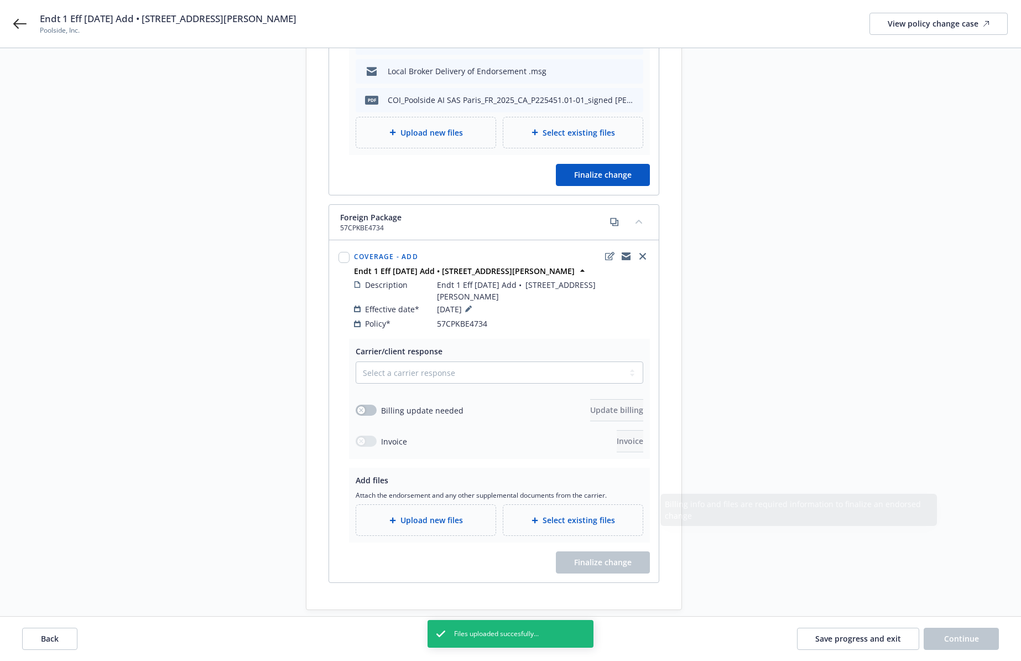
scroll to position [461, 0]
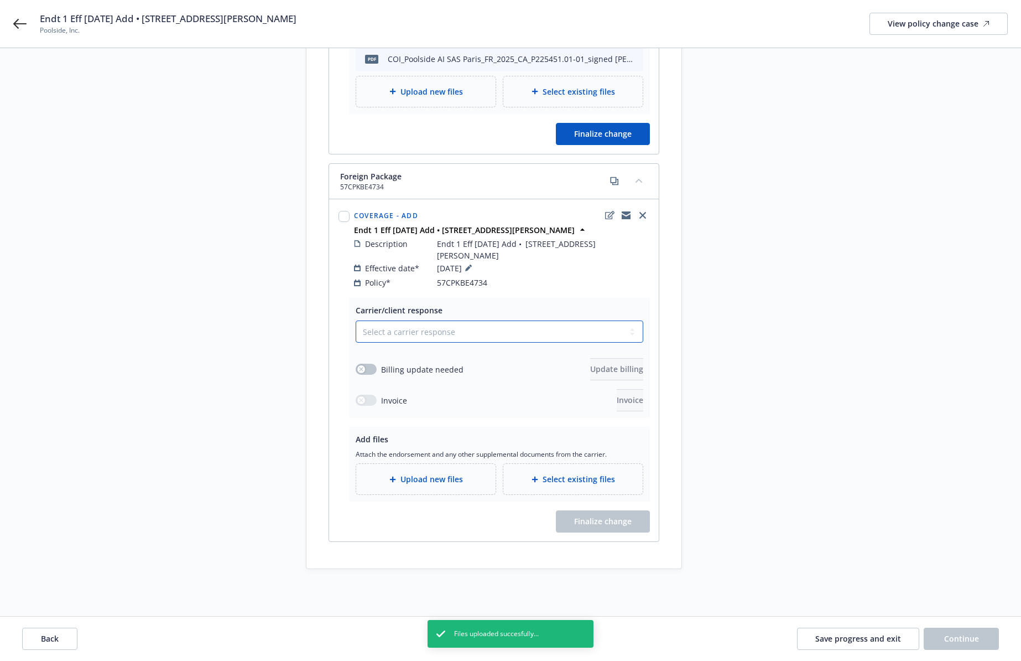
click at [443, 330] on select "Select a carrier response Accepted Accepted with revision No endorsement needed…" at bounding box center [500, 331] width 288 height 22
click at [356, 320] on select "Select a carrier response Accepted Accepted with revision No endorsement needed…" at bounding box center [500, 331] width 288 height 22
click at [376, 363] on button "button" at bounding box center [366, 368] width 21 height 11
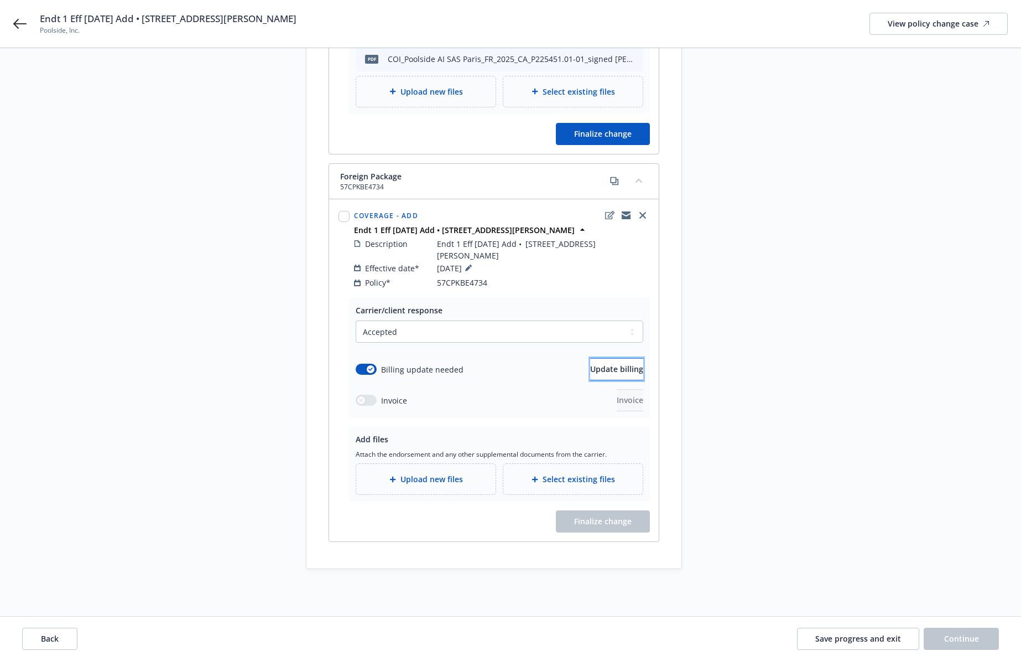
click at [590, 358] on button "Update billing" at bounding box center [616, 369] width 53 height 22
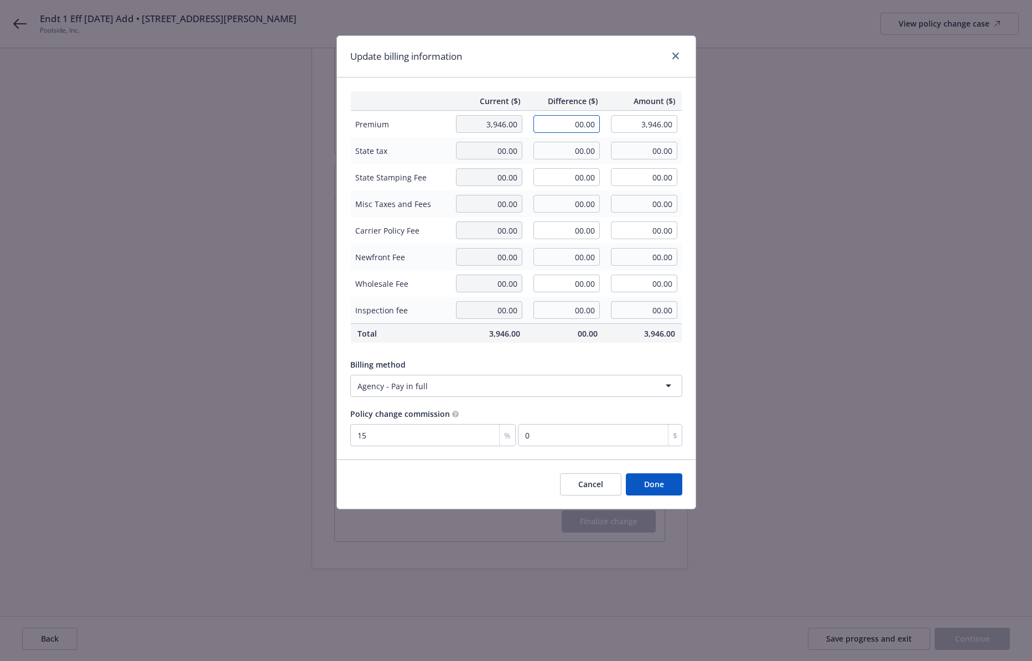
click at [573, 124] on input "00.00" at bounding box center [566, 124] width 66 height 18
click at [646, 436] on button "Done" at bounding box center [654, 484] width 56 height 22
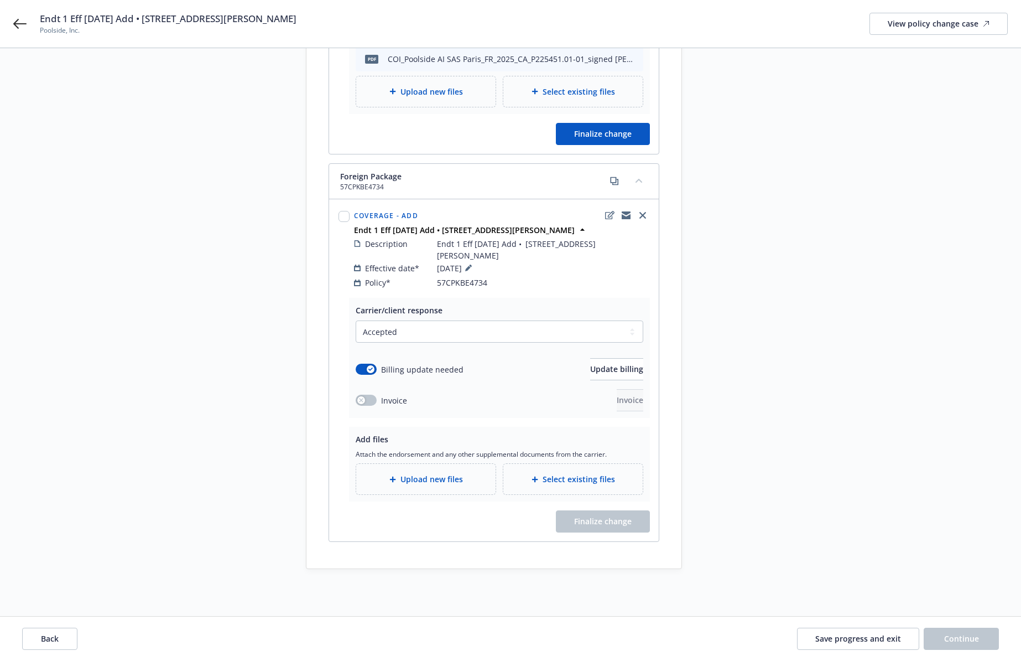
click at [428, 436] on span "Upload new files" at bounding box center [432, 479] width 63 height 12
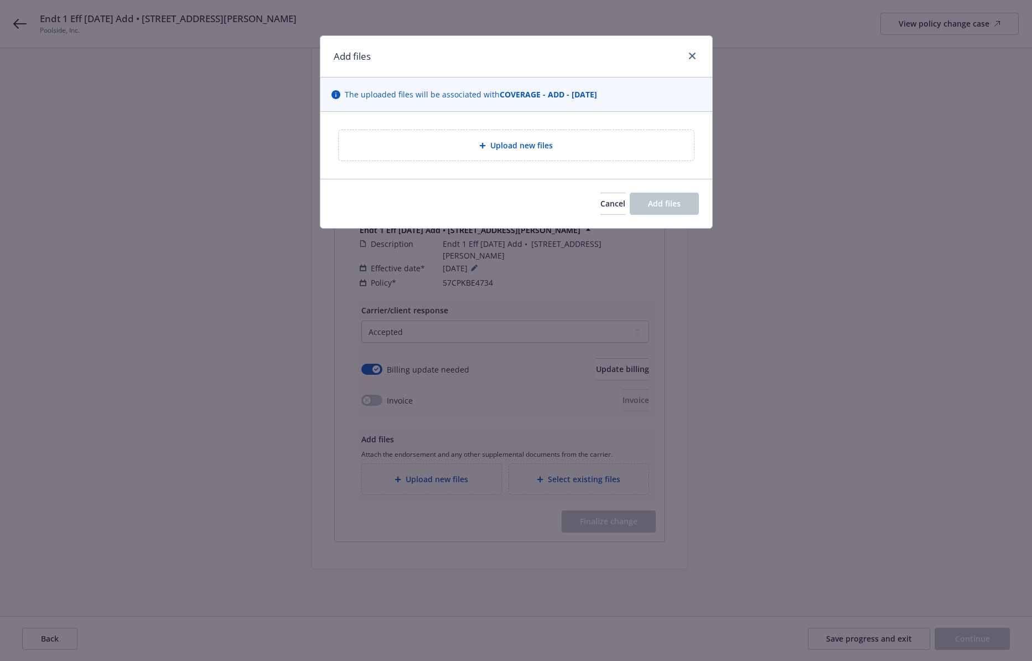
click at [440, 146] on div "Upload new files" at bounding box center [515, 145] width 337 height 13
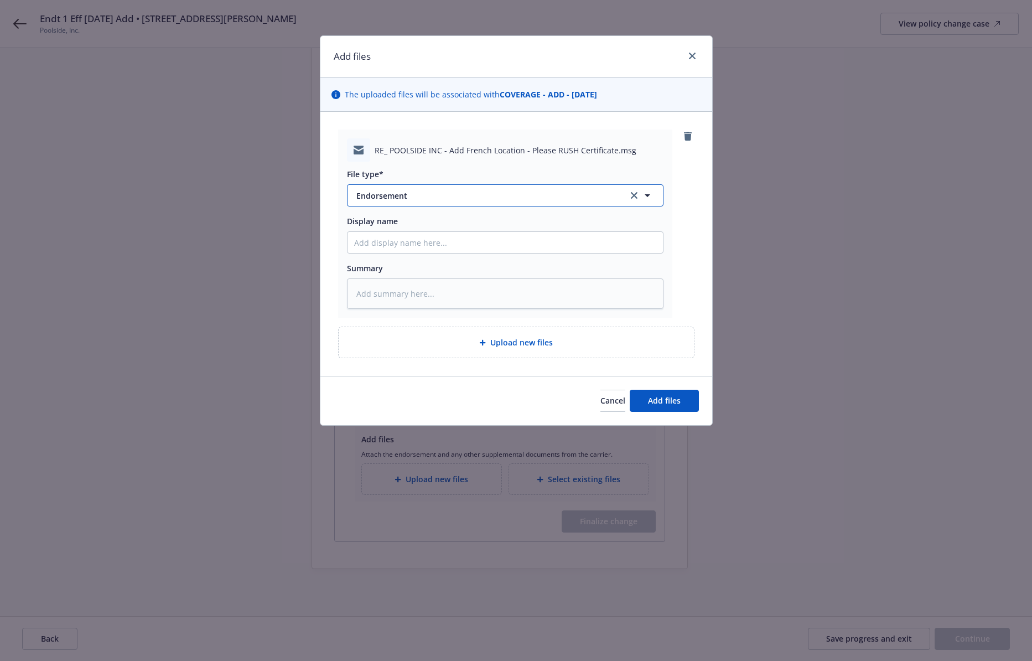
click at [428, 191] on span "Endorsement" at bounding box center [484, 196] width 256 height 12
click at [439, 221] on div "Email" at bounding box center [505, 226] width 302 height 16
click at [656, 396] on span "Add files" at bounding box center [664, 400] width 33 height 11
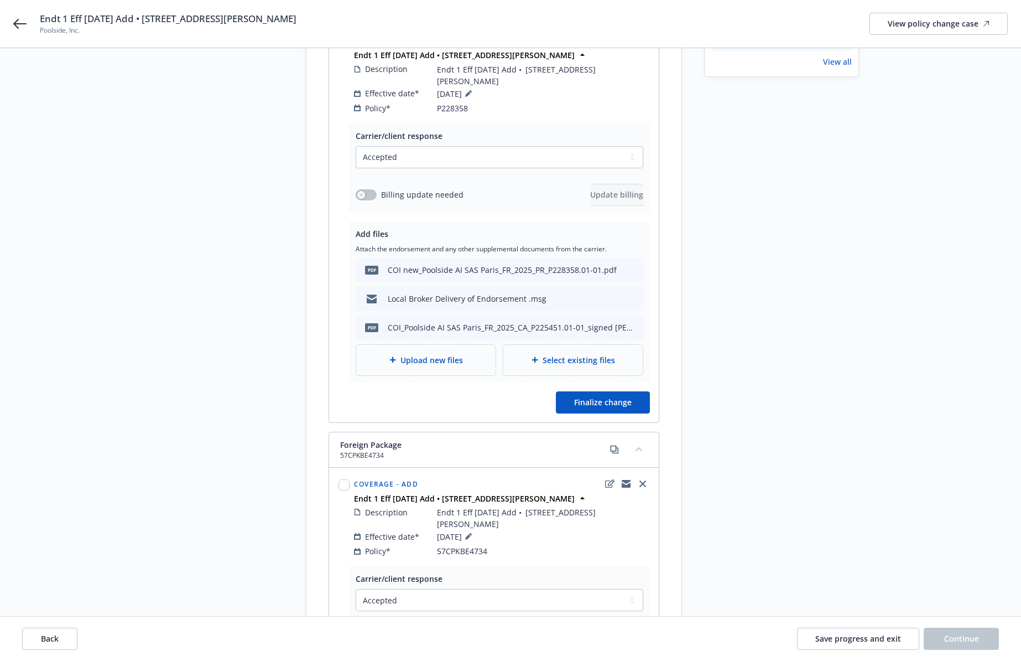
scroll to position [156, 0]
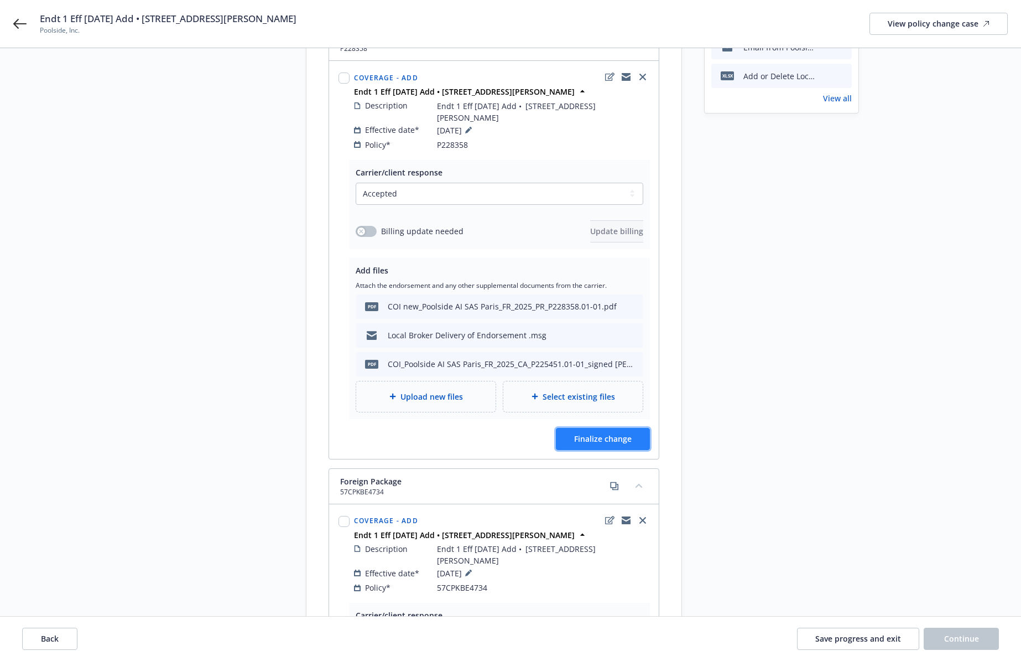
click at [620, 433] on span "Finalize change" at bounding box center [603, 438] width 58 height 11
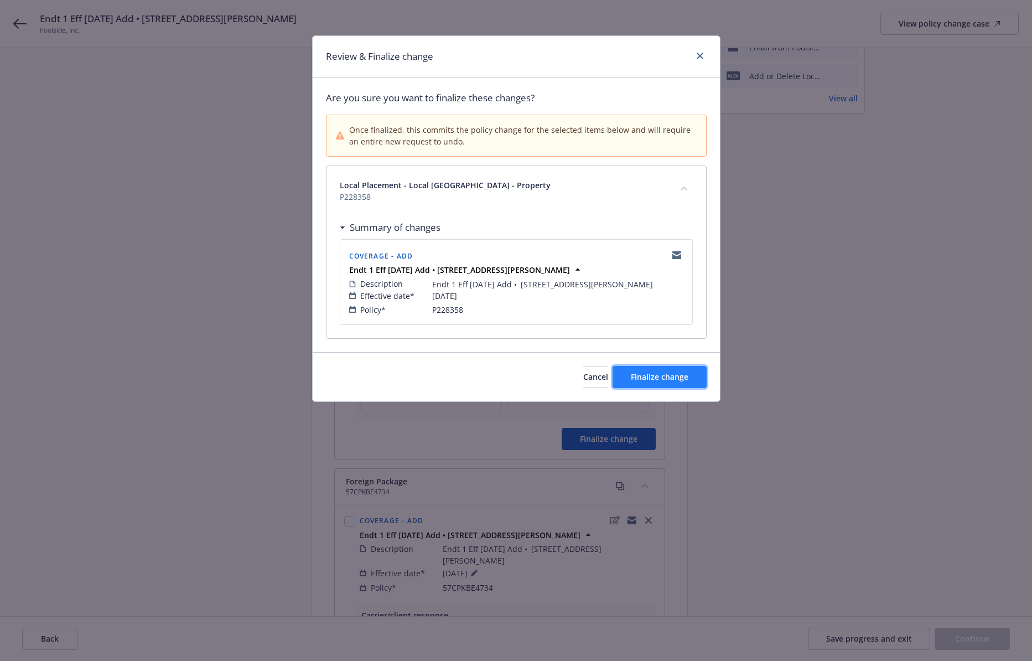
click at [649, 373] on span "Finalize change" at bounding box center [660, 376] width 58 height 11
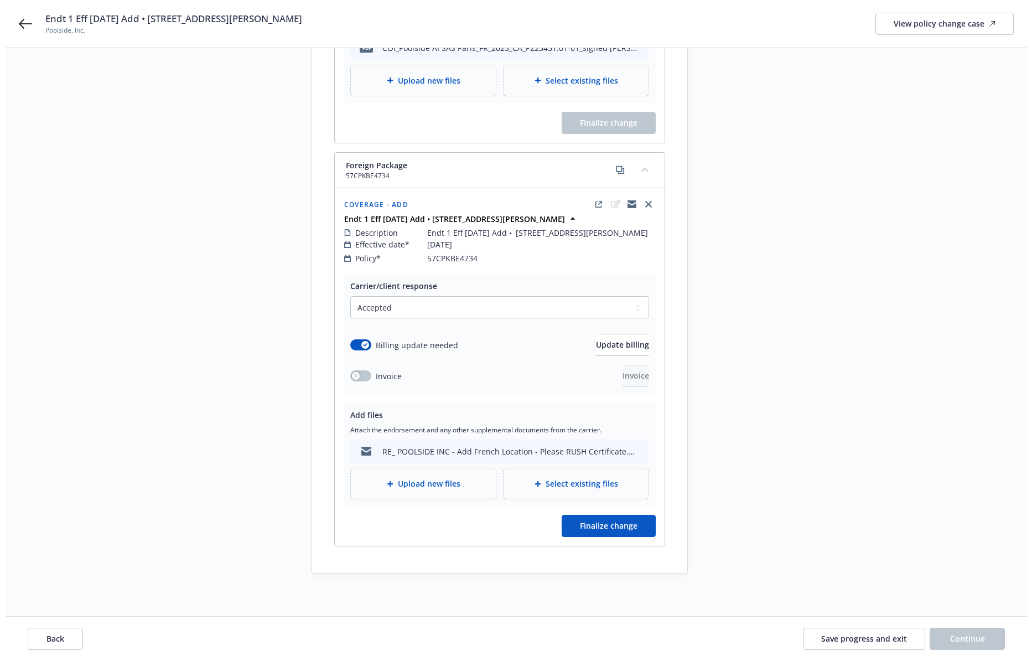
scroll to position [500, 0]
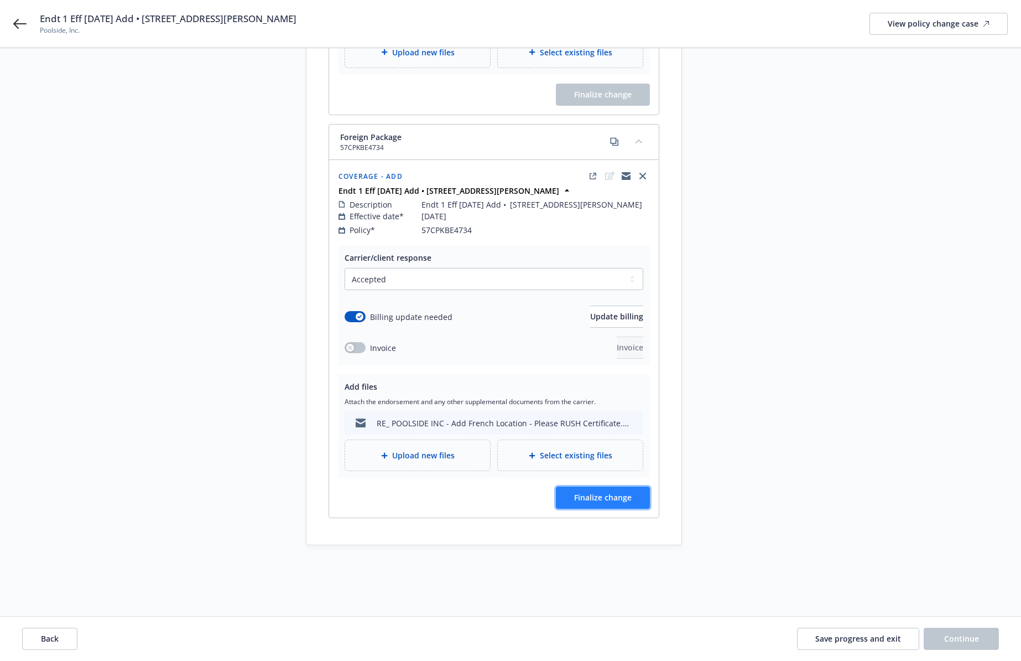
click at [620, 436] on span "Finalize change" at bounding box center [603, 497] width 58 height 11
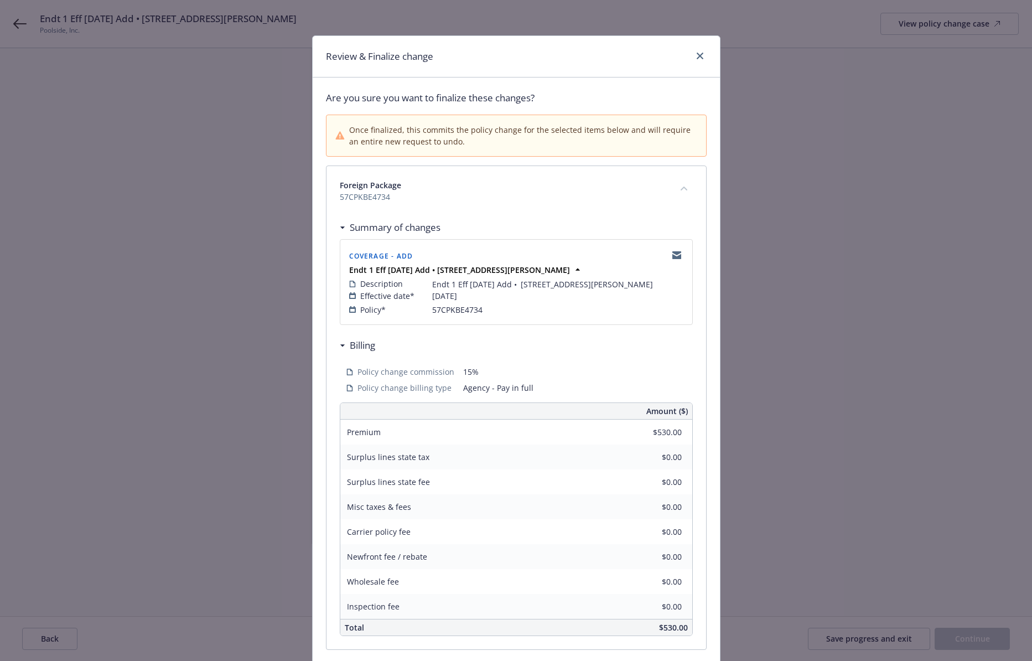
scroll to position [87, 0]
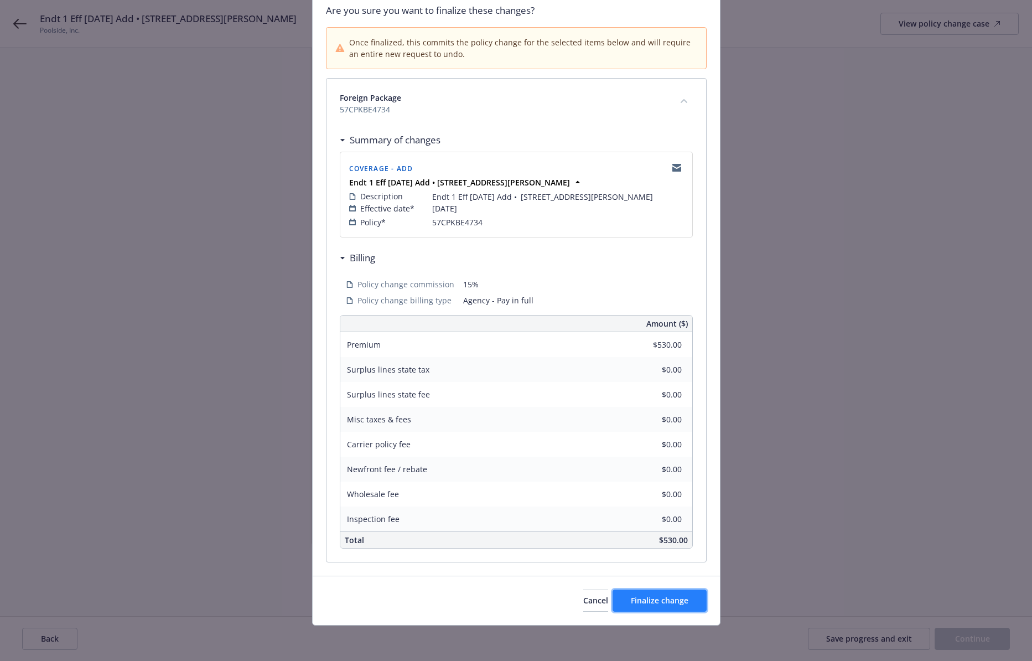
click at [654, 436] on button "Finalize change" at bounding box center [659, 600] width 94 height 22
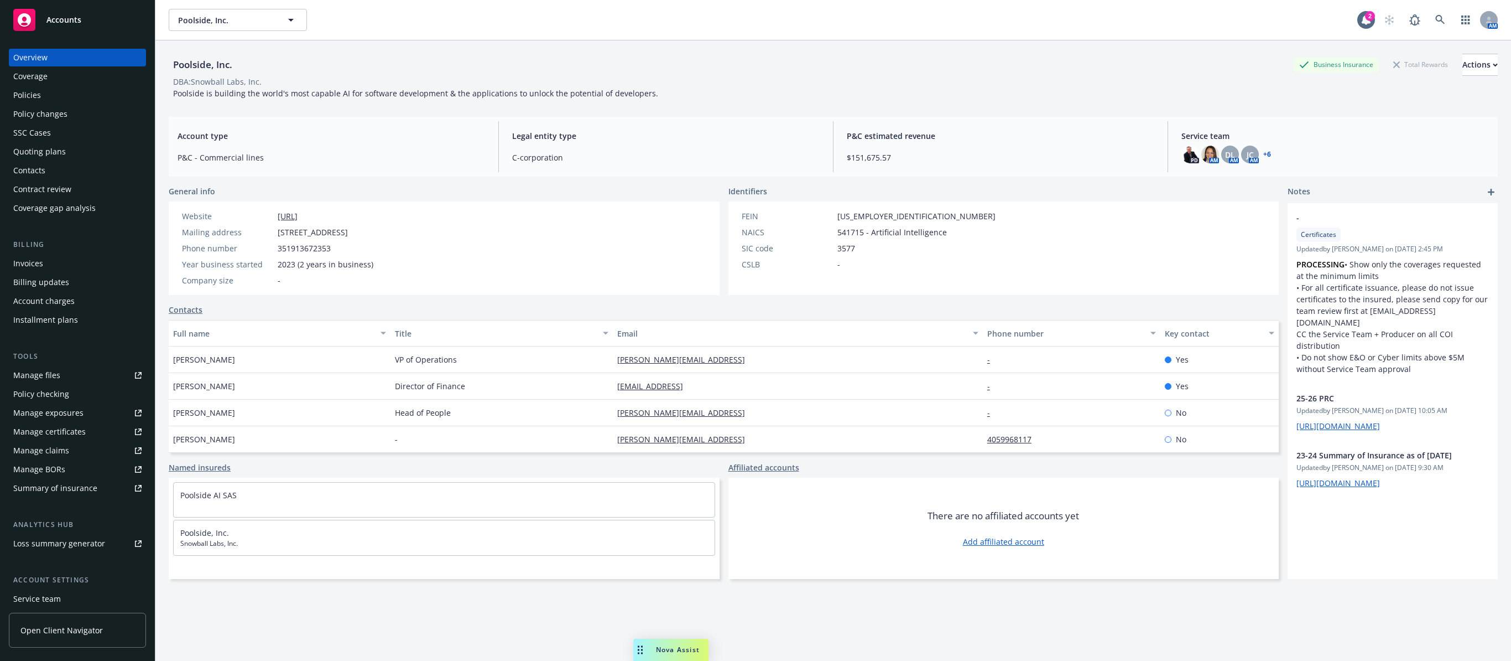
click at [54, 101] on div "Policies" at bounding box center [77, 95] width 128 height 18
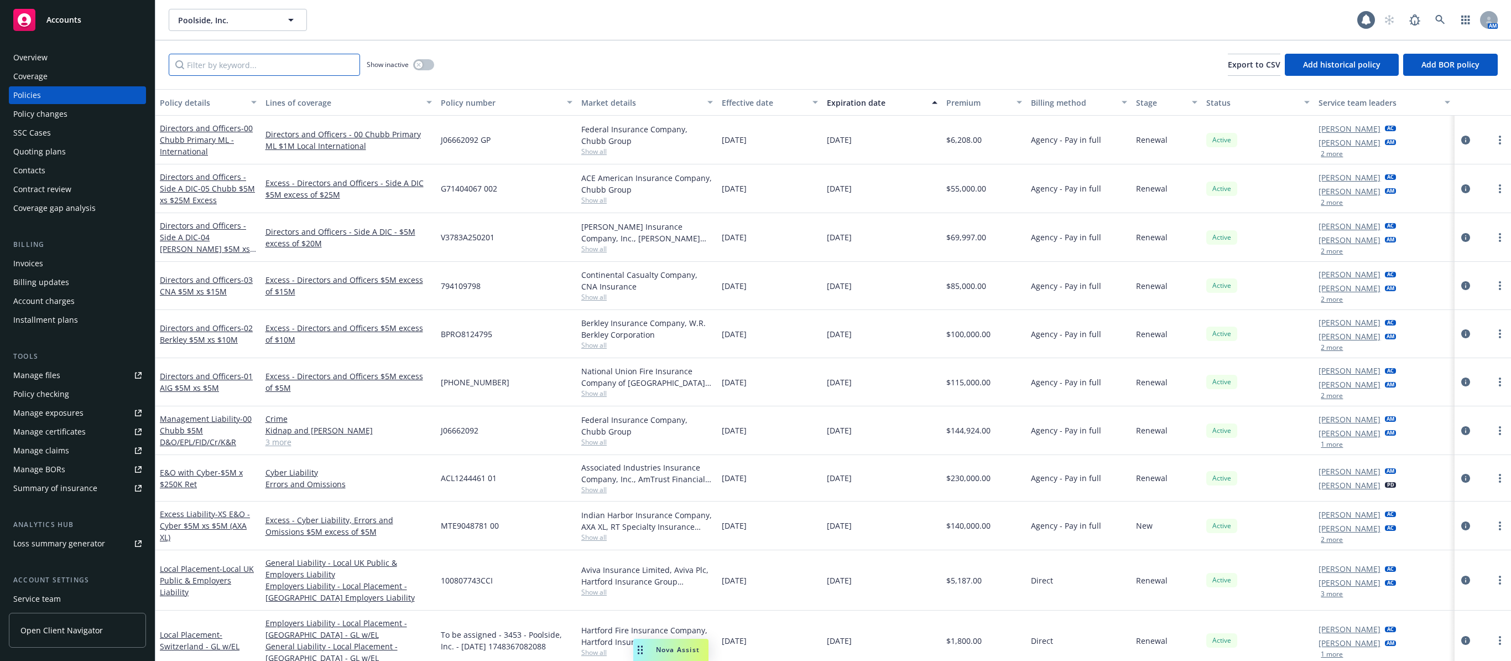
click at [237, 57] on input "Filter by keyword..." at bounding box center [264, 65] width 191 height 22
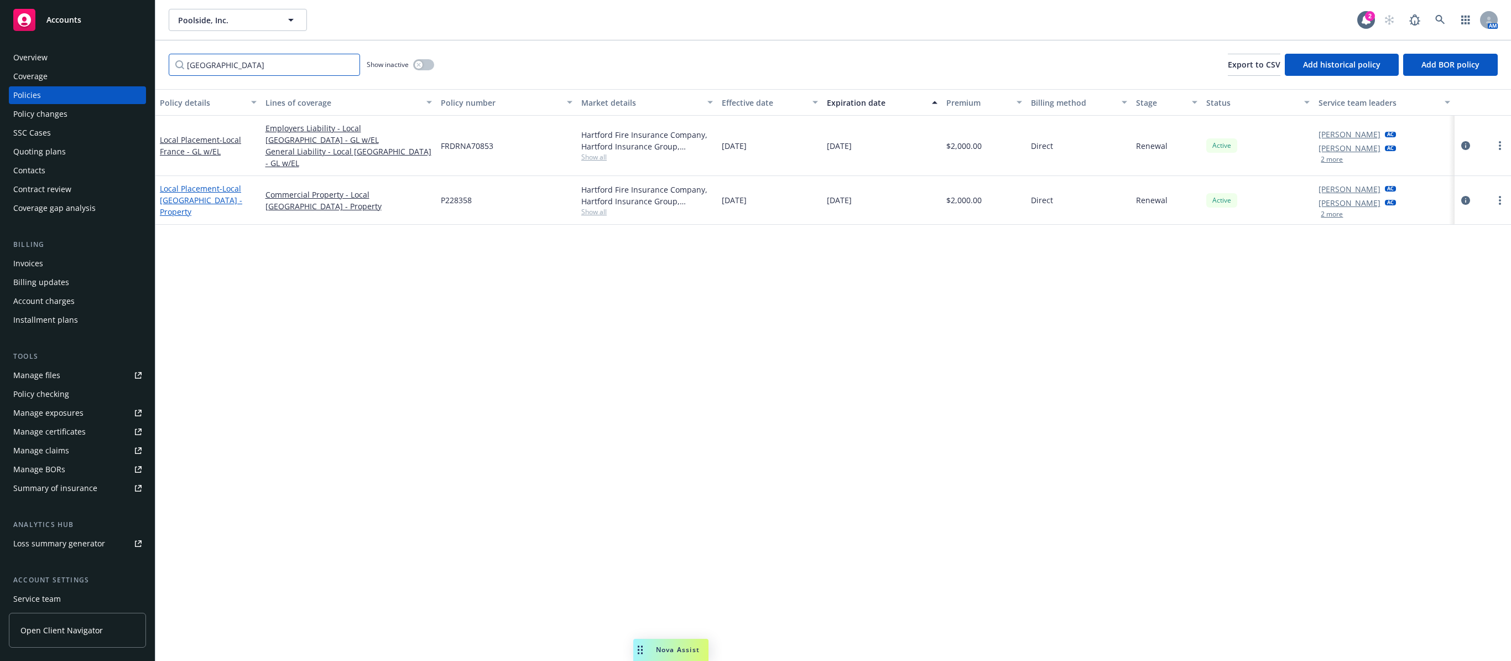
type input "[GEOGRAPHIC_DATA]"
click at [204, 183] on link "Local Placement - Local [GEOGRAPHIC_DATA] - Property" at bounding box center [201, 200] width 82 height 34
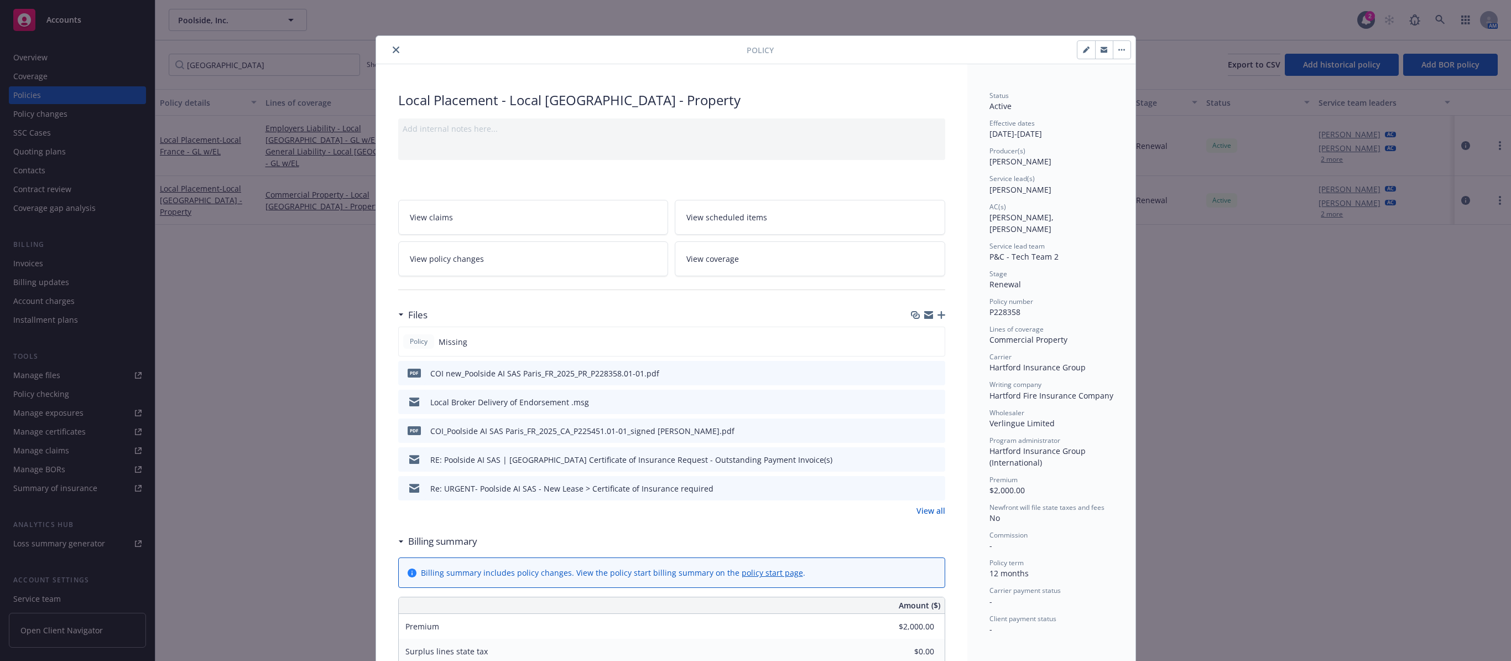
click at [261, 251] on div "Policy Local Placement - Local [GEOGRAPHIC_DATA] - Property Add internal notes …" at bounding box center [755, 330] width 1511 height 661
click at [248, 285] on div "Policy Local Placement - Local [GEOGRAPHIC_DATA] - Property Add internal notes …" at bounding box center [755, 330] width 1511 height 661
drag, startPoint x: 388, startPoint y: 52, endPoint x: 380, endPoint y: 55, distance: 9.3
click at [393, 51] on icon "close" at bounding box center [396, 49] width 7 height 7
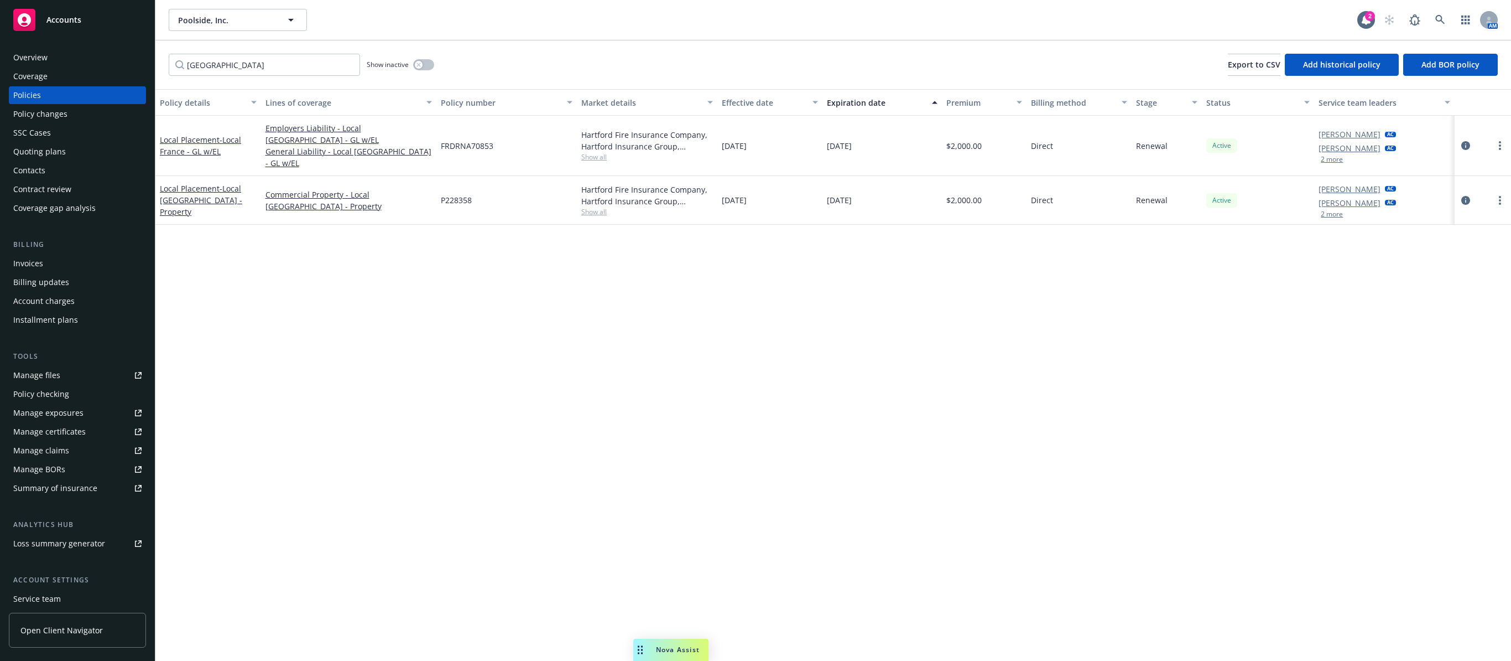
click at [183, 125] on div "Local Placement - Local [GEOGRAPHIC_DATA] - GL w/[GEOGRAPHIC_DATA]" at bounding box center [208, 146] width 106 height 60
click at [181, 134] on link "Local Placement - Local [GEOGRAPHIC_DATA] - GL w/[GEOGRAPHIC_DATA]" at bounding box center [200, 145] width 81 height 22
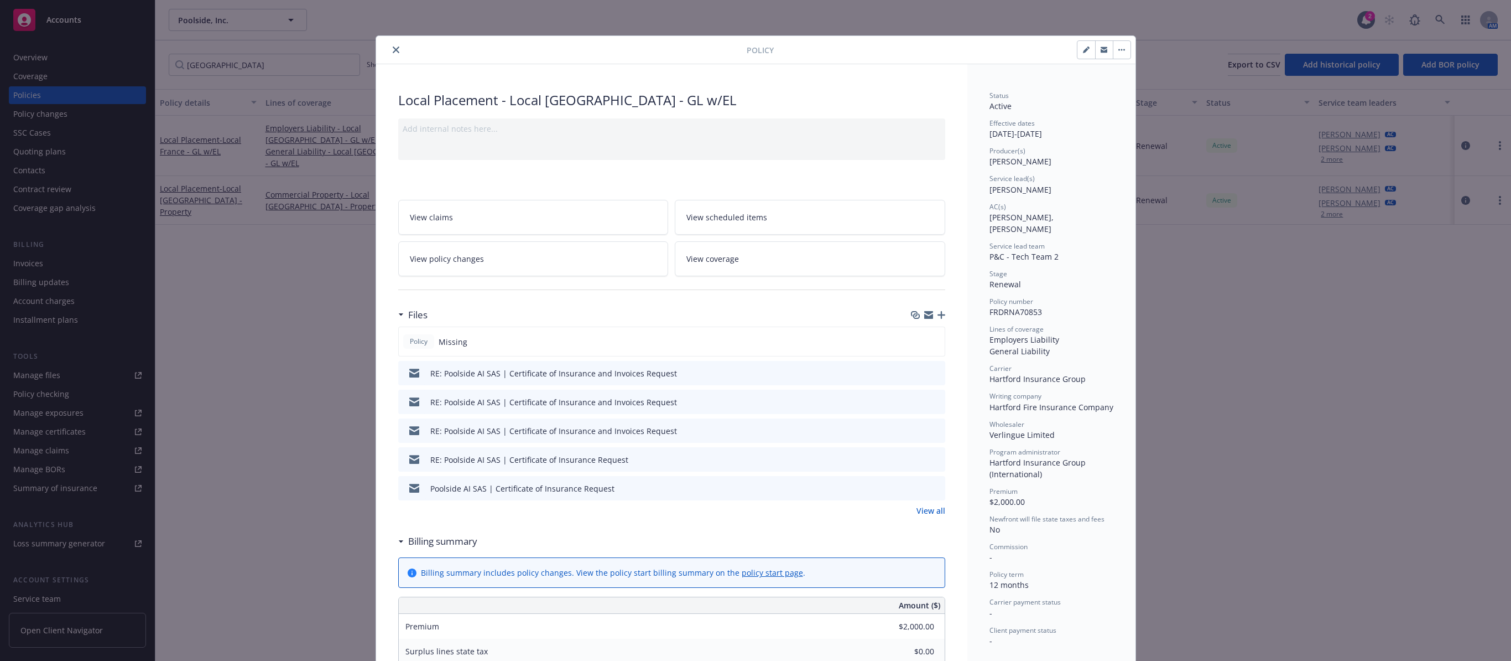
click at [393, 53] on icon "close" at bounding box center [396, 49] width 7 height 7
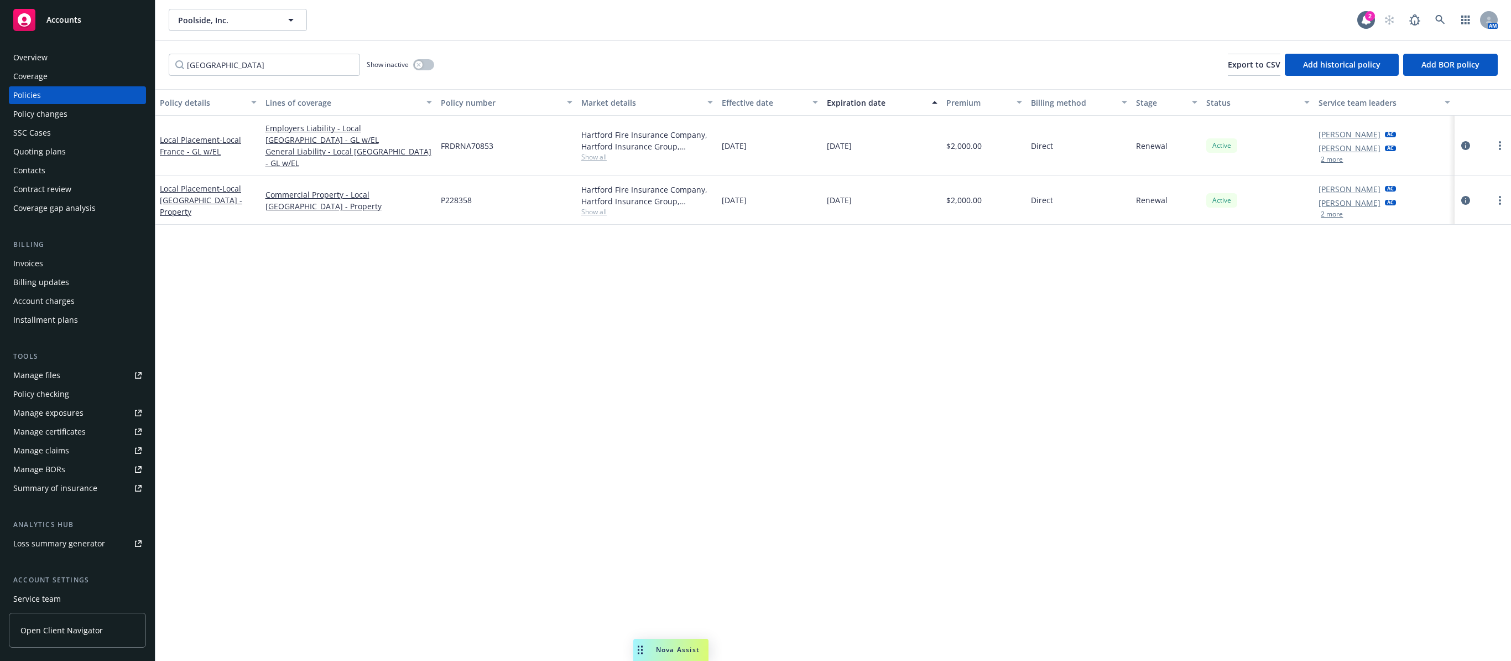
click at [932, 384] on div "Policy details Lines of coverage Policy number Market details Effective date Ex…" at bounding box center [833, 374] width 1356 height 571
